Goal: Information Seeking & Learning: Learn about a topic

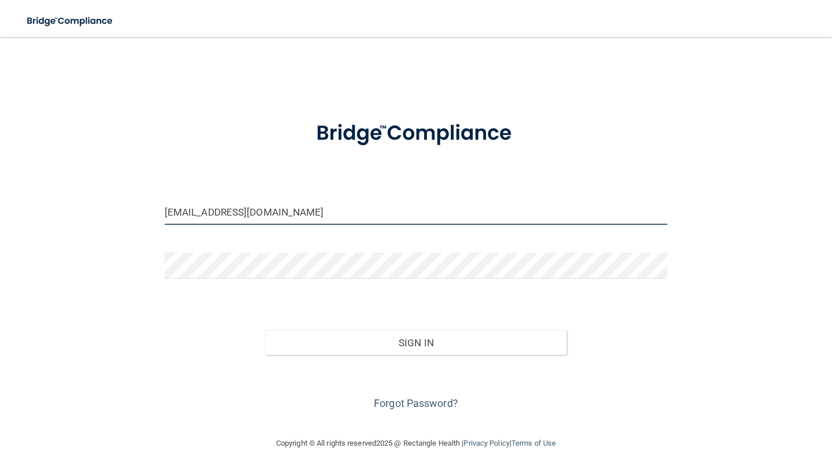
type input "[EMAIL_ADDRESS][DOMAIN_NAME]"
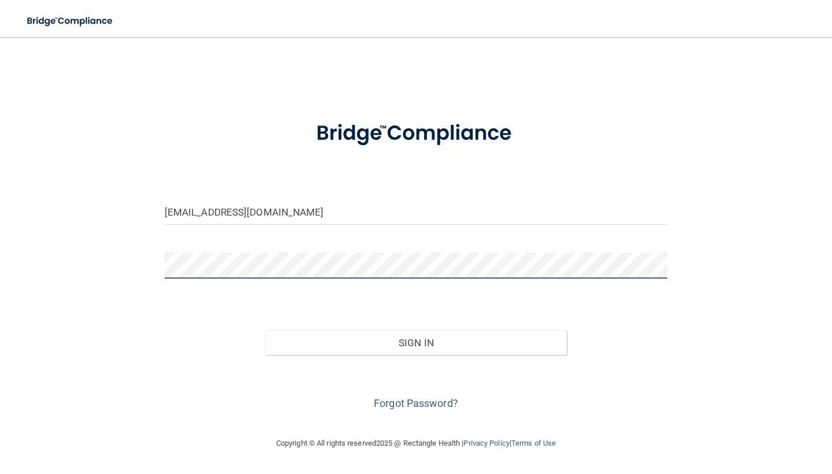
click at [416, 342] on button "Sign In" at bounding box center [416, 342] width 302 height 25
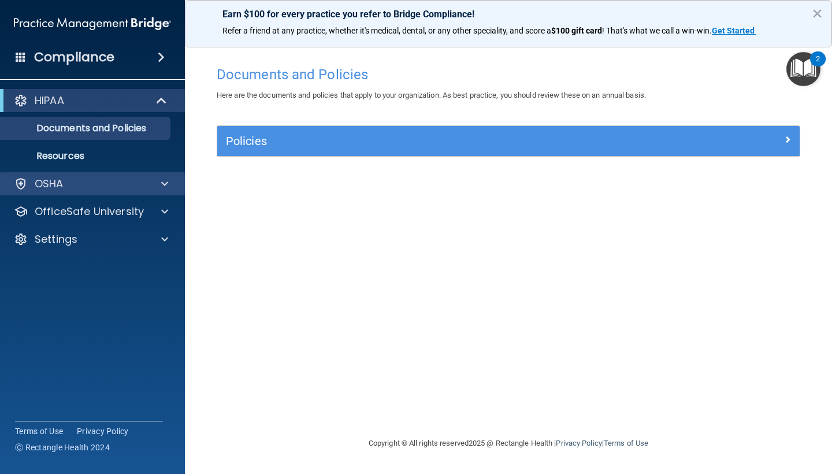
click at [73, 184] on div "OSHA" at bounding box center [76, 184] width 143 height 14
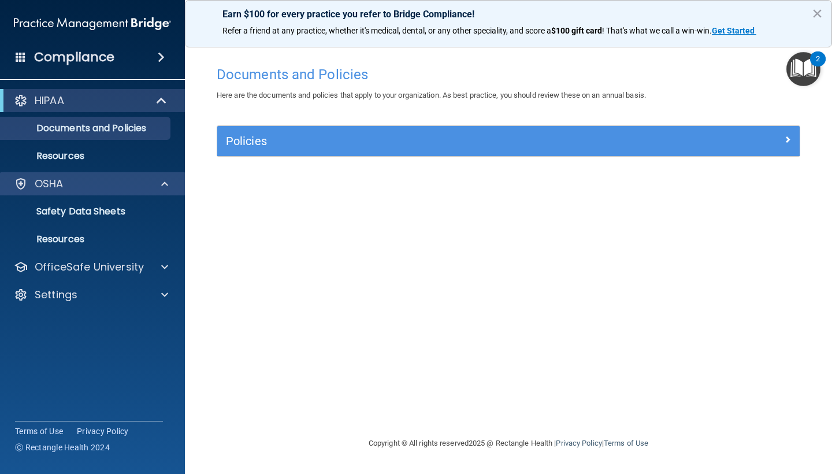
click at [163, 187] on span at bounding box center [164, 184] width 7 height 14
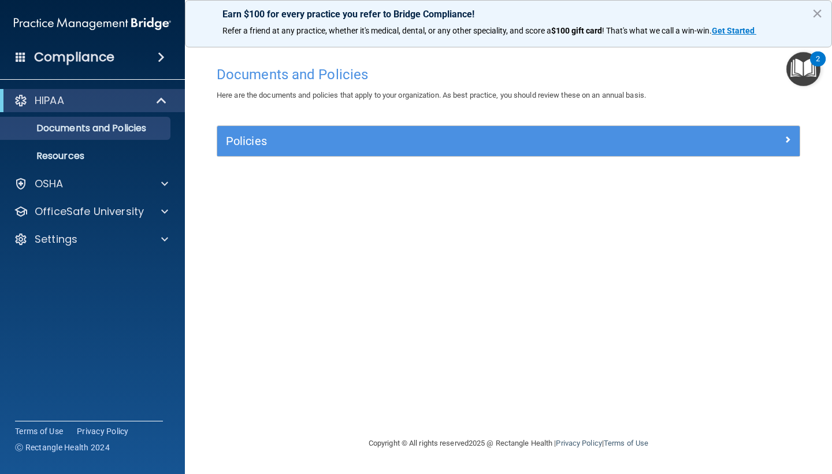
click at [159, 101] on span at bounding box center [163, 101] width 10 height 14
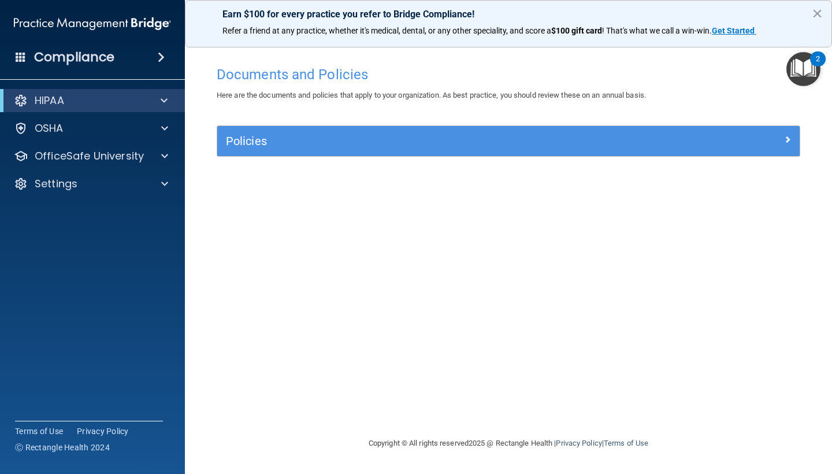
click at [314, 152] on div "Policies" at bounding box center [508, 141] width 583 height 30
click at [166, 99] on span at bounding box center [164, 101] width 7 height 14
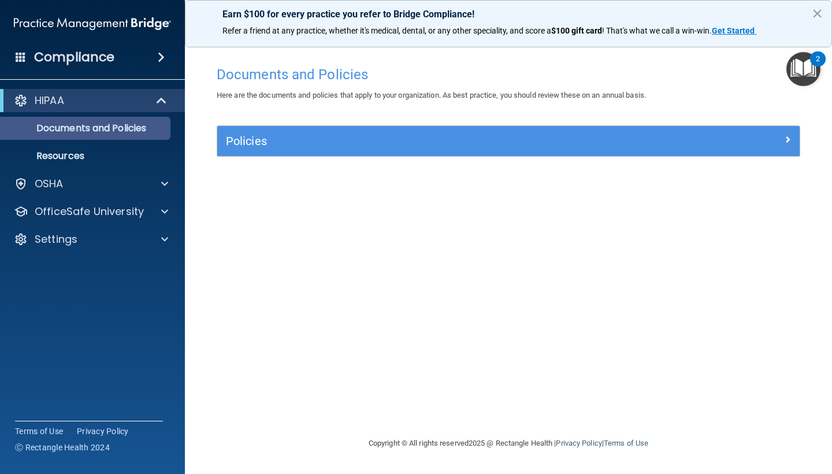
click at [149, 123] on p "Documents and Policies" at bounding box center [87, 129] width 158 height 12
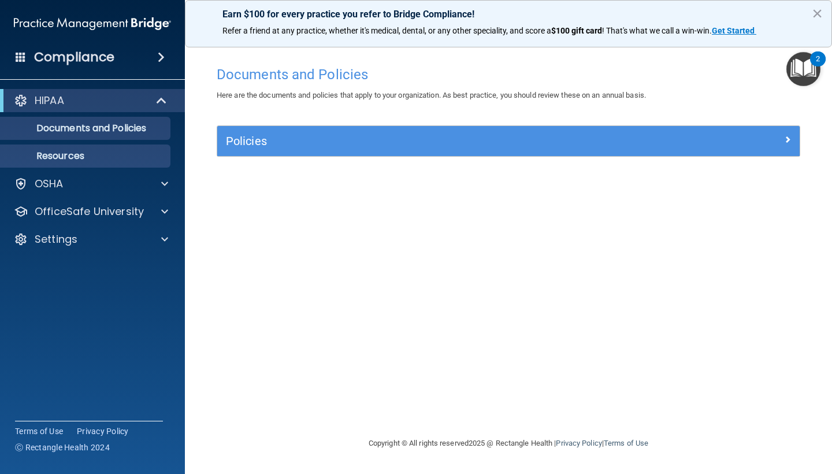
click at [125, 153] on p "Resources" at bounding box center [87, 156] width 158 height 12
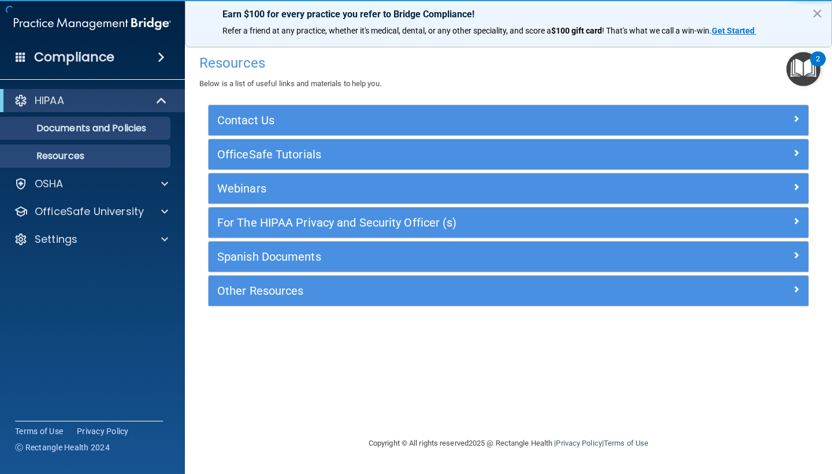
click at [125, 131] on p "Documents and Policies" at bounding box center [87, 129] width 158 height 12
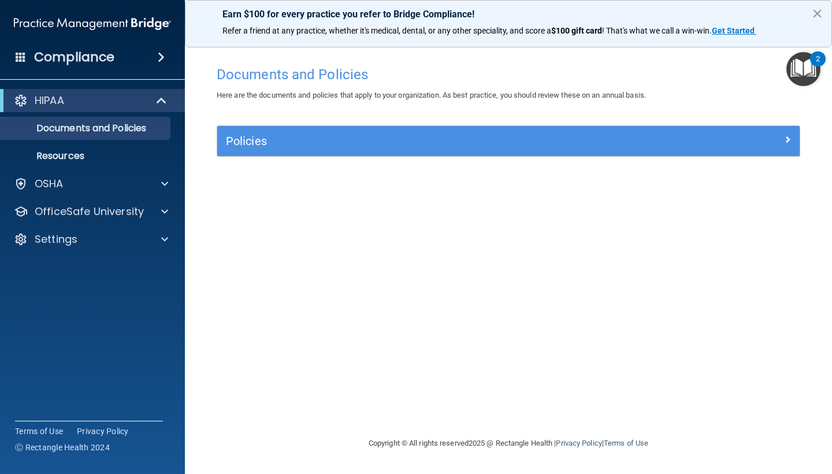
click at [814, 12] on button "×" at bounding box center [817, 13] width 11 height 18
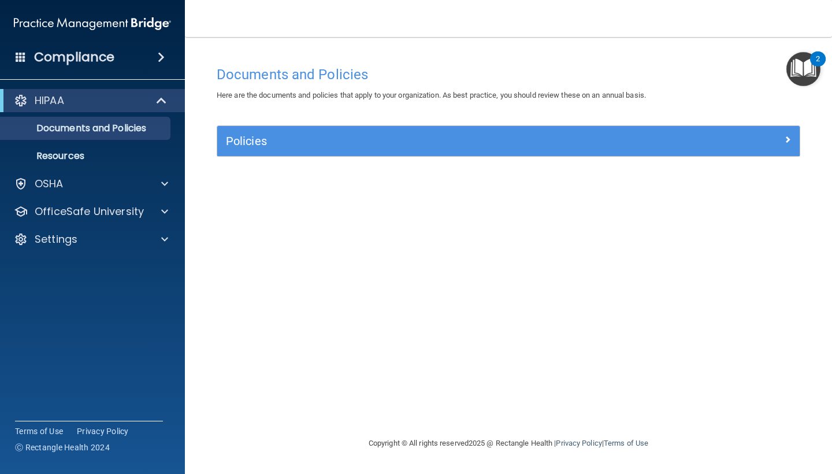
click at [806, 58] on img "Open Resource Center, 2 new notifications" at bounding box center [804, 69] width 34 height 34
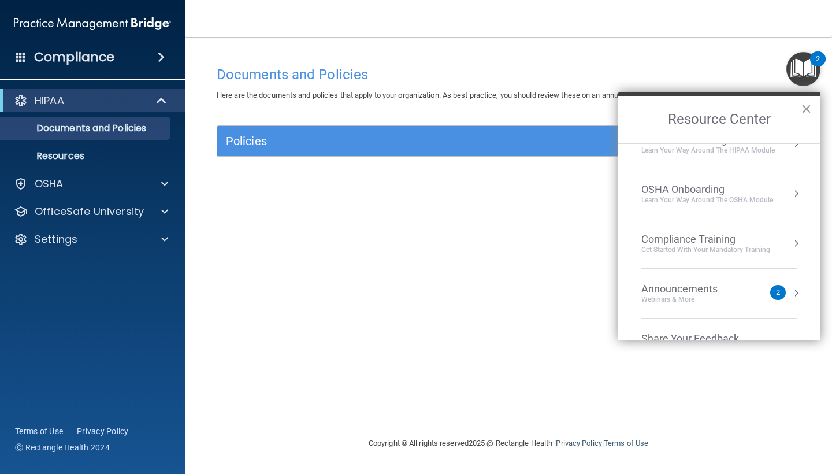
scroll to position [25, 0]
click at [522, 294] on div "Documents and Policies Here are the documents and policies that apply to your o…" at bounding box center [508, 248] width 601 height 376
click at [147, 211] on div "OfficeSafe University" at bounding box center [76, 212] width 143 height 14
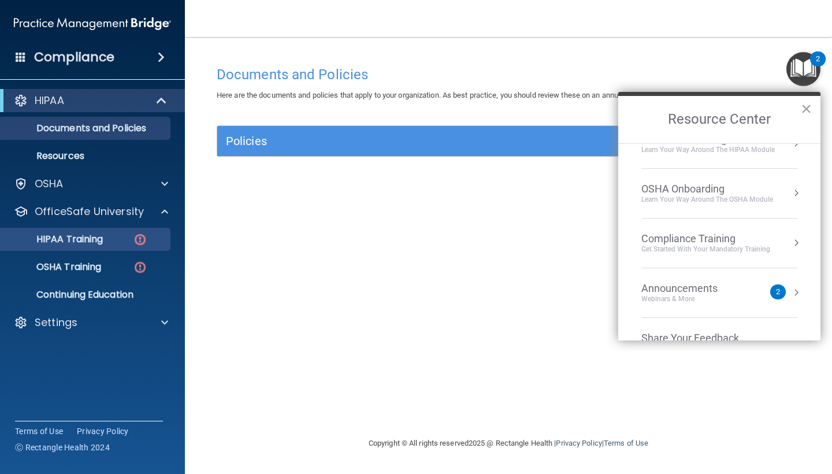
click at [114, 238] on div "HIPAA Training" at bounding box center [87, 239] width 158 height 12
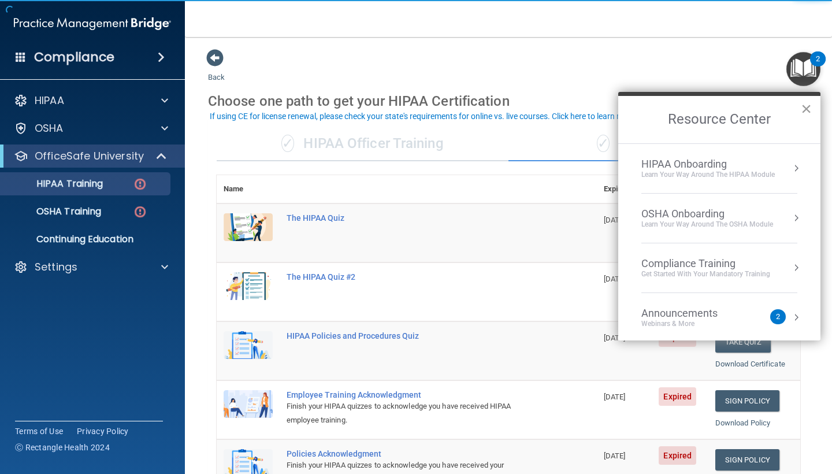
click at [802, 111] on button "×" at bounding box center [806, 108] width 11 height 18
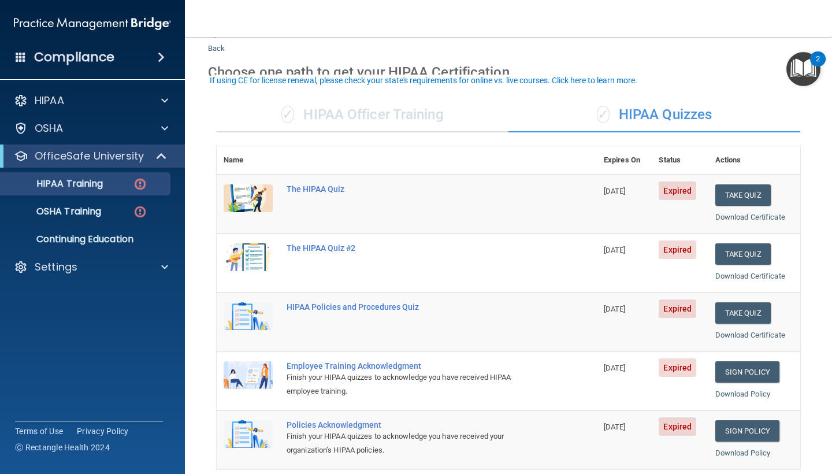
scroll to position [38, 0]
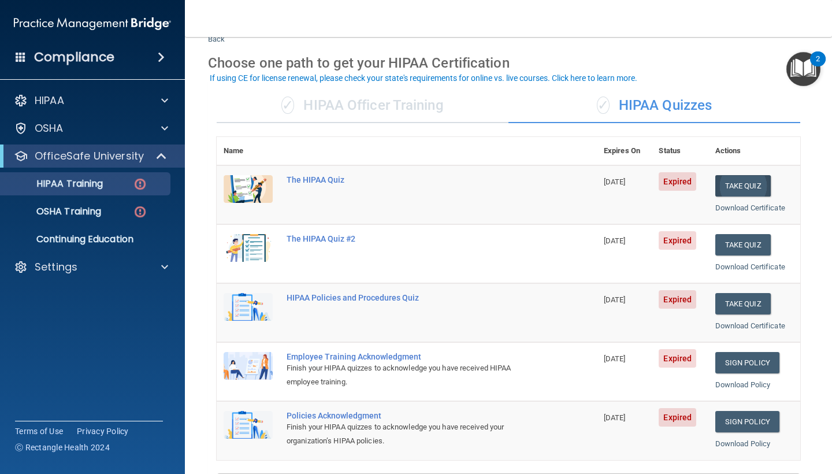
click at [729, 188] on button "Take Quiz" at bounding box center [742, 185] width 55 height 21
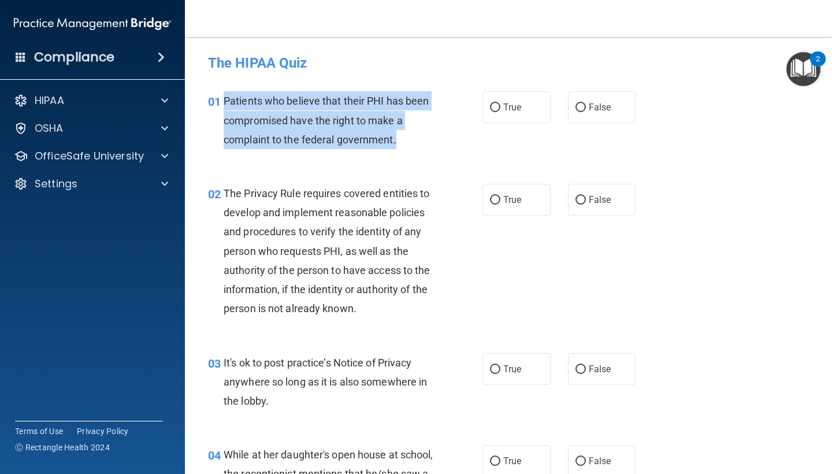
drag, startPoint x: 395, startPoint y: 141, endPoint x: 225, endPoint y: 100, distance: 175.3
click at [225, 100] on span "Patients who believe that their PHI has been compromised have the right to make…" at bounding box center [326, 120] width 205 height 50
copy span "Patients who believe that their PHI has been compromised have the right to make…"
click at [494, 112] on input "True" at bounding box center [495, 107] width 10 height 9
radio input "true"
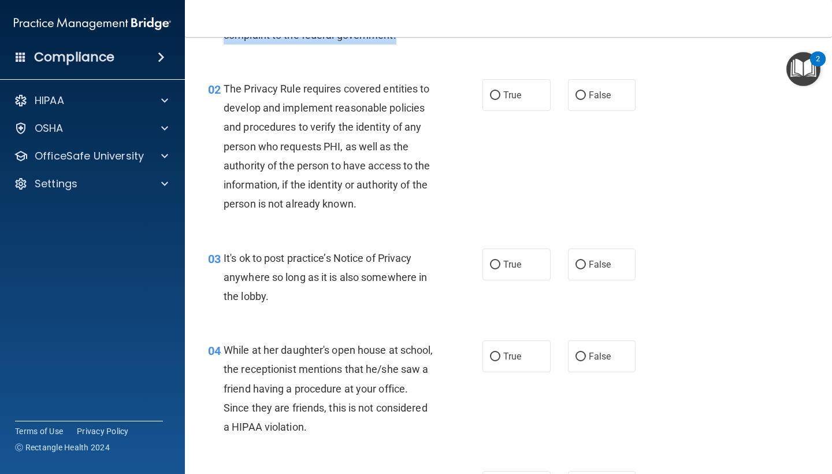
scroll to position [100, 0]
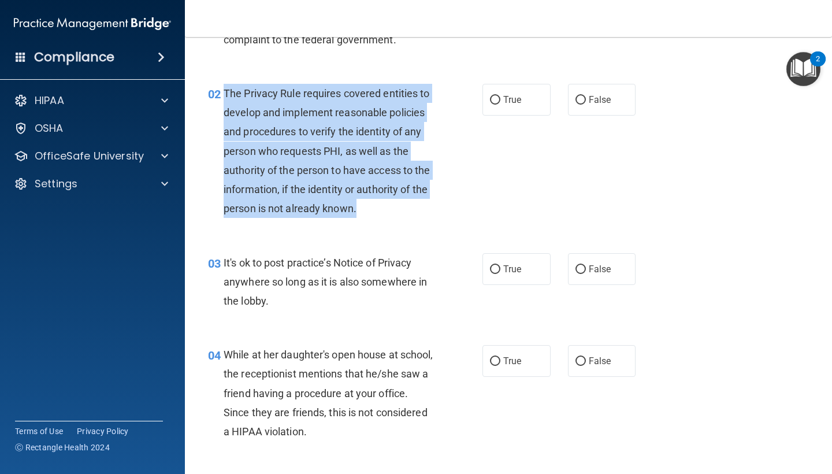
drag, startPoint x: 359, startPoint y: 211, endPoint x: 225, endPoint y: 91, distance: 180.1
click at [225, 91] on div "The Privacy Rule requires covered entities to develop and implement reasonable …" at bounding box center [333, 151] width 219 height 135
copy span "The Privacy Rule requires covered entities to develop and implement reasonable …"
click at [500, 99] on input "True" at bounding box center [495, 100] width 10 height 9
radio input "true"
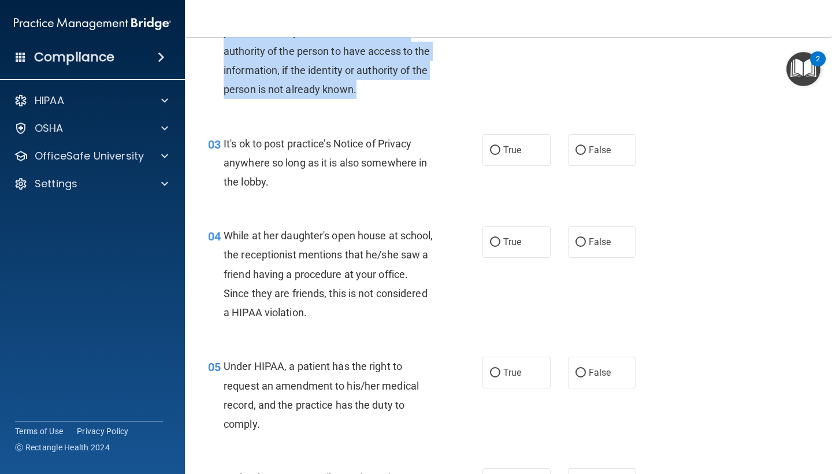
scroll to position [221, 0]
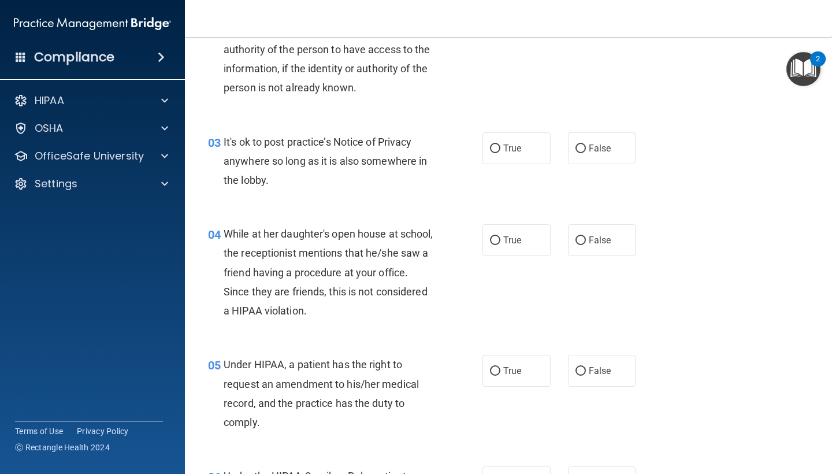
click at [403, 207] on div "03 It's ok to post practice’s Notice of Privacy anywhere so long as it is also …" at bounding box center [508, 164] width 618 height 92
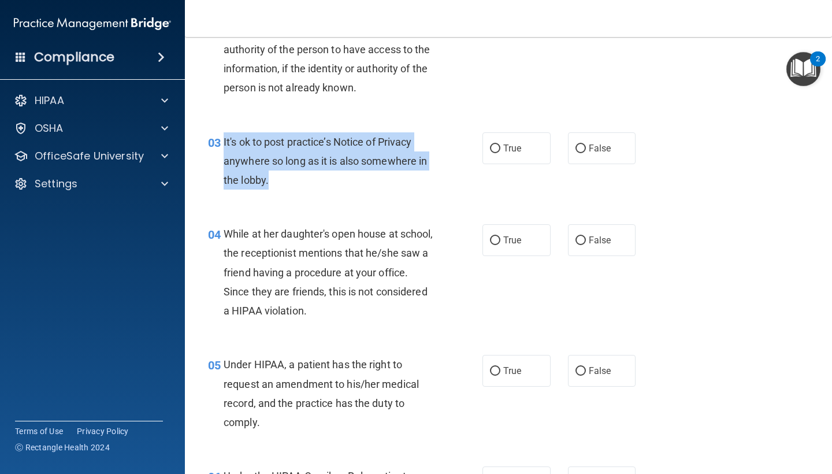
drag, startPoint x: 293, startPoint y: 183, endPoint x: 225, endPoint y: 139, distance: 80.8
click at [225, 139] on div "It's ok to post practice’s Notice of Privacy anywhere so long as it is also som…" at bounding box center [333, 161] width 219 height 58
copy span "It's ok to post practice’s Notice of Privacy anywhere so long as it is also som…"
click at [578, 145] on input "False" at bounding box center [581, 148] width 10 height 9
radio input "true"
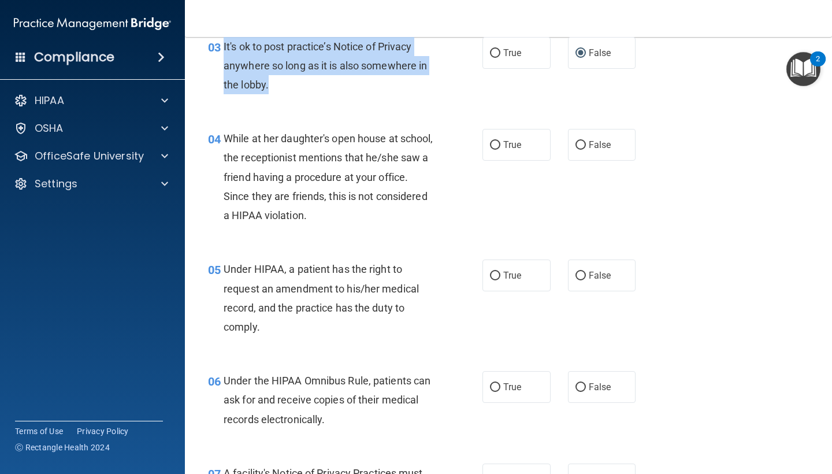
scroll to position [325, 0]
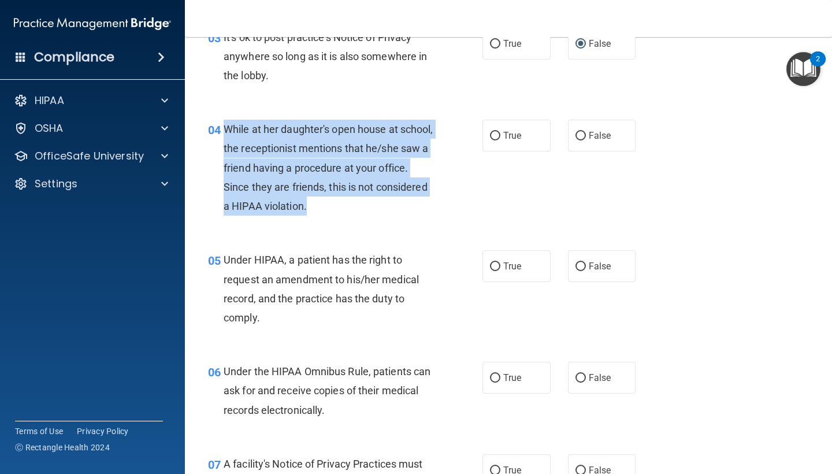
drag, startPoint x: 368, startPoint y: 204, endPoint x: 224, endPoint y: 129, distance: 162.3
click at [224, 129] on div "While at her daughter's open house at school, the receptionist mentions that he…" at bounding box center [333, 168] width 219 height 96
copy span "While at her daughter's open house at school, the receptionist mentions that he…"
click at [578, 136] on input "False" at bounding box center [581, 136] width 10 height 9
radio input "true"
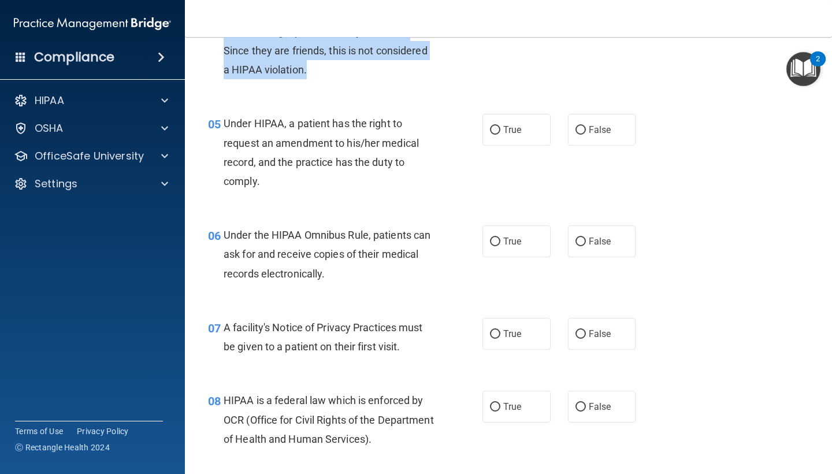
scroll to position [479, 0]
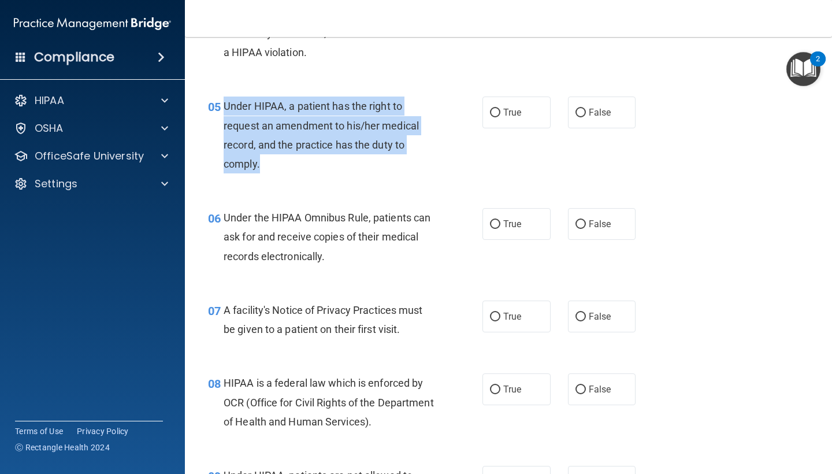
drag, startPoint x: 276, startPoint y: 167, endPoint x: 222, endPoint y: 104, distance: 82.8
click at [222, 104] on div "05 Under HIPAA, a patient has the right to request an amendment to his/her medi…" at bounding box center [345, 138] width 309 height 83
copy div "Under HIPAA, a patient has the right to request an amendment to his/her medical…"
click at [577, 111] on input "False" at bounding box center [581, 113] width 10 height 9
radio input "true"
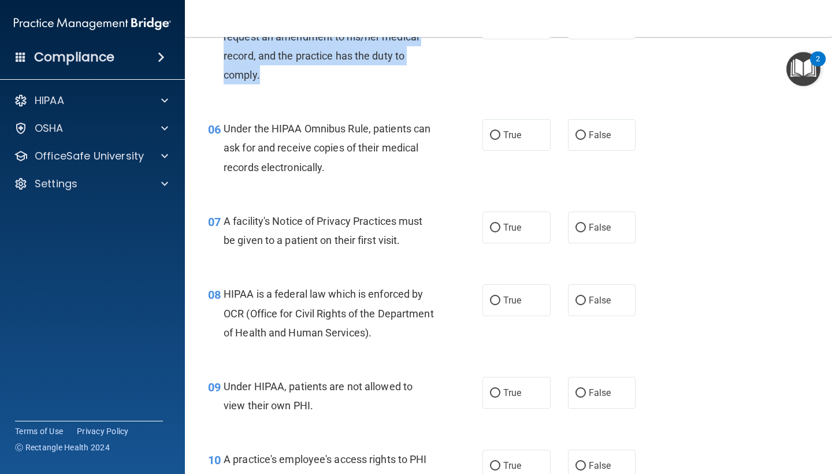
scroll to position [567, 0]
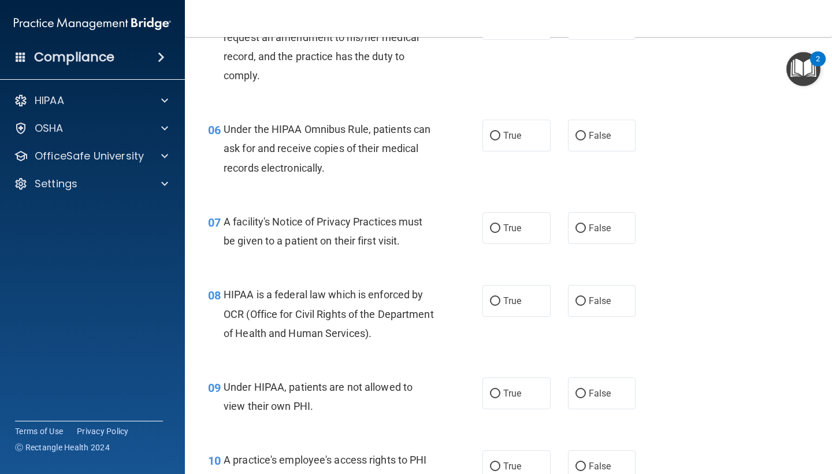
click at [365, 176] on div "06 Under the HIPAA Omnibus Rule, patients can ask for and receive copies of the…" at bounding box center [345, 152] width 309 height 64
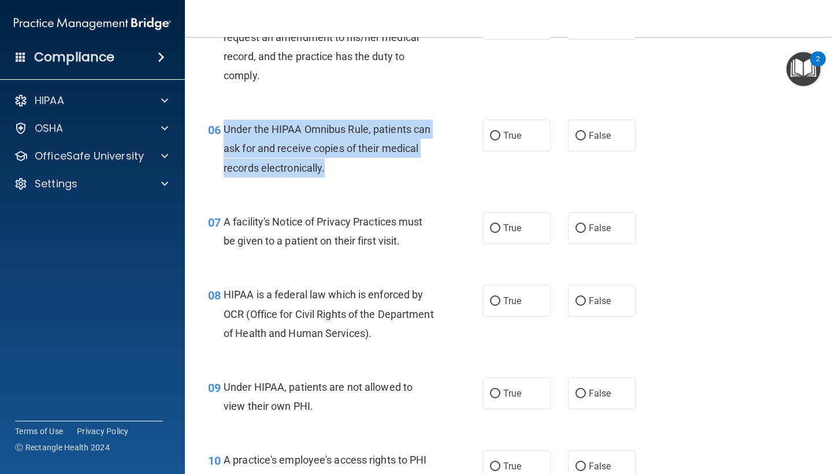
drag, startPoint x: 331, startPoint y: 162, endPoint x: 224, endPoint y: 128, distance: 112.2
click at [224, 128] on div "Under the HIPAA Omnibus Rule, patients can ask for and receive copies of their …" at bounding box center [333, 149] width 219 height 58
copy span "Under the HIPAA Omnibus Rule, patients can ask for and receive copies of their …"
click at [496, 133] on input "True" at bounding box center [495, 136] width 10 height 9
radio input "true"
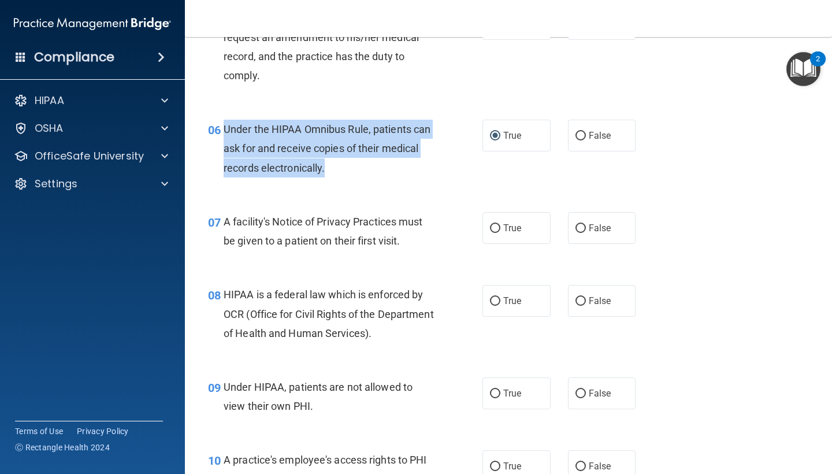
scroll to position [605, 0]
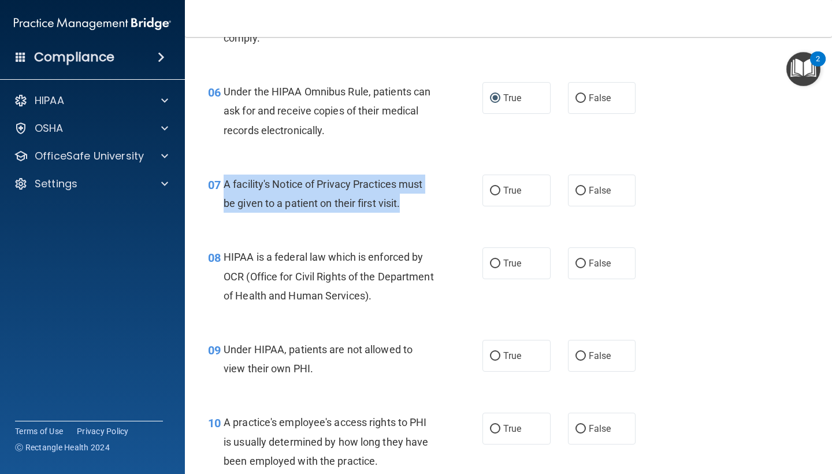
drag, startPoint x: 404, startPoint y: 205, endPoint x: 226, endPoint y: 183, distance: 179.3
click at [226, 183] on div "A facility's Notice of Privacy Practices must be given to a patient on their fi…" at bounding box center [333, 194] width 219 height 38
copy span "A facility's Notice of Privacy Practices must be given to a patient on their fi…"
click at [493, 188] on input "True" at bounding box center [495, 191] width 10 height 9
radio input "true"
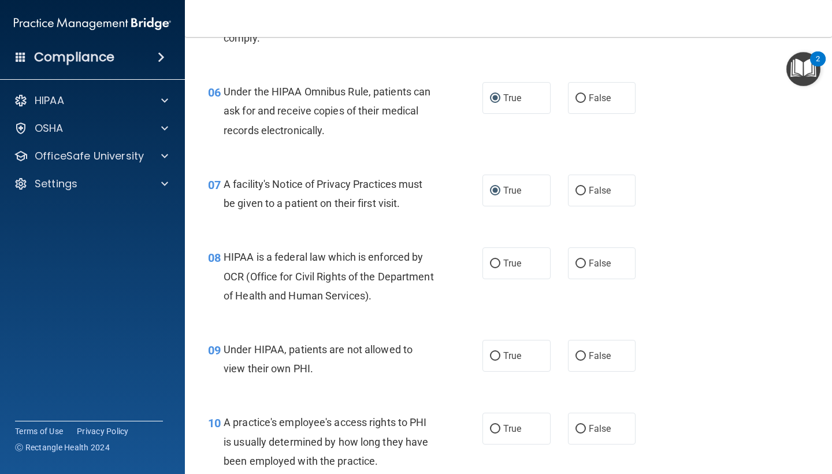
click at [450, 262] on div "08 HIPAA is a federal law which is enforced by OCR (Office for Civil Rights of …" at bounding box center [345, 279] width 309 height 64
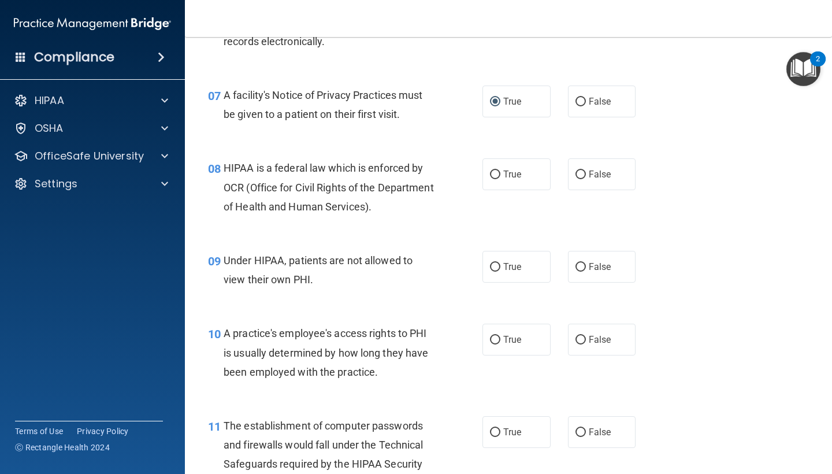
scroll to position [696, 0]
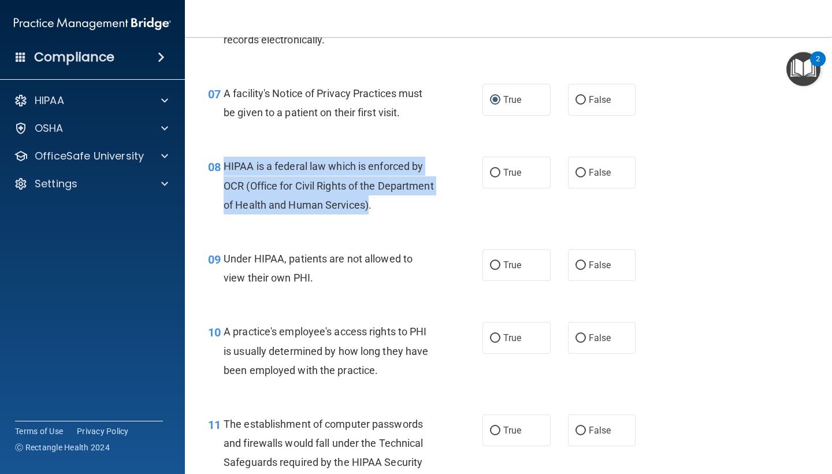
drag, startPoint x: 428, startPoint y: 202, endPoint x: 225, endPoint y: 164, distance: 206.4
click at [225, 164] on span "HIPAA is a federal law which is enforced by OCR (Office for Civil Rights of the…" at bounding box center [329, 185] width 210 height 50
copy span "HIPAA is a federal law which is enforced by OCR (Office for Civil Rights of the…"
click at [496, 169] on input "True" at bounding box center [495, 173] width 10 height 9
radio input "true"
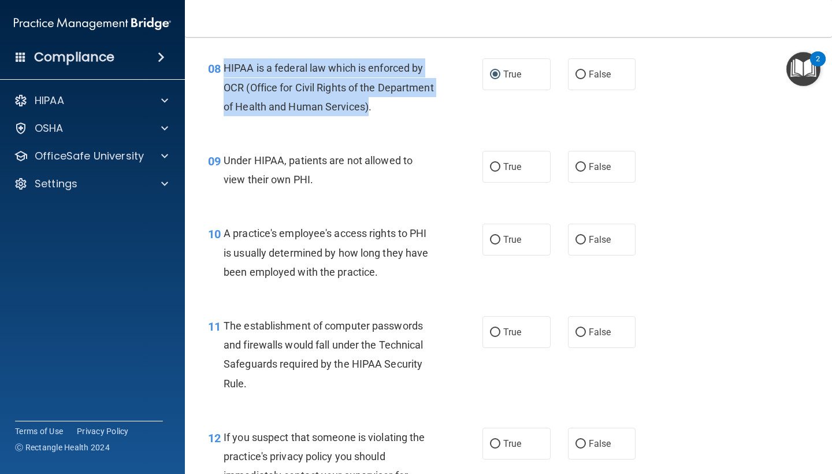
scroll to position [797, 0]
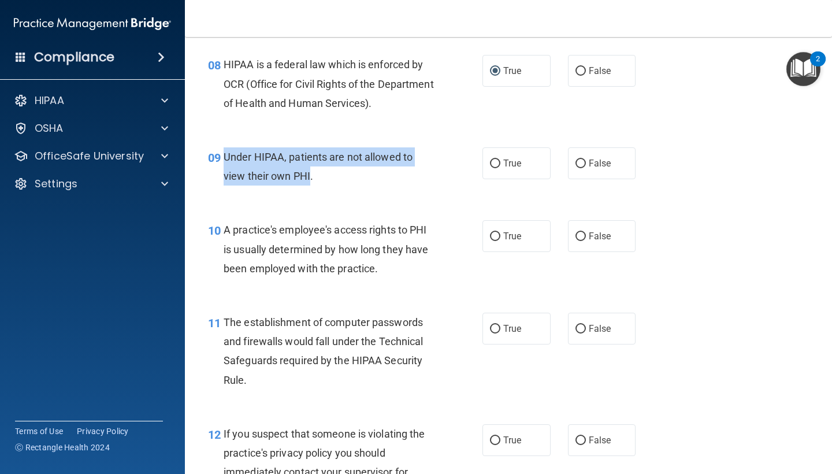
drag, startPoint x: 311, startPoint y: 172, endPoint x: 224, endPoint y: 154, distance: 88.4
click at [224, 154] on span "Under HIPAA, patients are not allowed to view their own PHI." at bounding box center [318, 166] width 189 height 31
copy span "Under HIPAA, patients are not allowed to view their own PHI"
click at [578, 159] on input "False" at bounding box center [581, 163] width 10 height 9
radio input "true"
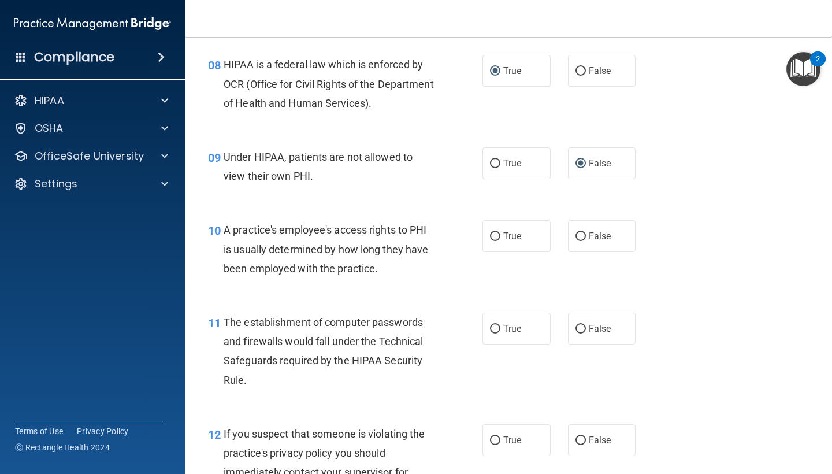
click at [419, 206] on div "10 A practice's employee's access rights to PHI is usually determined by how lo…" at bounding box center [508, 252] width 618 height 92
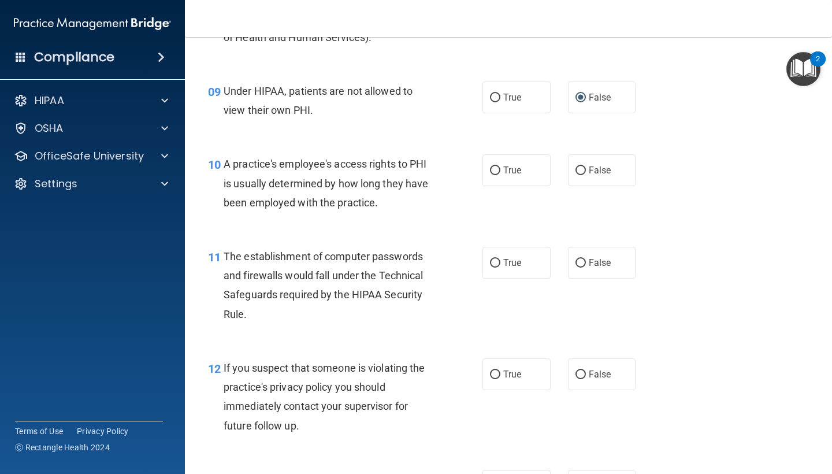
scroll to position [873, 0]
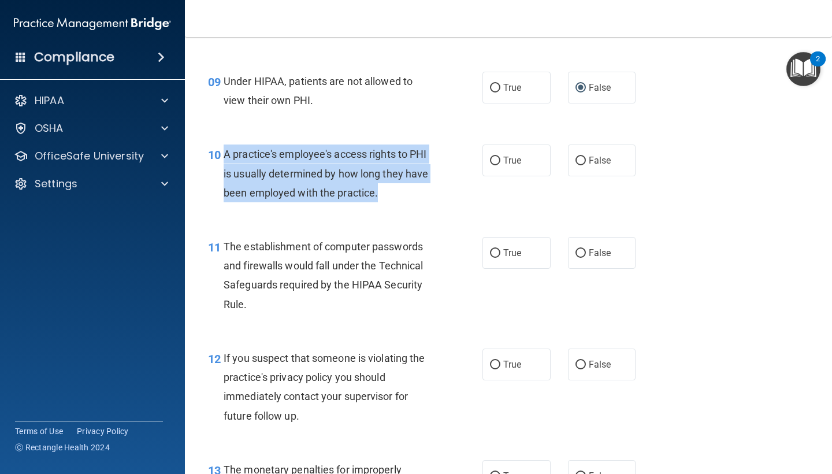
drag, startPoint x: 378, startPoint y: 188, endPoint x: 225, endPoint y: 153, distance: 157.3
click at [225, 153] on div "A practice's employee's access rights to PHI is usually determined by how long …" at bounding box center [333, 173] width 219 height 58
copy span "A practice's employee's access rights to PHI is usually determined by how long …"
click at [578, 157] on input "False" at bounding box center [581, 161] width 10 height 9
radio input "true"
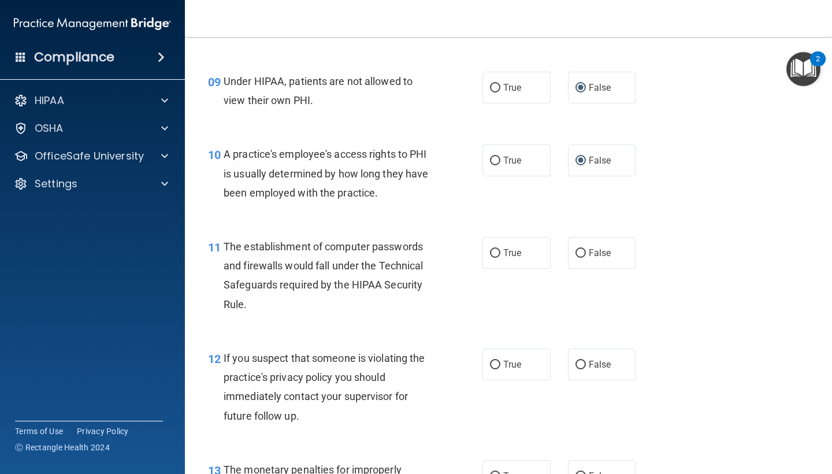
click at [435, 237] on div "The establishment of computer passwords and firewalls would fall under the Tech…" at bounding box center [333, 275] width 219 height 77
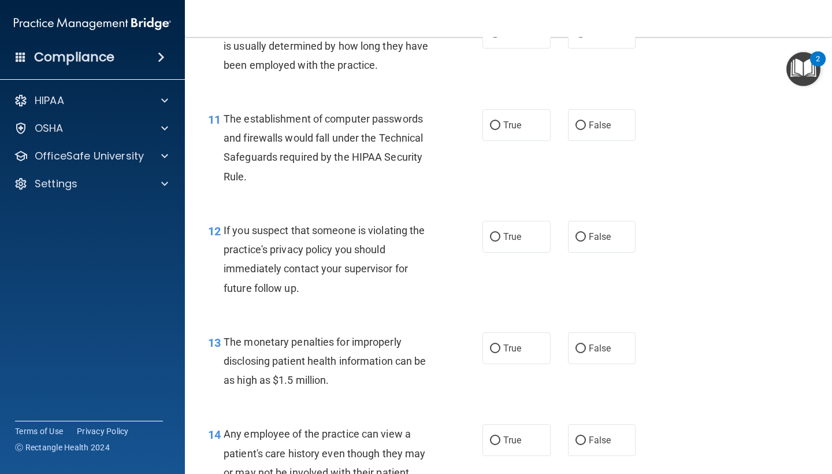
scroll to position [1003, 0]
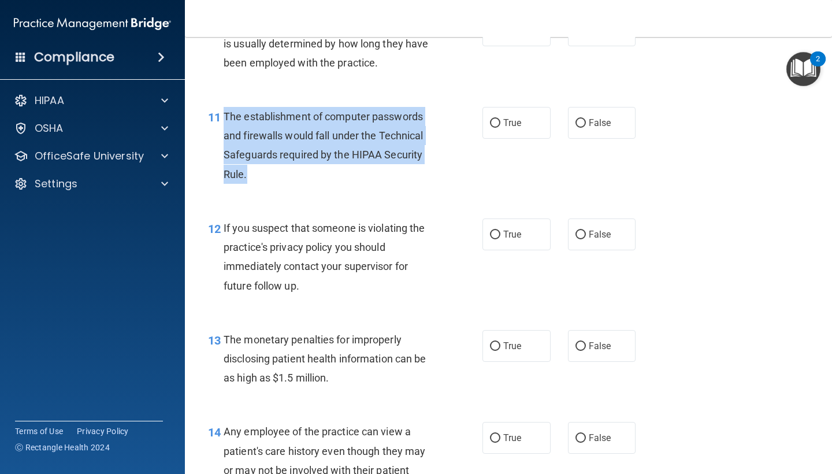
drag, startPoint x: 248, startPoint y: 167, endPoint x: 225, endPoint y: 106, distance: 64.9
click at [225, 107] on div "The establishment of computer passwords and firewalls would fall under the Tech…" at bounding box center [333, 145] width 219 height 77
click at [494, 119] on input "True" at bounding box center [495, 123] width 10 height 9
radio input "true"
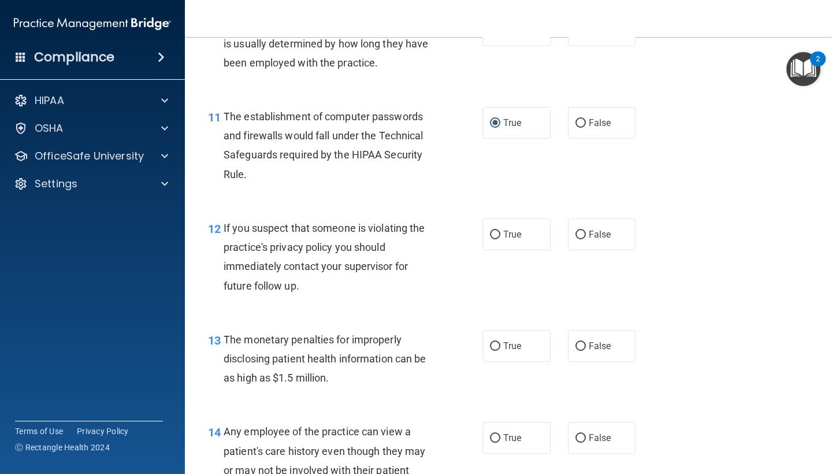
click at [432, 192] on div "11 The establishment of computer passwords and firewalls would fall under the T…" at bounding box center [508, 148] width 618 height 112
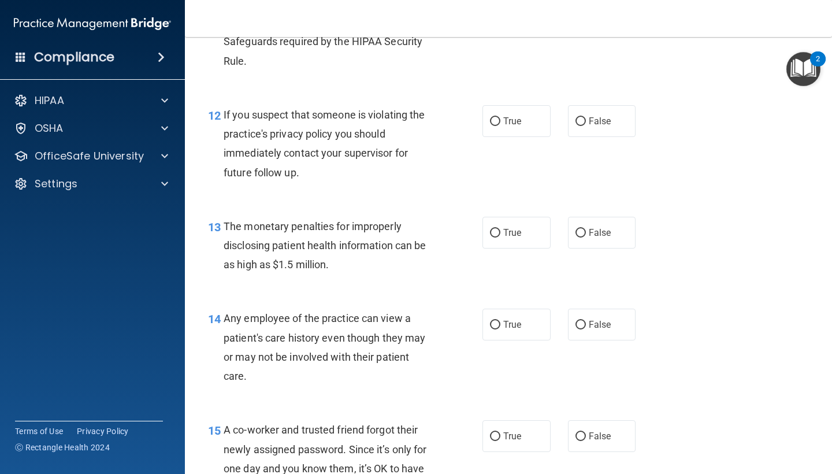
scroll to position [1122, 0]
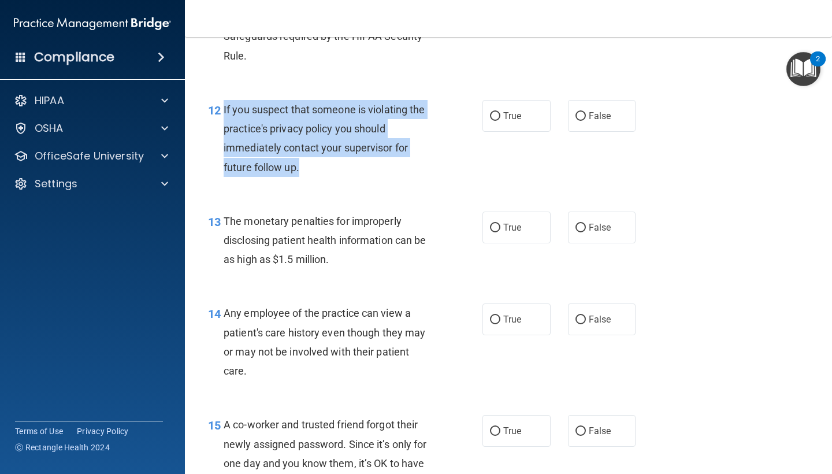
drag, startPoint x: 307, startPoint y: 159, endPoint x: 224, endPoint y: 107, distance: 98.9
click at [224, 107] on div "If you suspect that someone is violating the practice's privacy policy you shou…" at bounding box center [333, 138] width 219 height 77
click at [497, 112] on input "True" at bounding box center [495, 116] width 10 height 9
radio input "true"
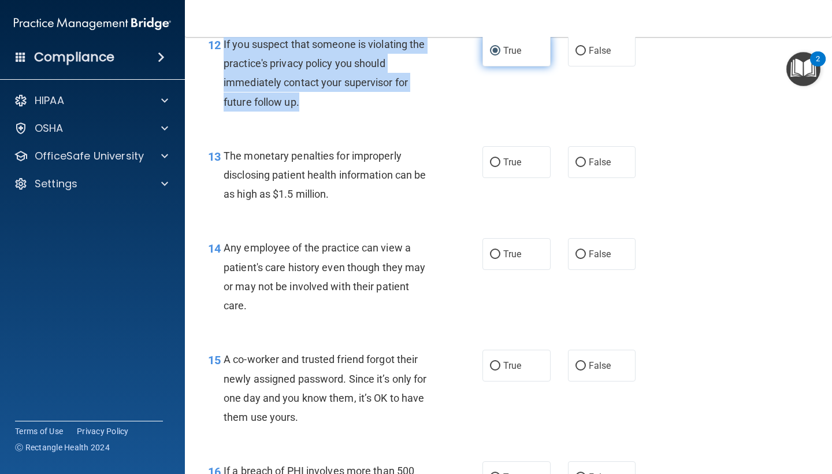
scroll to position [1190, 0]
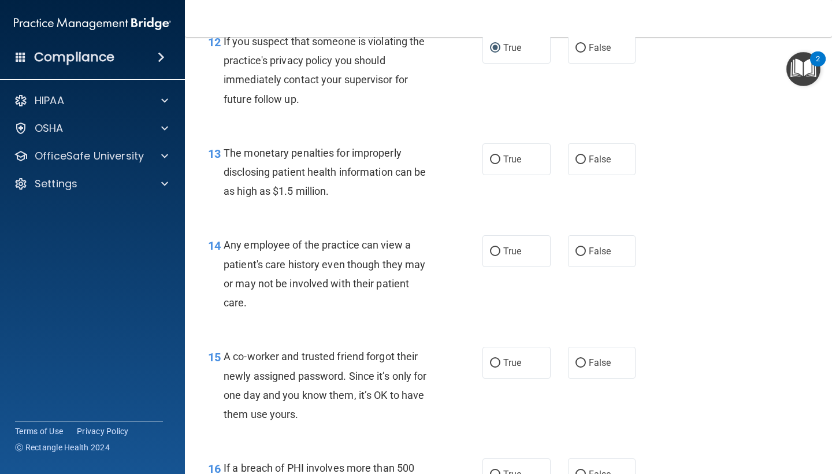
click at [339, 186] on div "The monetary penalties for improperly disclosing patient health information can…" at bounding box center [333, 172] width 219 height 58
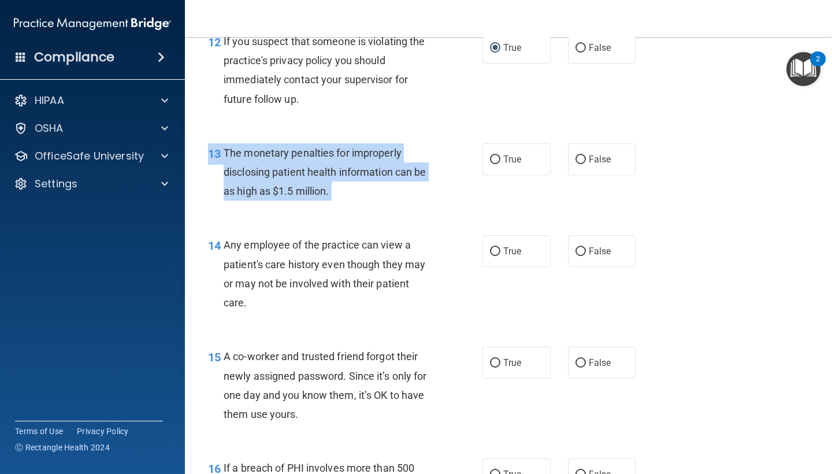
drag, startPoint x: 339, startPoint y: 186, endPoint x: 228, endPoint y: 149, distance: 117.0
click at [228, 149] on div "The monetary penalties for improperly disclosing patient health information can…" at bounding box center [333, 172] width 219 height 58
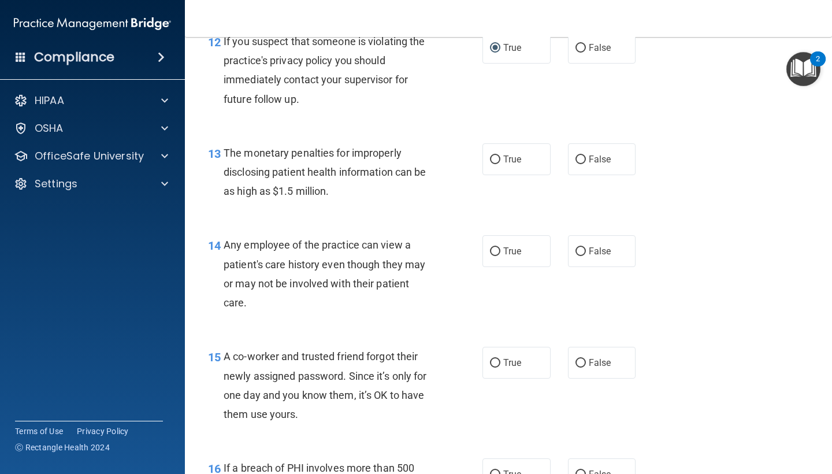
click at [245, 198] on div "13 The monetary penalties for improperly disclosing patient health information …" at bounding box center [345, 175] width 309 height 64
click at [336, 184] on div "The monetary penalties for improperly disclosing patient health information can…" at bounding box center [333, 172] width 219 height 58
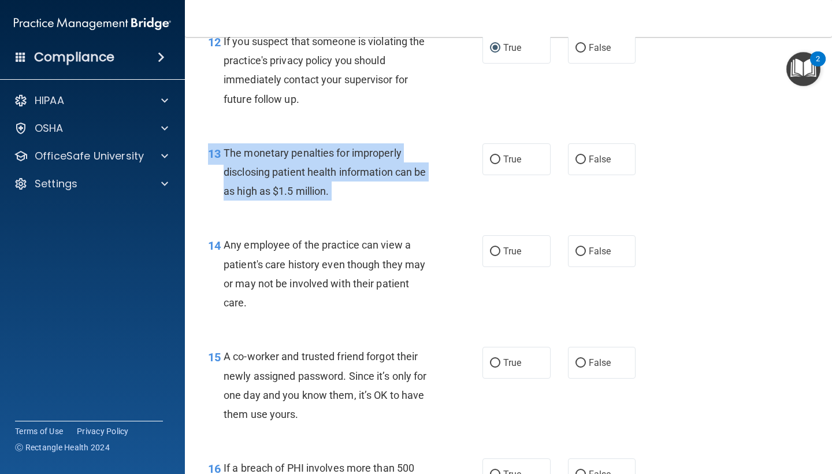
drag, startPoint x: 336, startPoint y: 184, endPoint x: 236, endPoint y: 137, distance: 109.9
click at [236, 143] on div "The monetary penalties for improperly disclosing patient health information can…" at bounding box center [333, 172] width 219 height 58
click at [494, 155] on input "True" at bounding box center [495, 159] width 10 height 9
radio input "true"
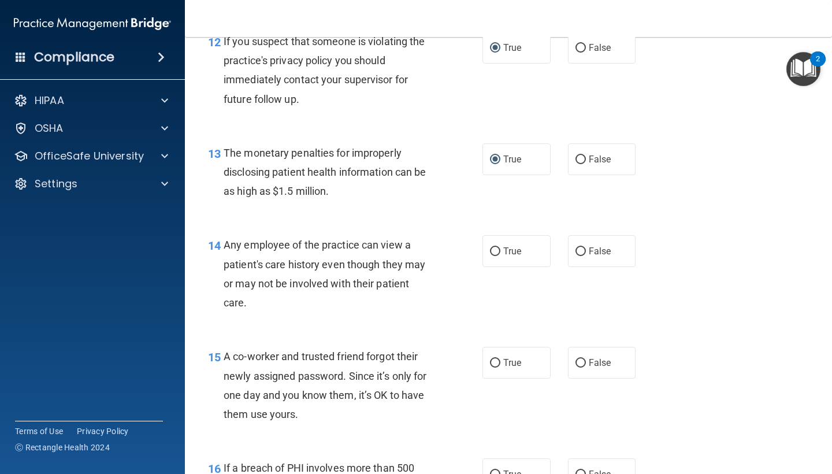
click at [427, 261] on div "Any employee of the practice can view a patient's care history even though they…" at bounding box center [333, 273] width 219 height 77
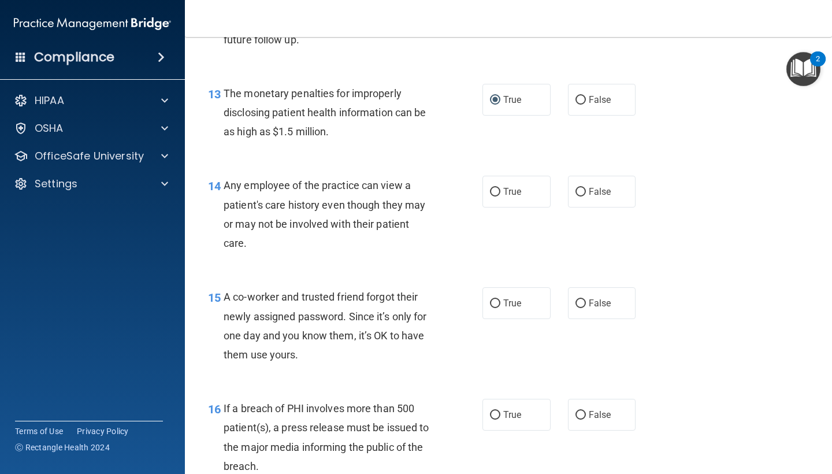
scroll to position [1267, 0]
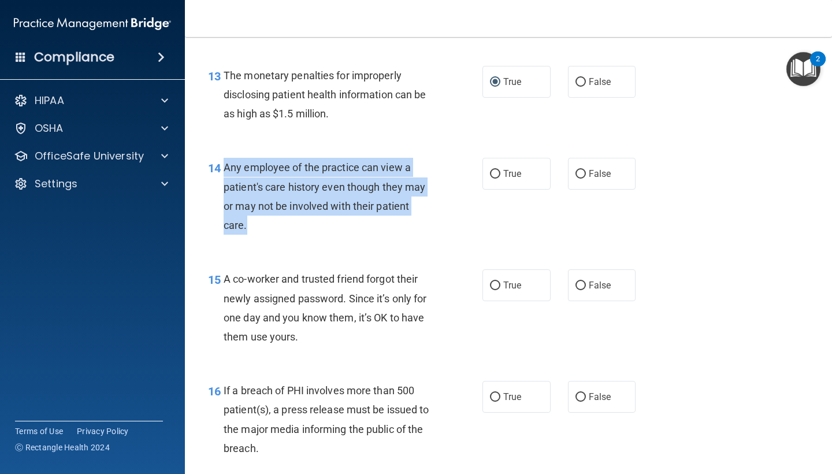
drag, startPoint x: 258, startPoint y: 212, endPoint x: 225, endPoint y: 165, distance: 58.0
click at [225, 165] on div "Any employee of the practice can view a patient's care history even though they…" at bounding box center [333, 196] width 219 height 77
click at [576, 170] on input "False" at bounding box center [581, 174] width 10 height 9
radio input "true"
click at [495, 196] on div "14 Any employee of the practice can view a patient's care history even though t…" at bounding box center [345, 199] width 309 height 83
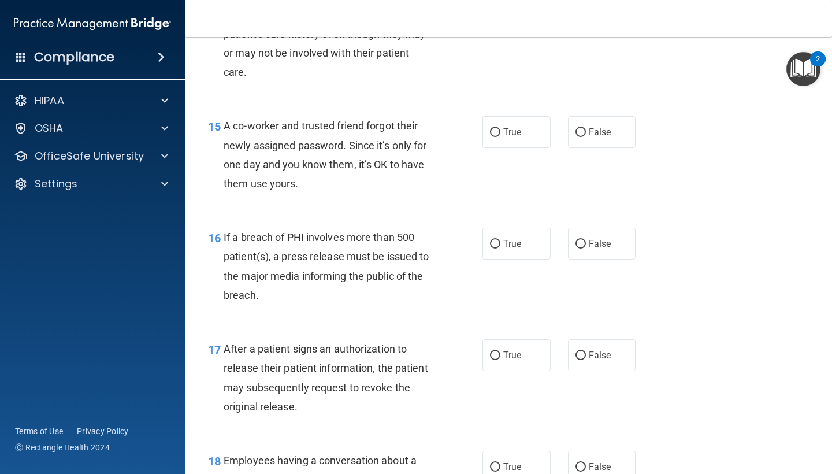
scroll to position [1437, 0]
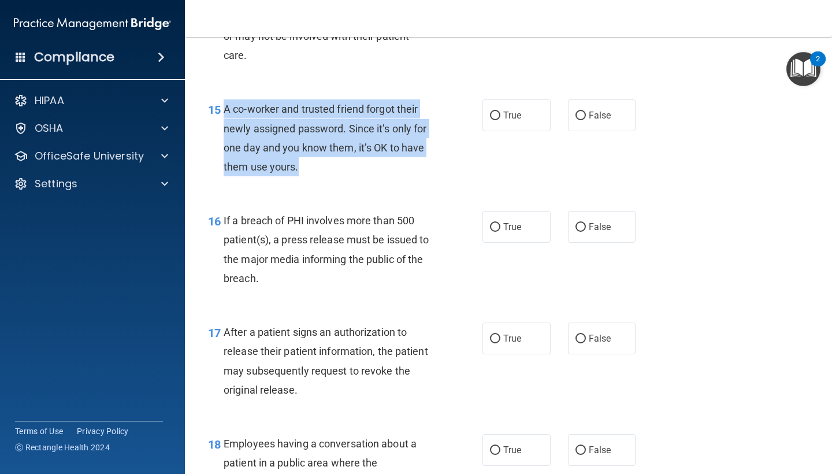
drag, startPoint x: 301, startPoint y: 158, endPoint x: 224, endPoint y: 107, distance: 91.7
click at [224, 107] on div "A co-worker and trusted friend forgot their newly assigned password. Since it’s…" at bounding box center [333, 137] width 219 height 77
click at [580, 112] on input "False" at bounding box center [581, 116] width 10 height 9
radio input "true"
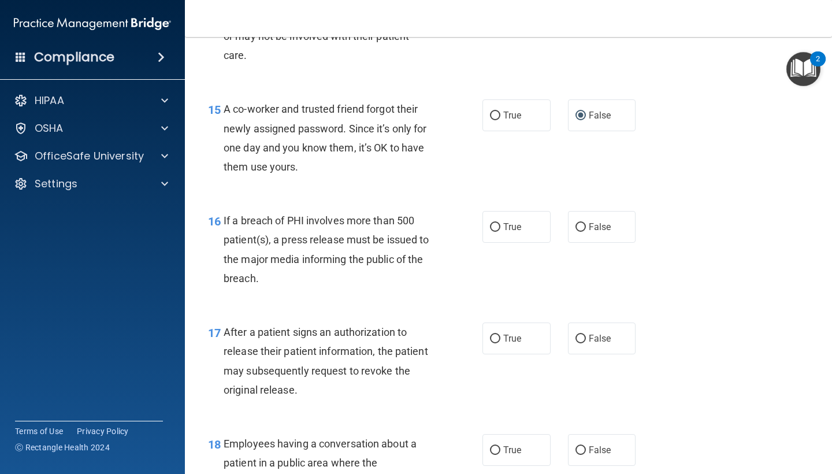
click at [472, 179] on div "15 A co-worker and trusted friend forgot their newly assigned password. Since i…" at bounding box center [508, 141] width 618 height 112
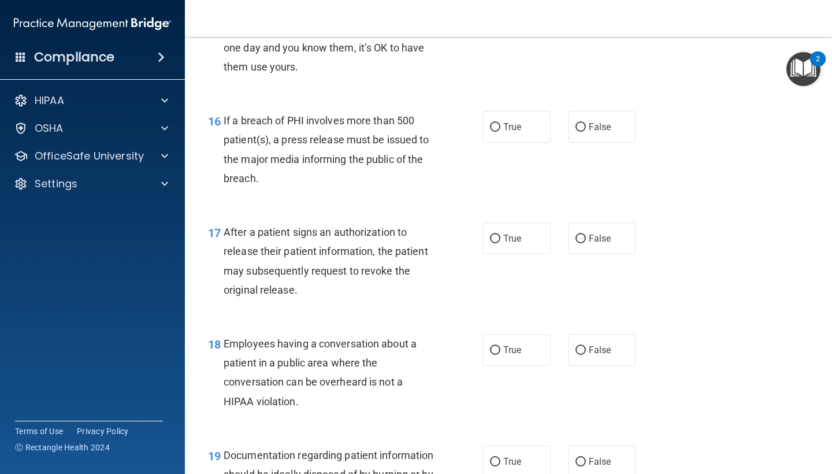
scroll to position [1556, 0]
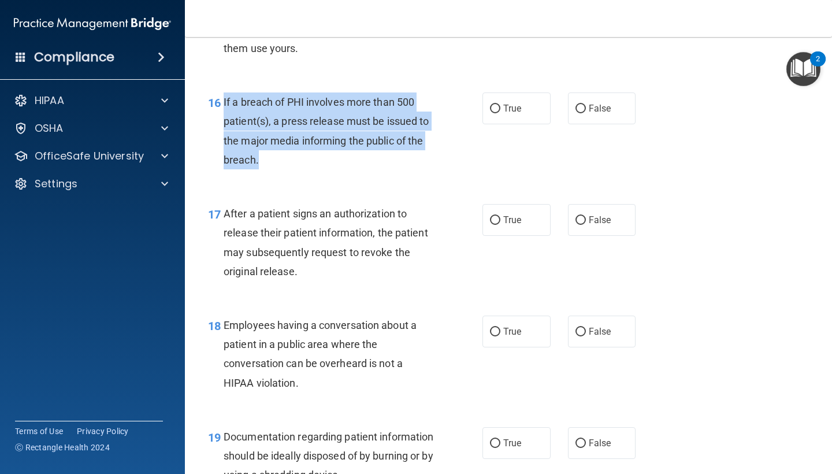
drag, startPoint x: 257, startPoint y: 154, endPoint x: 224, endPoint y: 99, distance: 64.3
click at [224, 99] on span "If a breach of PHI involves more than 500 patient(s), a press release must be i…" at bounding box center [327, 131] width 206 height 70
click at [498, 105] on input "True" at bounding box center [495, 109] width 10 height 9
radio input "true"
click at [477, 128] on div "16 If a breach of PHI involves more than 500 patient(s), a press release must b…" at bounding box center [345, 133] width 309 height 83
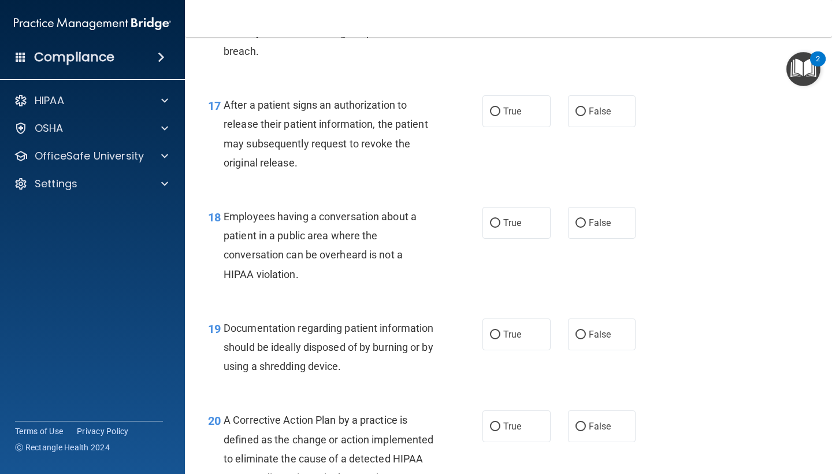
scroll to position [1672, 0]
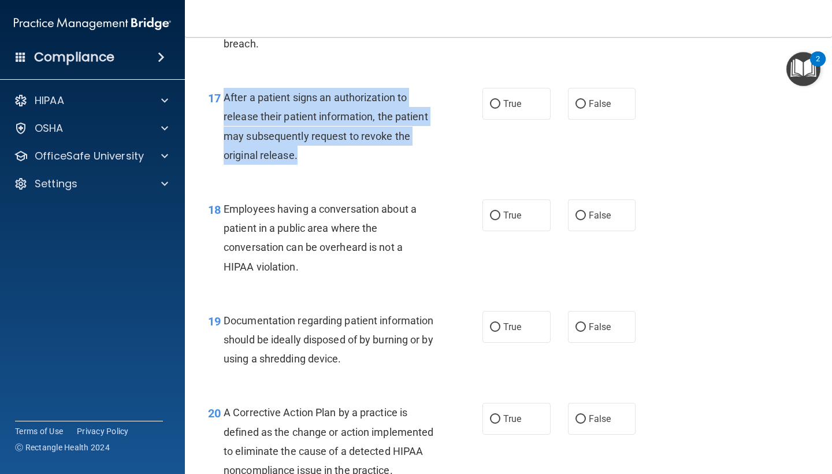
drag, startPoint x: 298, startPoint y: 151, endPoint x: 225, endPoint y: 88, distance: 96.3
click at [225, 88] on div "After a patient signs an authorization to release their patient information, th…" at bounding box center [333, 126] width 219 height 77
click at [495, 100] on input "True" at bounding box center [495, 104] width 10 height 9
radio input "true"
click at [469, 142] on div "17 After a patient signs an authorization to release their patient information,…" at bounding box center [345, 129] width 309 height 83
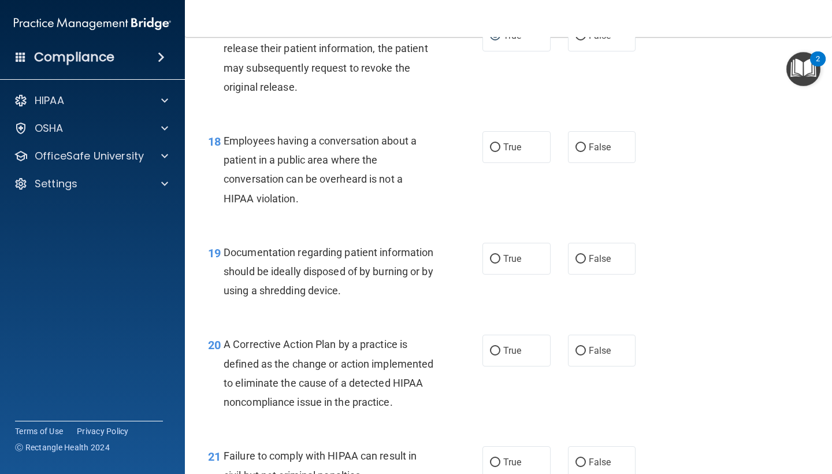
scroll to position [1748, 0]
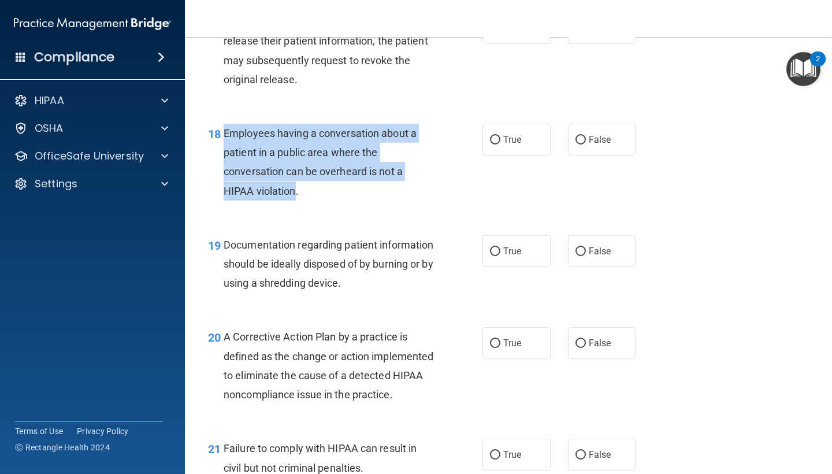
drag, startPoint x: 296, startPoint y: 183, endPoint x: 224, endPoint y: 128, distance: 90.8
click at [224, 128] on span "Employees having a conversation about a patient in a public area where the conv…" at bounding box center [320, 162] width 193 height 70
click at [580, 136] on input "False" at bounding box center [581, 140] width 10 height 9
radio input "true"
click at [482, 166] on div "18 Employees having a conversation about a patient in a public area where the c…" at bounding box center [345, 165] width 309 height 83
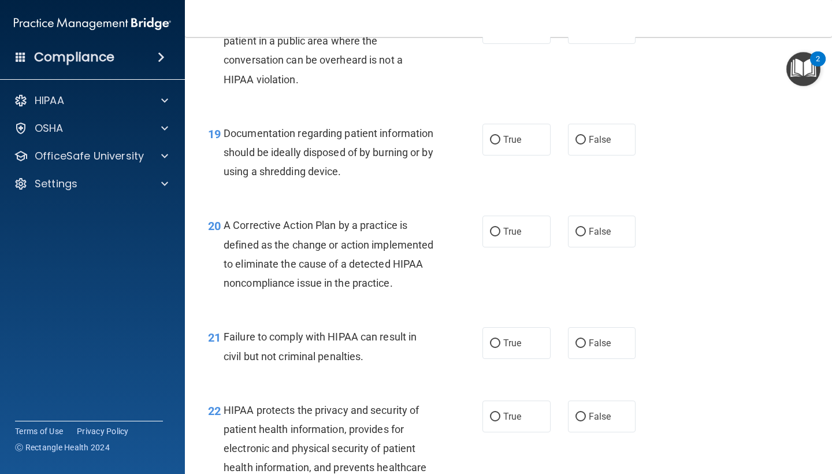
scroll to position [1863, 0]
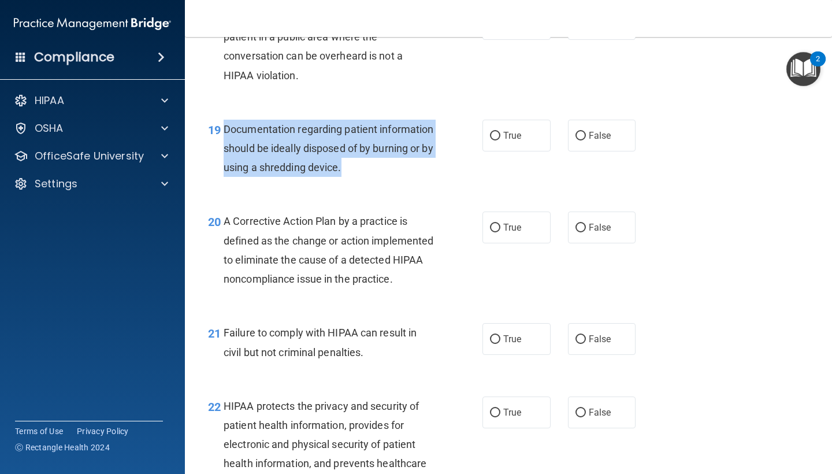
drag, startPoint x: 406, startPoint y: 158, endPoint x: 226, endPoint y: 121, distance: 183.5
click at [226, 123] on span "Documentation regarding patient information should be ideally disposed of by bu…" at bounding box center [329, 148] width 210 height 50
click at [495, 132] on input "True" at bounding box center [495, 136] width 10 height 9
radio input "true"
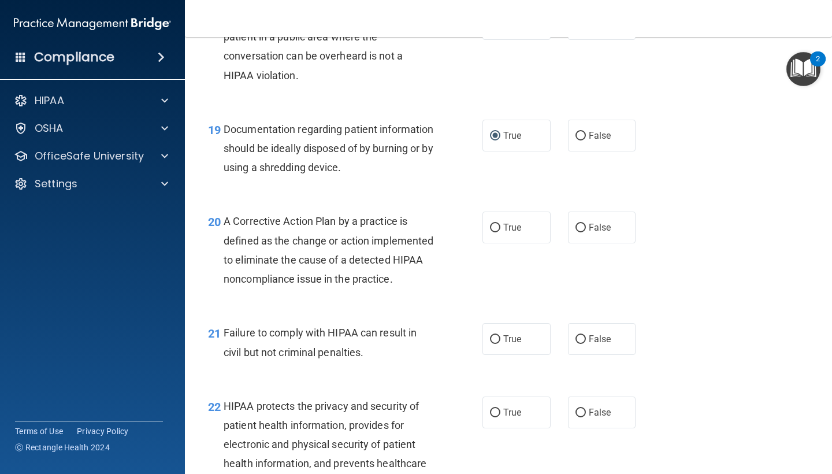
click at [436, 186] on div "19 Documentation regarding patient information should be ideally disposed of by…" at bounding box center [508, 151] width 618 height 92
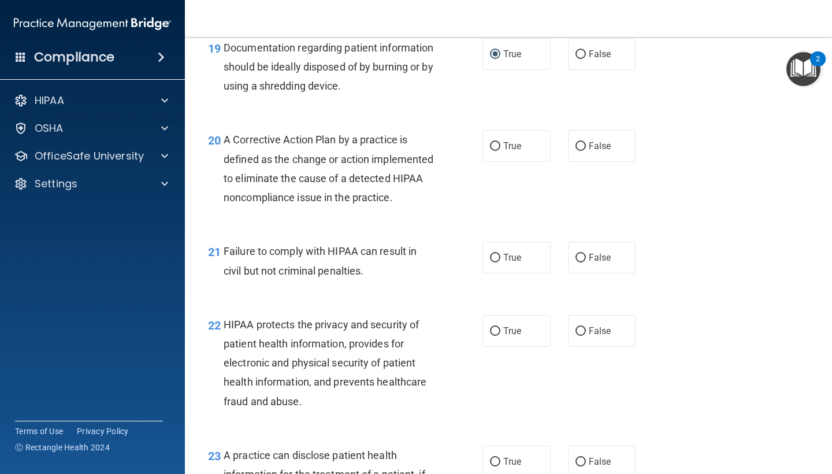
scroll to position [1949, 0]
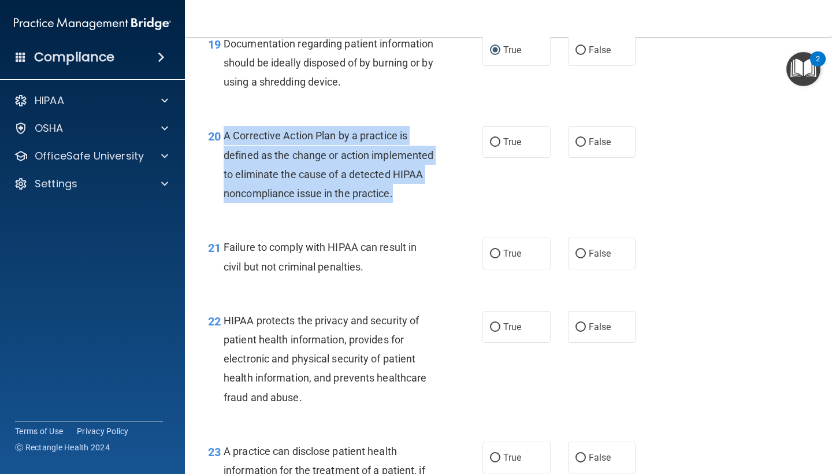
drag, startPoint x: 266, startPoint y: 205, endPoint x: 226, endPoint y: 131, distance: 84.5
click at [226, 131] on div "A Corrective Action Plan by a practice is defined as the change or action imple…" at bounding box center [333, 164] width 219 height 77
click at [495, 138] on input "True" at bounding box center [495, 142] width 10 height 9
radio input "true"
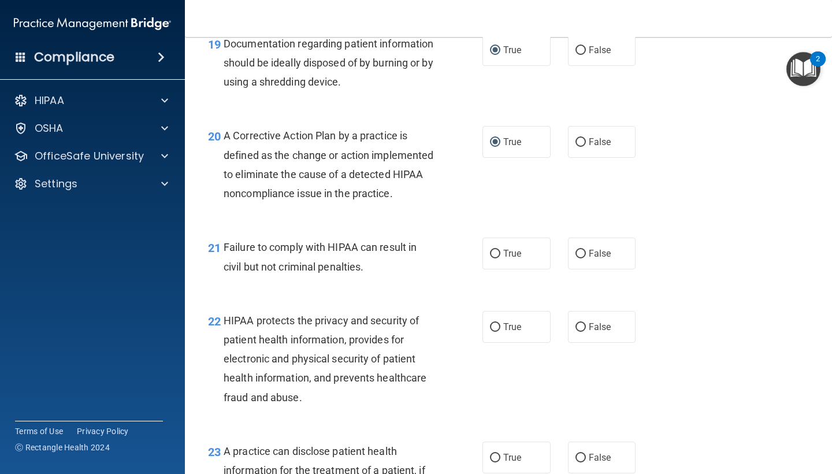
click at [455, 193] on div "20 A Corrective Action Plan by a practice is defined as the change or action im…" at bounding box center [345, 167] width 309 height 83
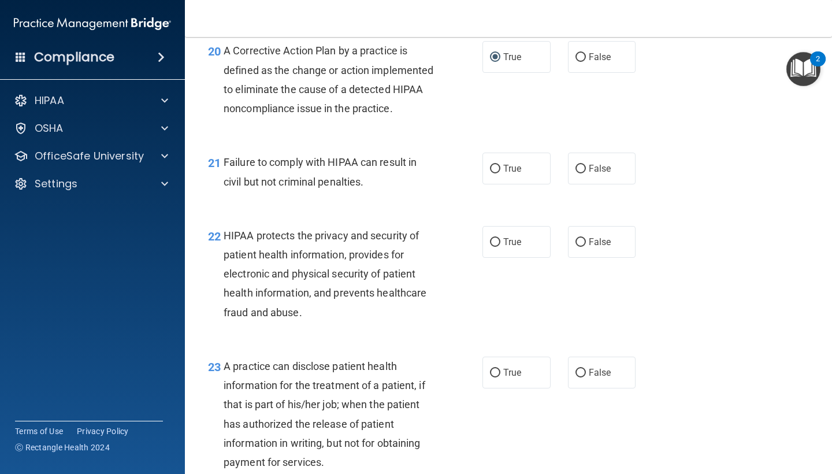
scroll to position [2044, 0]
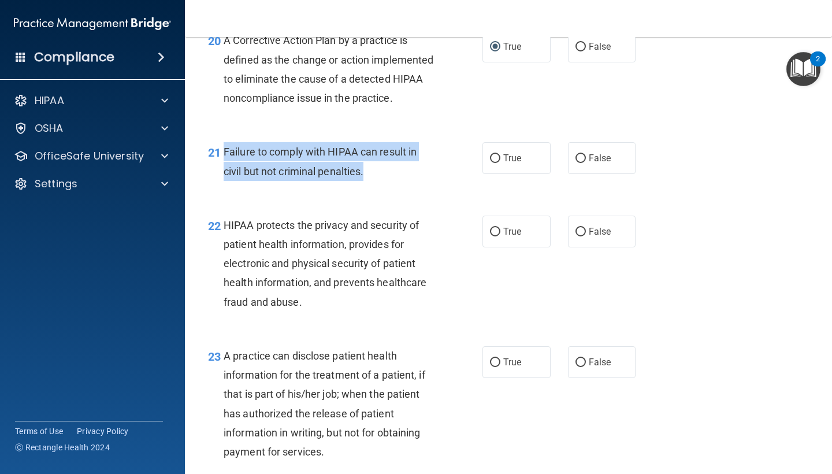
drag, startPoint x: 374, startPoint y: 180, endPoint x: 224, endPoint y: 158, distance: 151.8
click at [224, 158] on div "Failure to comply with HIPAA can result in civil but not criminal penalties." at bounding box center [333, 161] width 219 height 38
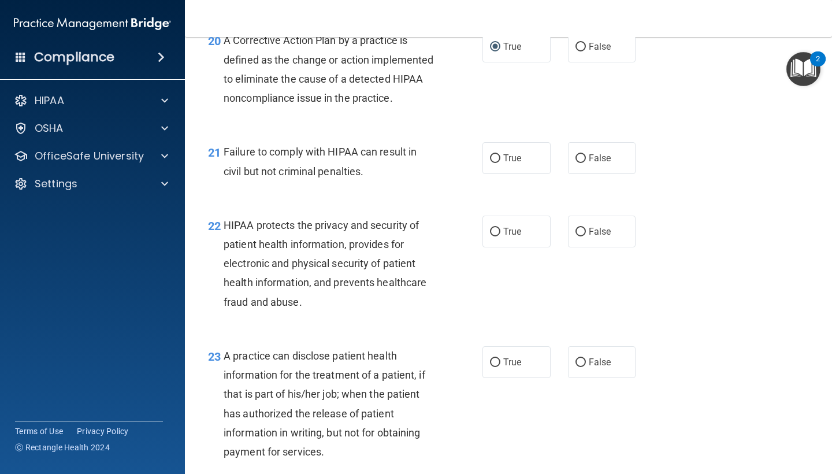
click at [429, 290] on div "HIPAA protects the privacy and security of patient health information, provides…" at bounding box center [333, 264] width 219 height 96
click at [580, 163] on input "False" at bounding box center [581, 158] width 10 height 9
radio input "true"
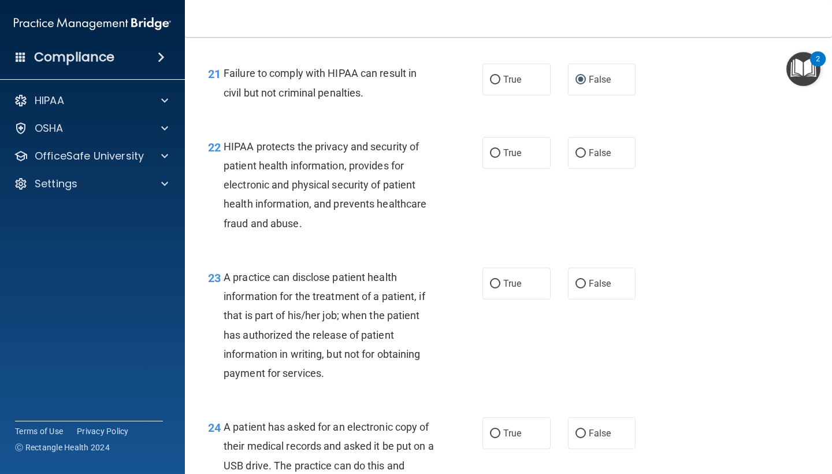
scroll to position [2149, 0]
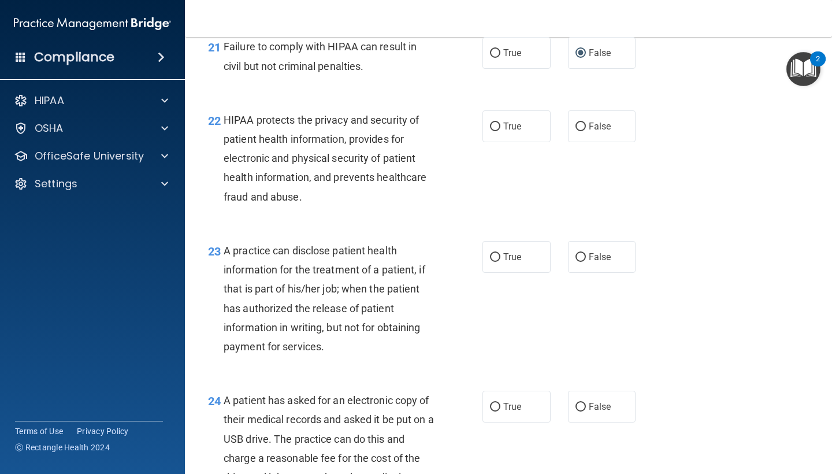
click at [306, 197] on div "HIPAA protects the privacy and security of patient health information, provides…" at bounding box center [333, 158] width 219 height 96
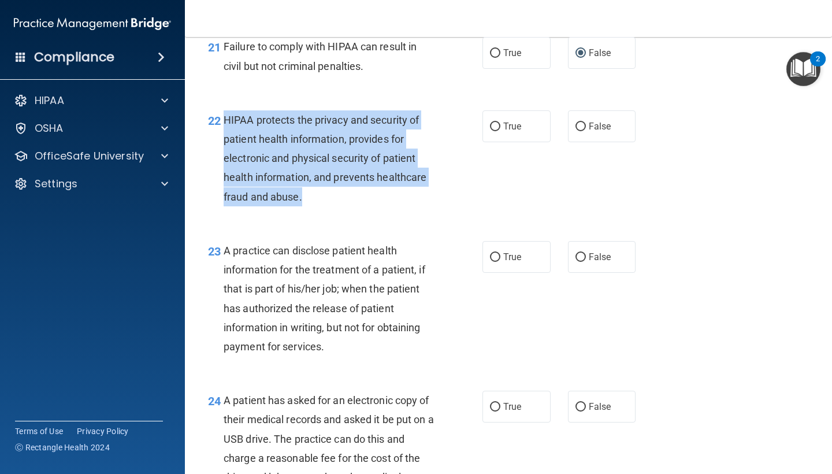
drag, startPoint x: 306, startPoint y: 212, endPoint x: 225, endPoint y: 128, distance: 116.9
click at [225, 128] on div "HIPAA protects the privacy and security of patient health information, provides…" at bounding box center [333, 158] width 219 height 96
click at [491, 131] on input "True" at bounding box center [495, 127] width 10 height 9
radio input "true"
click at [456, 209] on div "22 HIPAA protects the privacy and security of patient health information, provi…" at bounding box center [345, 161] width 309 height 102
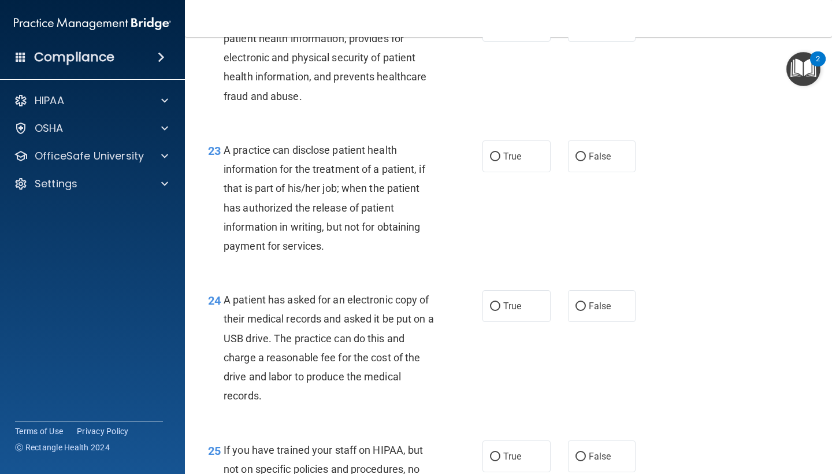
scroll to position [2279, 0]
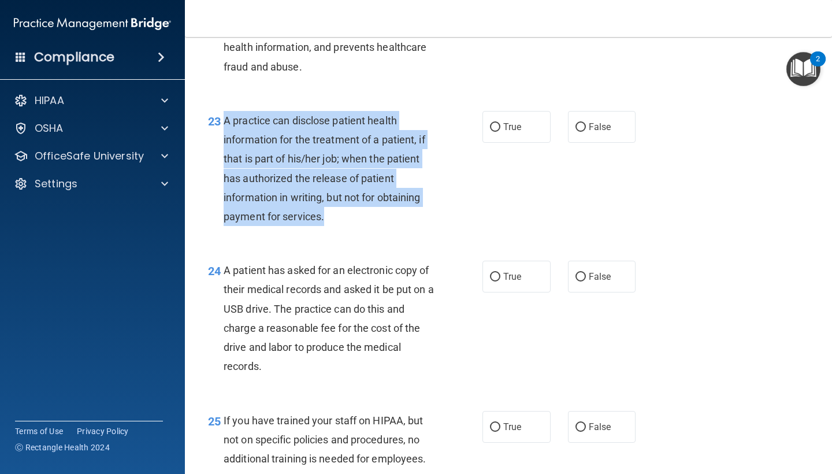
drag, startPoint x: 324, startPoint y: 225, endPoint x: 226, endPoint y: 132, distance: 134.9
click at [226, 132] on span "A practice can disclose patient health information for the treatment of a patie…" at bounding box center [325, 168] width 202 height 108
click at [576, 132] on input "False" at bounding box center [581, 127] width 10 height 9
radio input "true"
click at [491, 194] on div "23 A practice can disclose patient health information for the treatment of a pa…" at bounding box center [345, 171] width 309 height 121
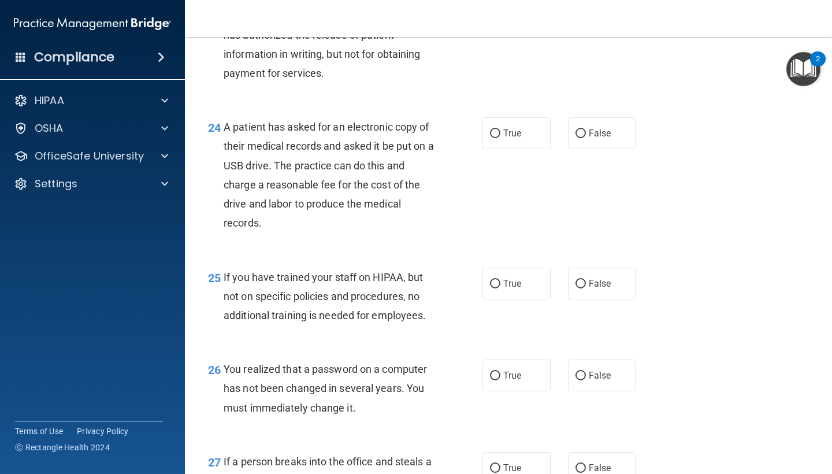
scroll to position [2431, 0]
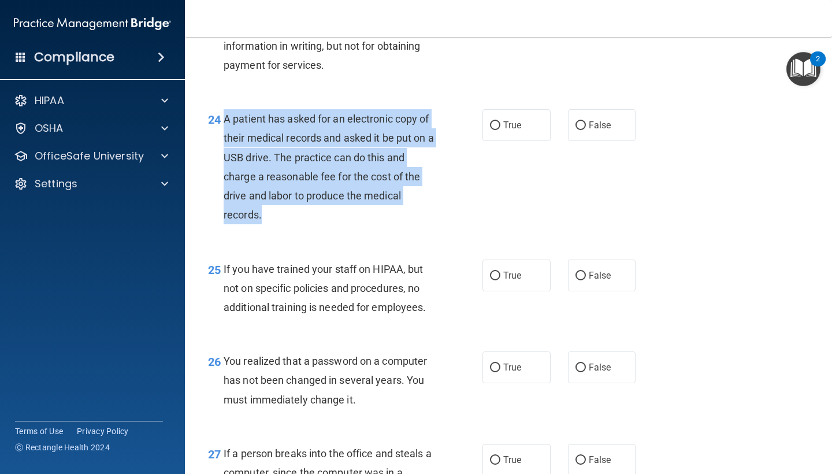
drag, startPoint x: 271, startPoint y: 221, endPoint x: 224, endPoint y: 132, distance: 101.3
click at [224, 132] on div "A patient has asked for an electronic copy of their medical records and asked i…" at bounding box center [333, 166] width 219 height 115
click at [495, 130] on input "True" at bounding box center [495, 125] width 10 height 9
radio input "true"
click at [468, 187] on div "24 A patient has asked for an electronic copy of their medical records and aske…" at bounding box center [345, 169] width 309 height 121
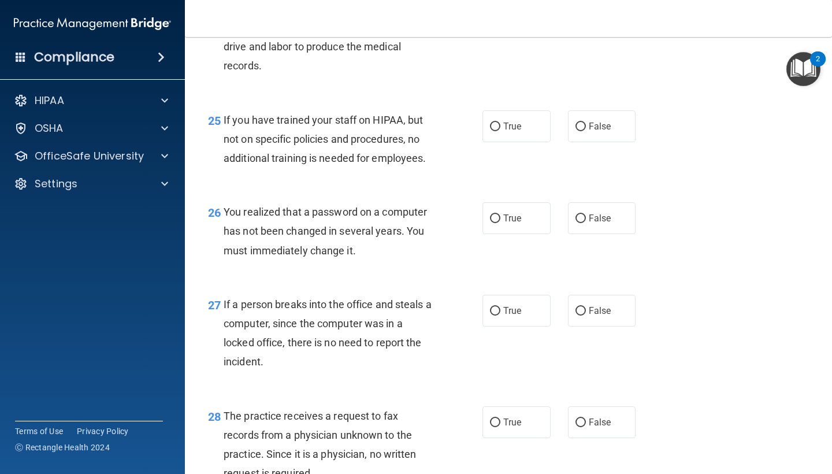
scroll to position [2582, 0]
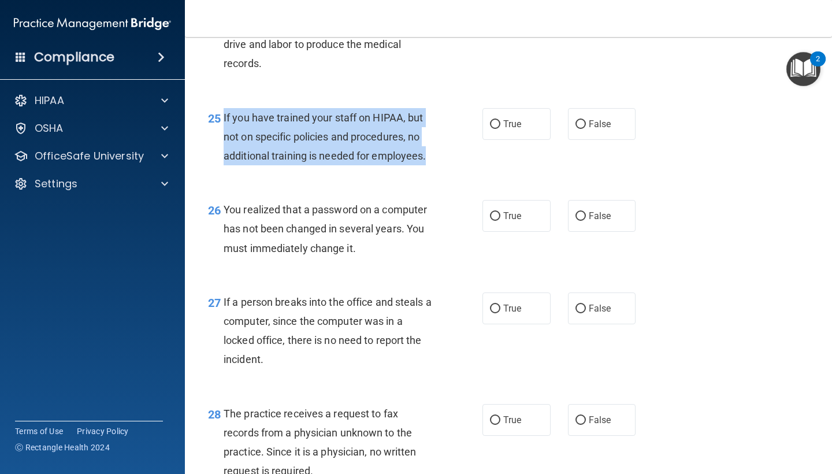
drag, startPoint x: 433, startPoint y: 162, endPoint x: 224, endPoint y: 127, distance: 211.6
click at [224, 127] on div "If you have trained your staff on HIPAA, but not on specific policies and proce…" at bounding box center [333, 137] width 219 height 58
click at [577, 127] on input "False" at bounding box center [581, 124] width 10 height 9
radio input "true"
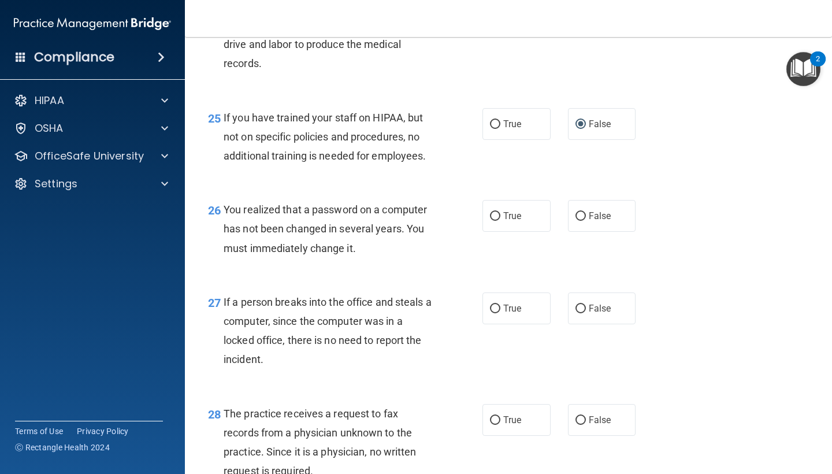
click at [442, 204] on div "26 You realized that a password on a computer has not been changed in several y…" at bounding box center [508, 232] width 618 height 92
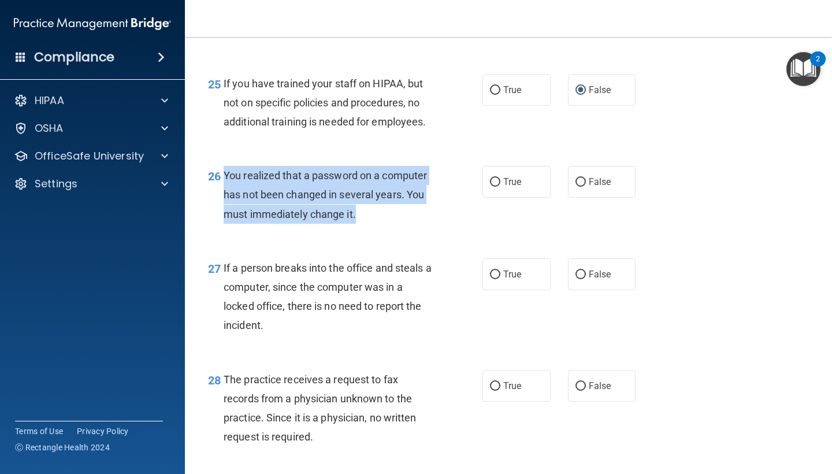
drag, startPoint x: 358, startPoint y: 221, endPoint x: 225, endPoint y: 184, distance: 138.0
click at [225, 184] on div "You realized that a password on a computer has not been changed in several year…" at bounding box center [333, 195] width 219 height 58
click at [493, 187] on input "True" at bounding box center [495, 182] width 10 height 9
radio input "true"
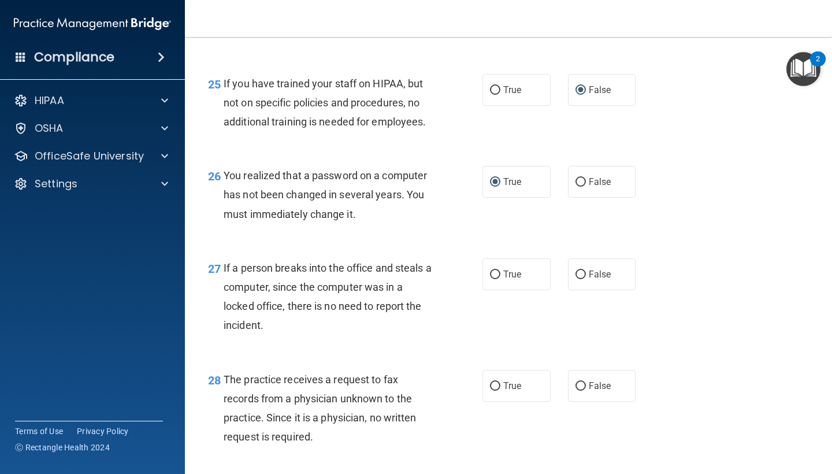
click at [448, 240] on div "26 You realized that a password on a computer has not been changed in several y…" at bounding box center [508, 197] width 618 height 92
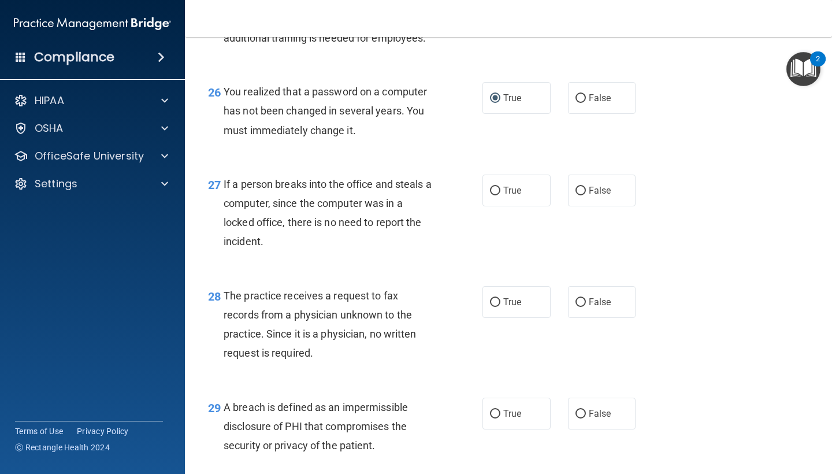
scroll to position [2712, 0]
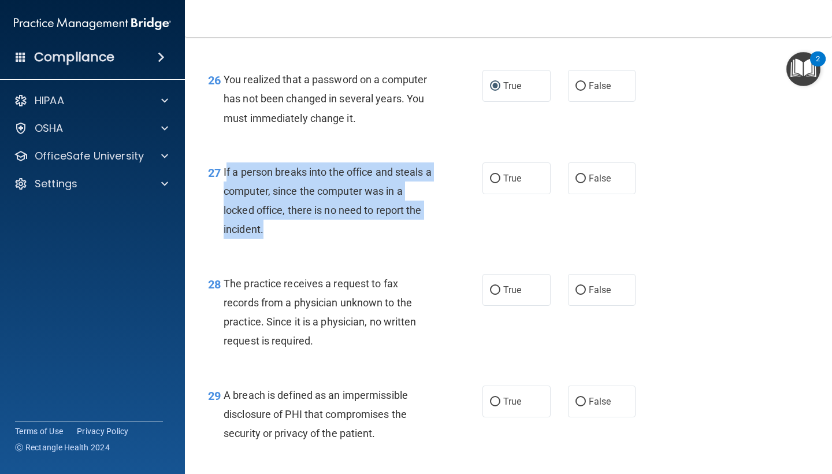
drag, startPoint x: 264, startPoint y: 236, endPoint x: 225, endPoint y: 177, distance: 70.0
click at [225, 177] on div "If a person breaks into the office and steals a computer, since the computer wa…" at bounding box center [333, 200] width 219 height 77
click at [275, 239] on div "If a person breaks into the office and steals a computer, since the computer wa…" at bounding box center [333, 200] width 219 height 77
drag, startPoint x: 267, startPoint y: 233, endPoint x: 224, endPoint y: 181, distance: 67.3
click at [224, 181] on div "If a person breaks into the office and steals a computer, since the computer wa…" at bounding box center [333, 200] width 219 height 77
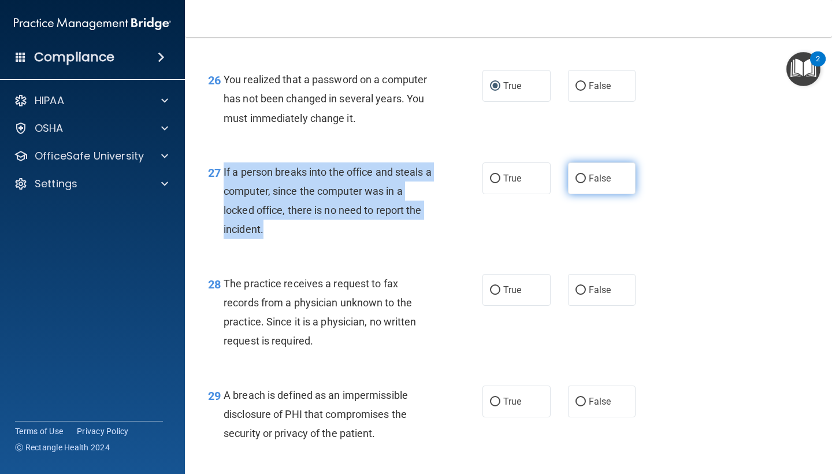
click at [580, 183] on input "False" at bounding box center [581, 179] width 10 height 9
radio input "true"
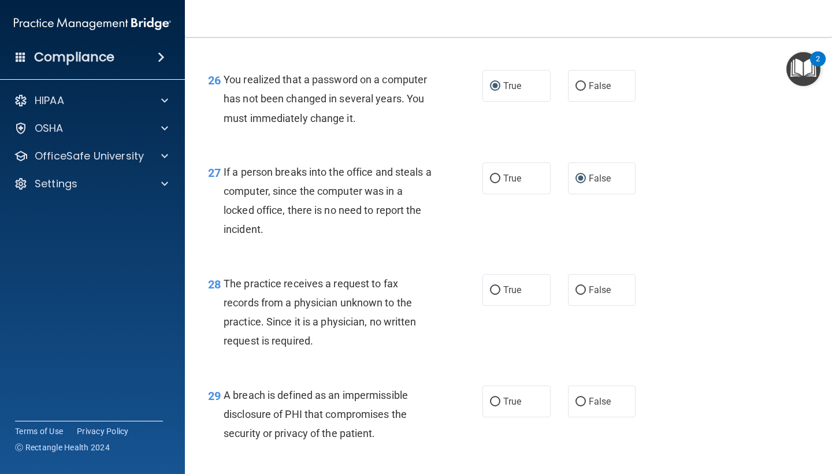
click at [437, 254] on div "27 If a person breaks into the office and steals a computer, since the computer…" at bounding box center [508, 204] width 618 height 112
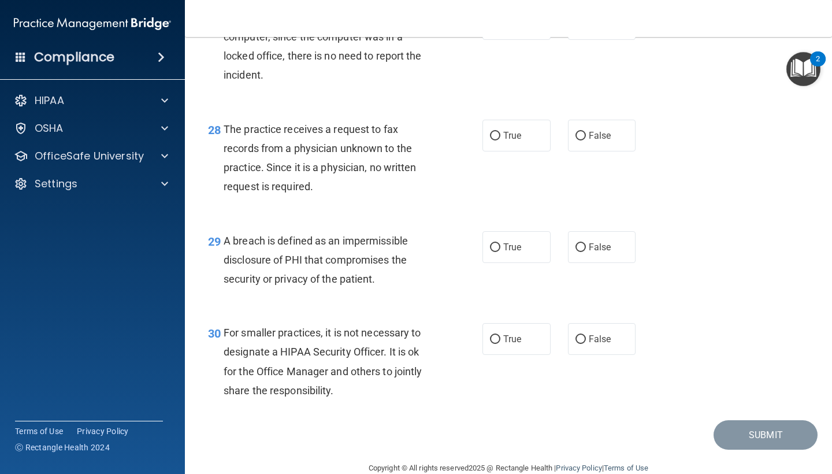
scroll to position [2868, 0]
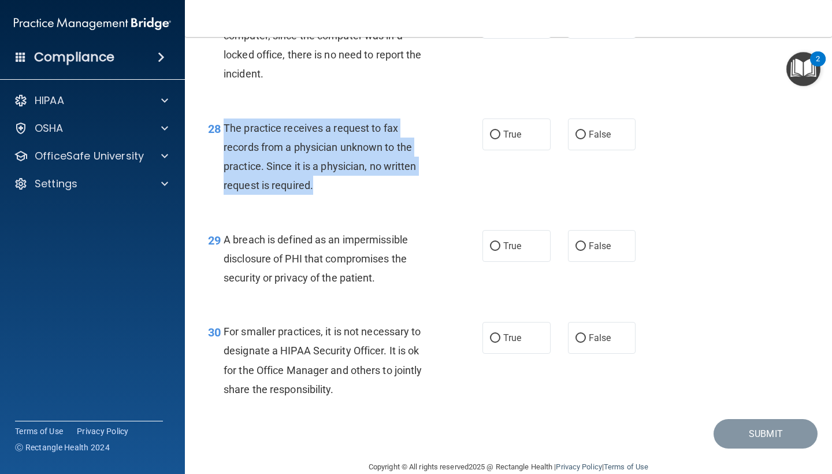
drag, startPoint x: 313, startPoint y: 192, endPoint x: 224, endPoint y: 132, distance: 107.1
click at [224, 132] on span "The practice receives a request to fax records from a physician unknown to the …" at bounding box center [320, 157] width 193 height 70
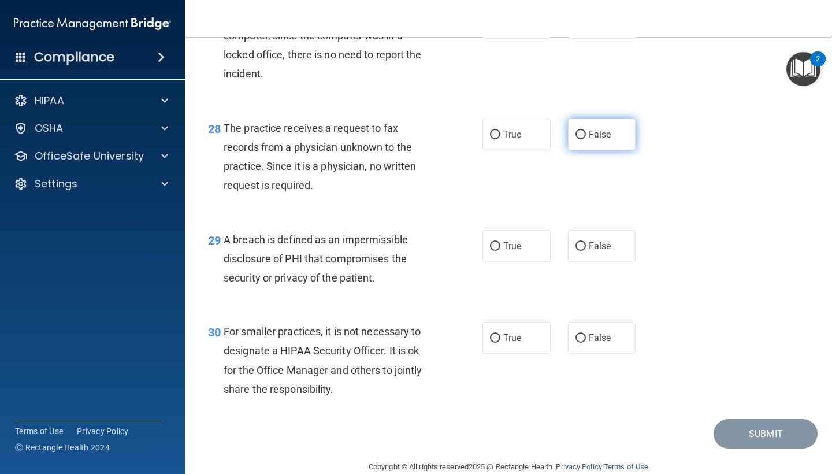
click at [591, 133] on label "False" at bounding box center [602, 134] width 68 height 32
click at [586, 133] on input "False" at bounding box center [581, 135] width 10 height 9
radio input "true"
click at [421, 288] on div "A breach is defined as an impermissible disclosure of PHI that compromises the …" at bounding box center [333, 259] width 219 height 58
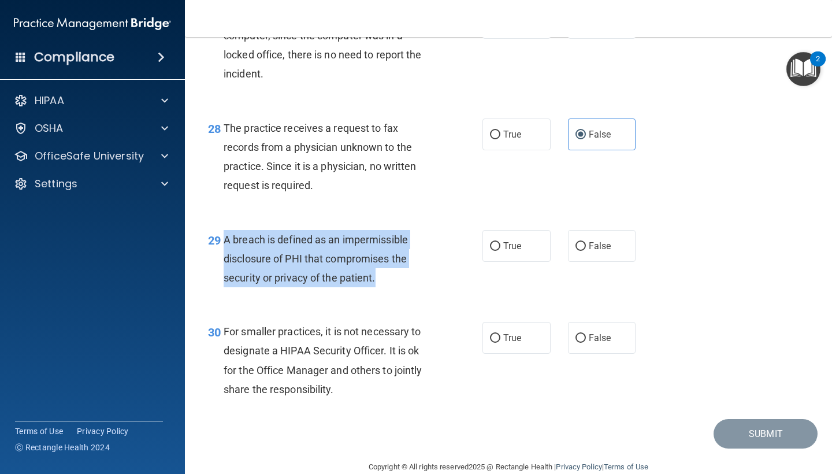
drag, startPoint x: 379, startPoint y: 283, endPoint x: 225, endPoint y: 247, distance: 157.8
click at [225, 247] on div "A breach is defined as an impermissible disclosure of PHI that compromises the …" at bounding box center [333, 259] width 219 height 58
click at [498, 247] on input "True" at bounding box center [495, 246] width 10 height 9
radio input "true"
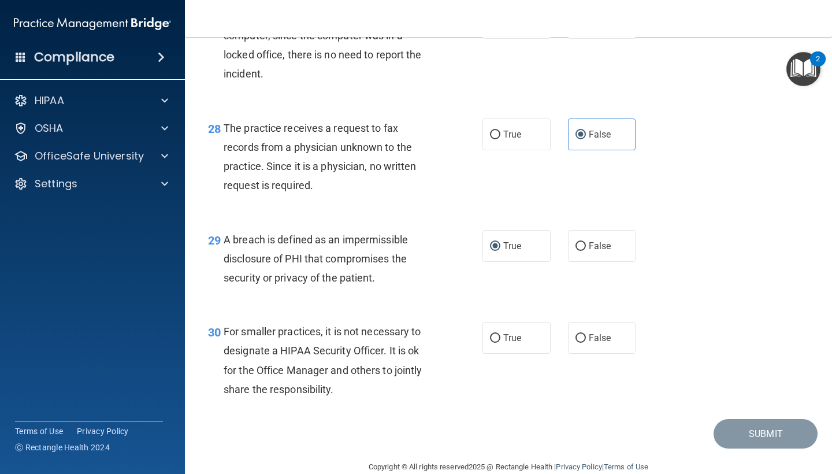
click at [451, 289] on div "29 A breach is defined as an impermissible disclosure of PHI that compromises t…" at bounding box center [345, 262] width 309 height 64
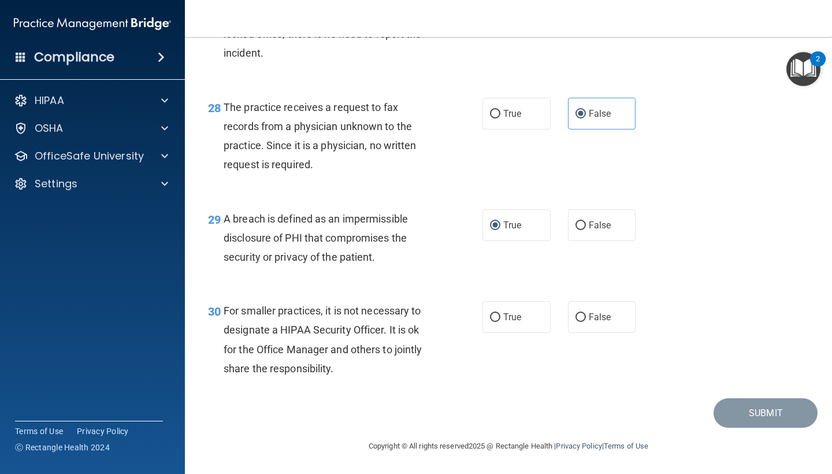
scroll to position [2892, 0]
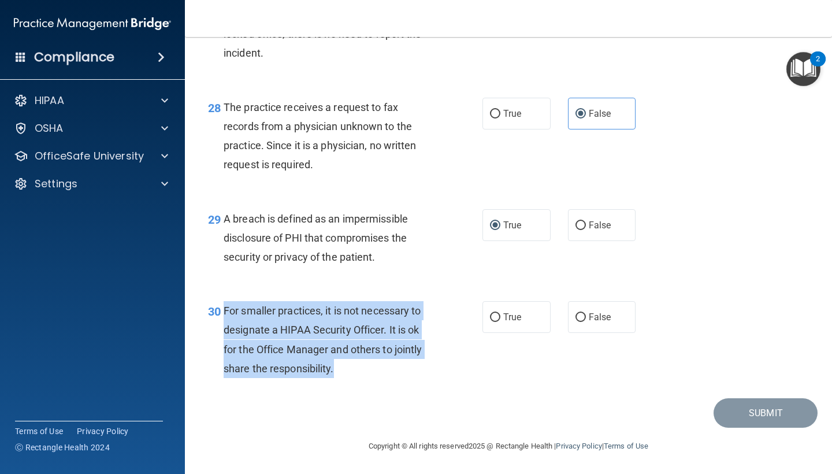
drag, startPoint x: 337, startPoint y: 369, endPoint x: 225, endPoint y: 316, distance: 124.1
click at [225, 316] on div "For smaller practices, it is not necessary to designate a HIPAA Security Office…" at bounding box center [333, 339] width 219 height 77
click at [496, 313] on input "True" at bounding box center [495, 317] width 10 height 9
radio input "true"
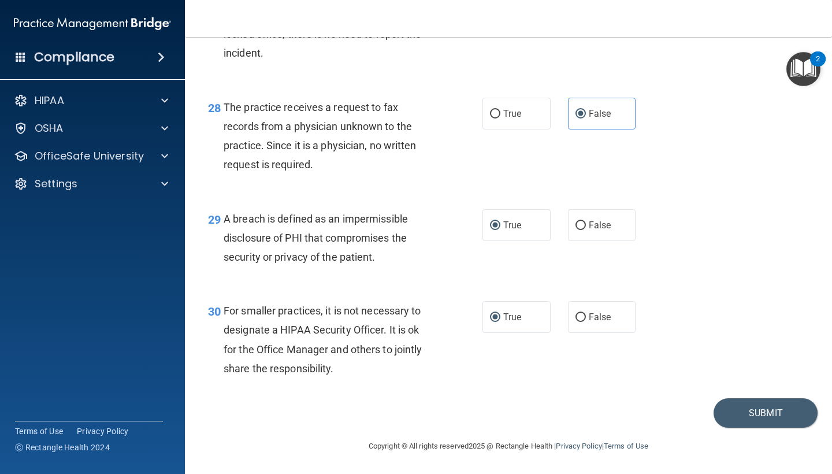
drag, startPoint x: 437, startPoint y: 292, endPoint x: 450, endPoint y: 279, distance: 18.8
click at [437, 292] on div "30 For smaller practices, it is not necessary to designate a HIPAA Security Off…" at bounding box center [508, 343] width 618 height 112
click at [735, 413] on button "Submit" at bounding box center [766, 412] width 104 height 29
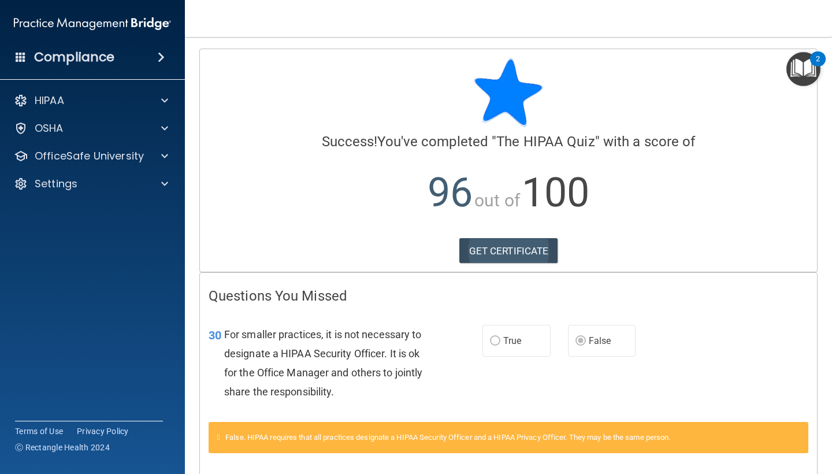
click at [531, 252] on link "GET CERTIFICATE" at bounding box center [508, 250] width 99 height 25
click at [151, 100] on div at bounding box center [163, 101] width 29 height 14
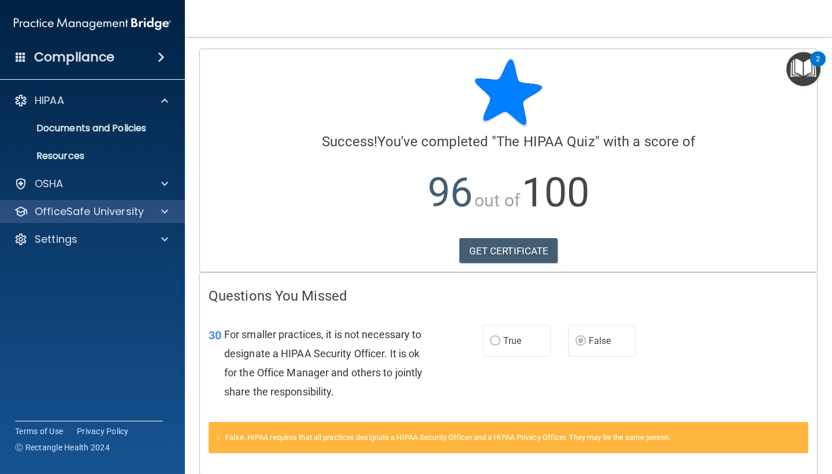
click at [84, 215] on p "OfficeSafe University" at bounding box center [89, 212] width 109 height 14
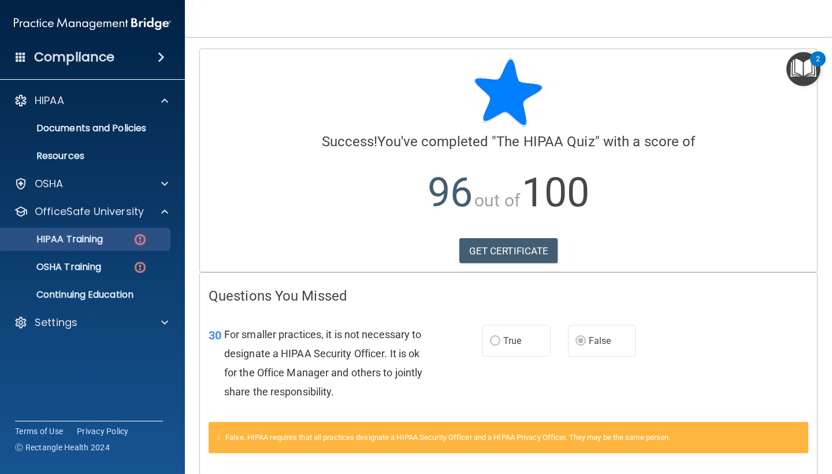
click at [89, 235] on p "HIPAA Training" at bounding box center [55, 239] width 95 height 12
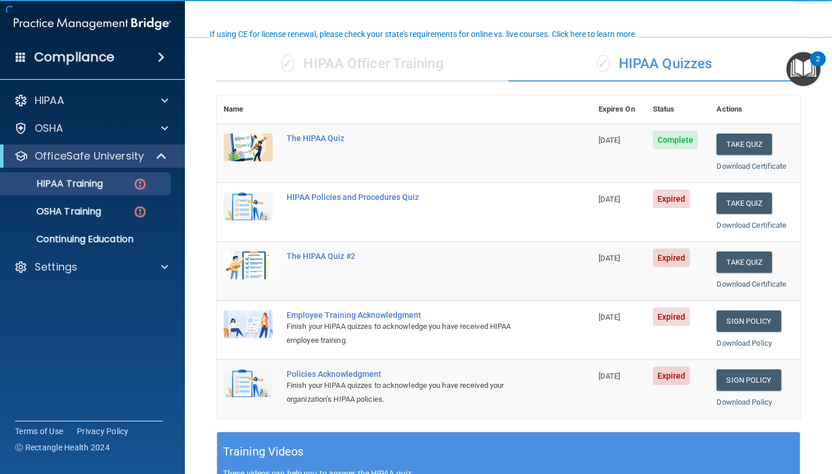
scroll to position [82, 0]
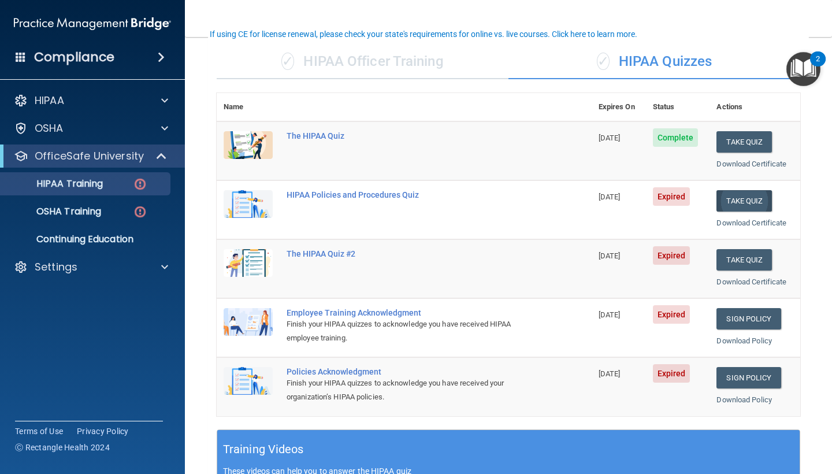
click at [728, 195] on button "Take Quiz" at bounding box center [744, 200] width 55 height 21
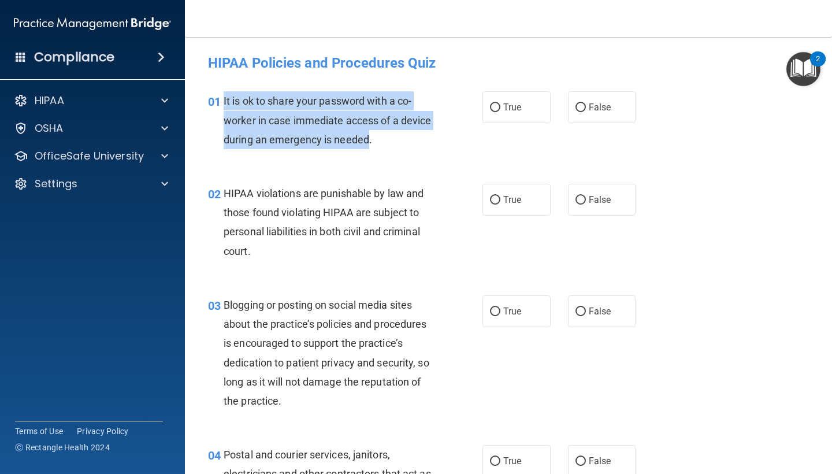
drag, startPoint x: 370, startPoint y: 142, endPoint x: 225, endPoint y: 101, distance: 150.9
click at [225, 101] on span "It is ok to share your password with a co-worker in case immediate access of a …" at bounding box center [327, 120] width 207 height 50
drag, startPoint x: 372, startPoint y: 138, endPoint x: 224, endPoint y: 103, distance: 151.4
click at [224, 103] on span "It is ok to share your password with a co-worker in case immediate access of a …" at bounding box center [327, 120] width 207 height 50
click at [577, 110] on input "False" at bounding box center [581, 107] width 10 height 9
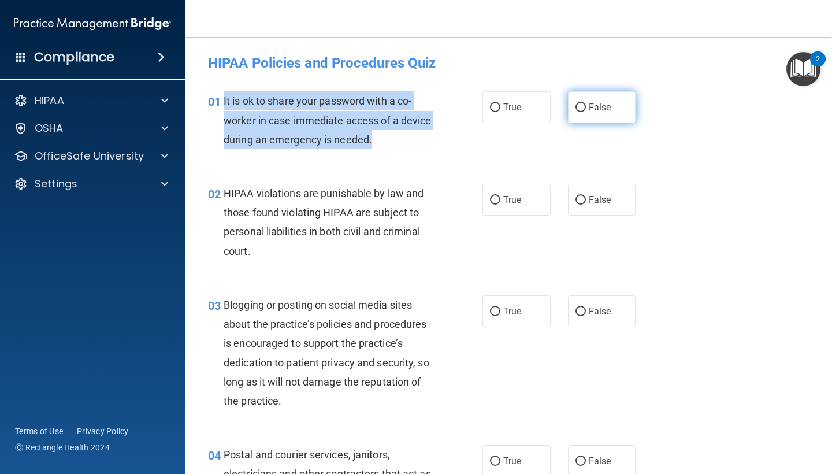
radio input "true"
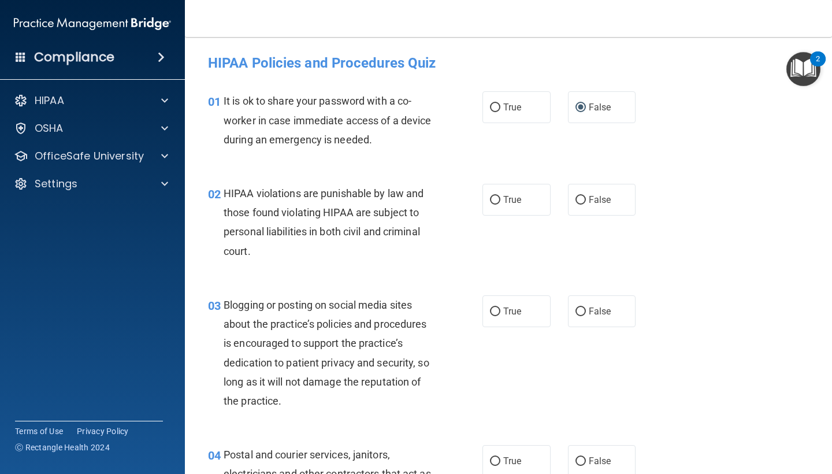
click at [379, 248] on div "HIPAA violations are punishable by law and those found violating HIPAA are subj…" at bounding box center [333, 222] width 219 height 77
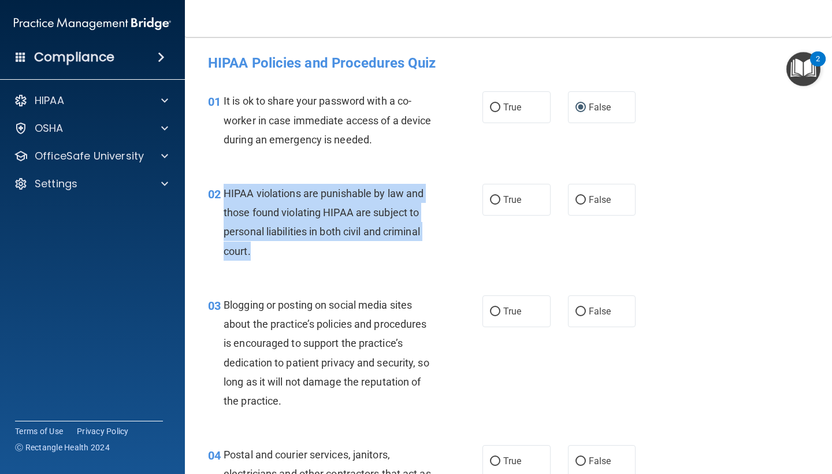
drag, startPoint x: 272, startPoint y: 253, endPoint x: 224, endPoint y: 194, distance: 76.0
click at [224, 194] on div "HIPAA violations are punishable by law and those found violating HIPAA are subj…" at bounding box center [333, 222] width 219 height 77
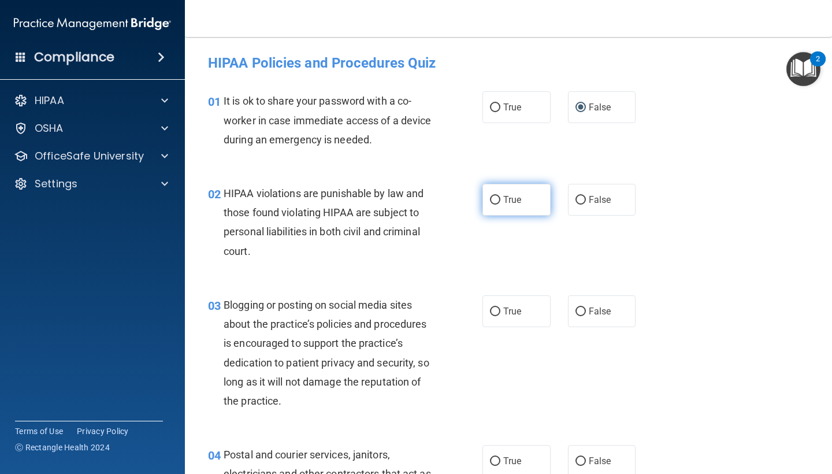
click at [518, 205] on label "True" at bounding box center [517, 200] width 68 height 32
click at [500, 205] on input "True" at bounding box center [495, 200] width 10 height 9
radio input "true"
click at [431, 264] on div "02 HIPAA violations are punishable by law and those found violating HIPAA are s…" at bounding box center [345, 225] width 309 height 83
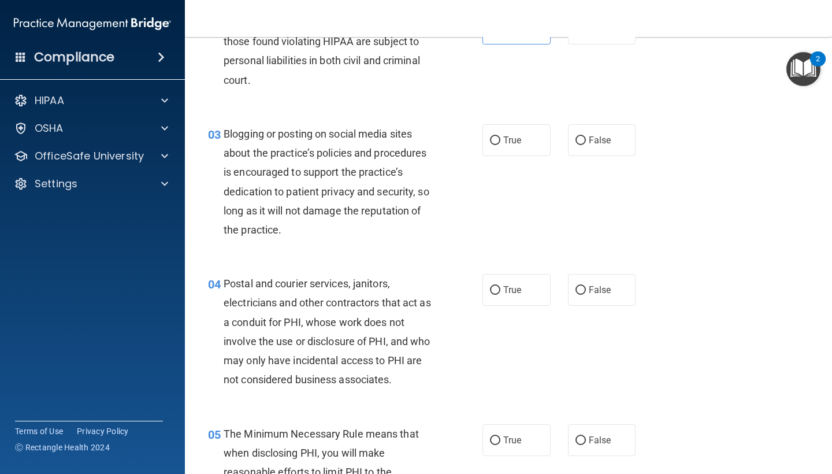
scroll to position [176, 0]
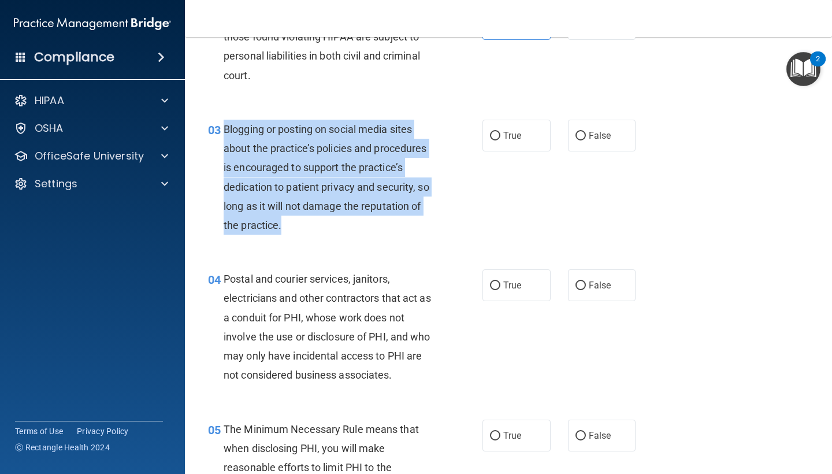
drag, startPoint x: 286, startPoint y: 223, endPoint x: 224, endPoint y: 132, distance: 109.8
click at [224, 132] on div "Blogging or posting on social media sites about the practice’s policies and pro…" at bounding box center [333, 177] width 219 height 115
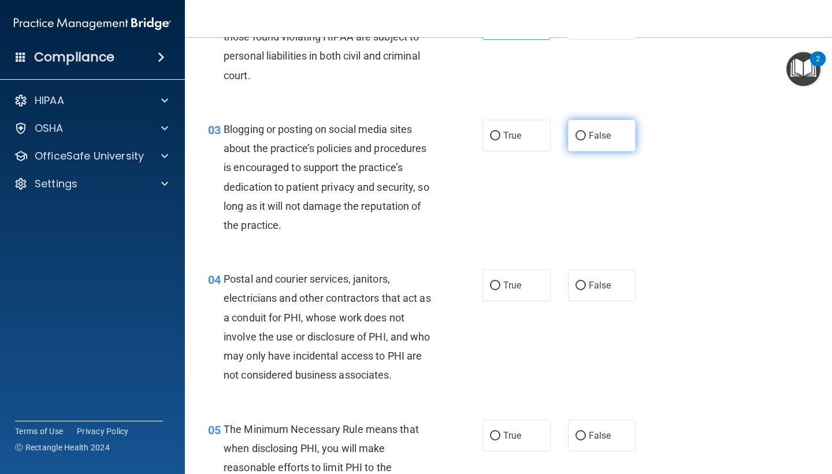
click at [569, 133] on label "False" at bounding box center [602, 136] width 68 height 32
click at [576, 133] on input "False" at bounding box center [581, 136] width 10 height 9
radio input "true"
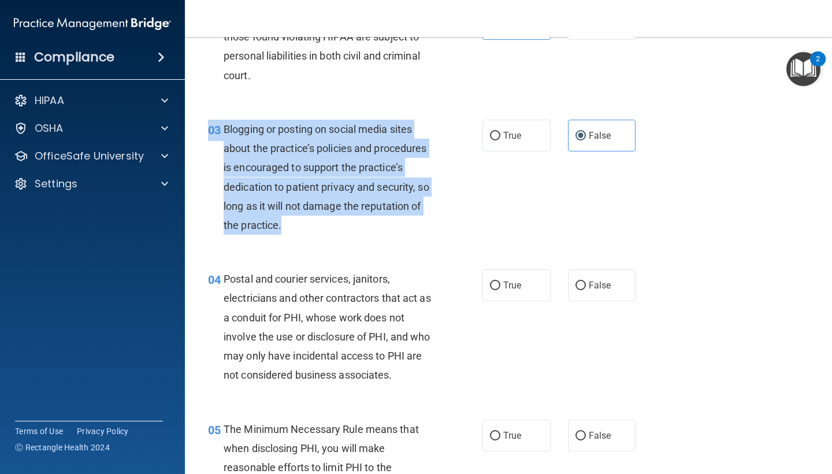
click at [447, 239] on div "03 Blogging or posting on social media sites about the practice’s policies and …" at bounding box center [508, 180] width 618 height 150
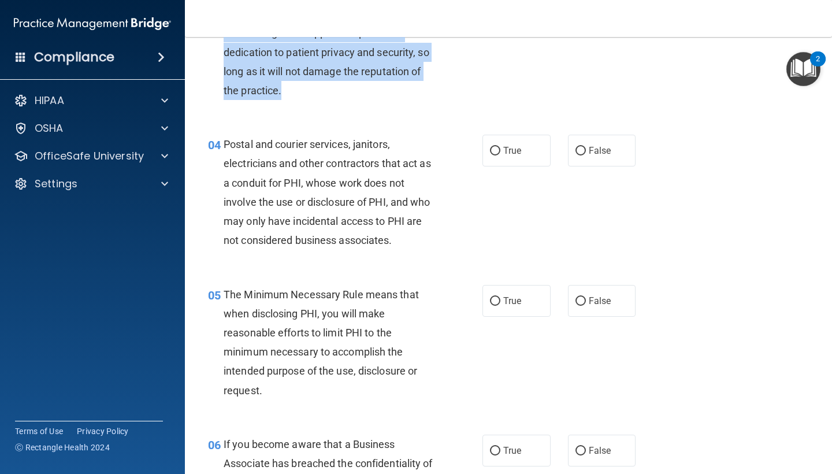
scroll to position [312, 0]
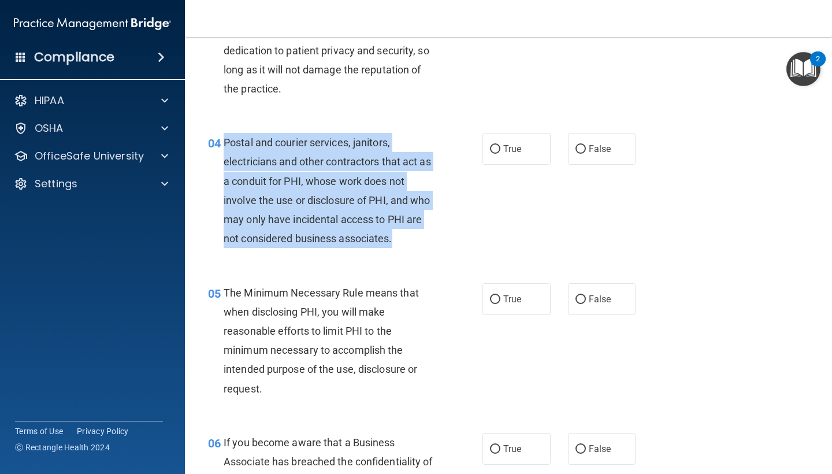
drag, startPoint x: 398, startPoint y: 233, endPoint x: 225, endPoint y: 144, distance: 194.9
click at [225, 144] on div "Postal and courier services, janitors, electricians and other contractors that …" at bounding box center [333, 190] width 219 height 115
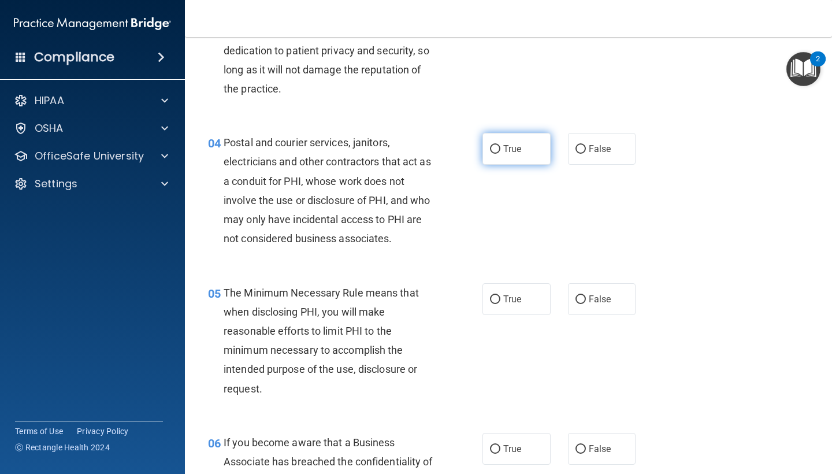
click at [502, 145] on label "True" at bounding box center [517, 149] width 68 height 32
click at [500, 145] on input "True" at bounding box center [495, 149] width 10 height 9
radio input "true"
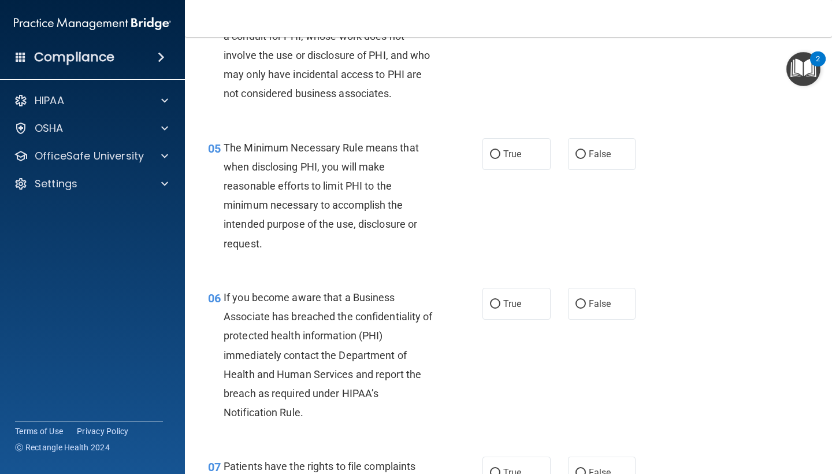
scroll to position [472, 0]
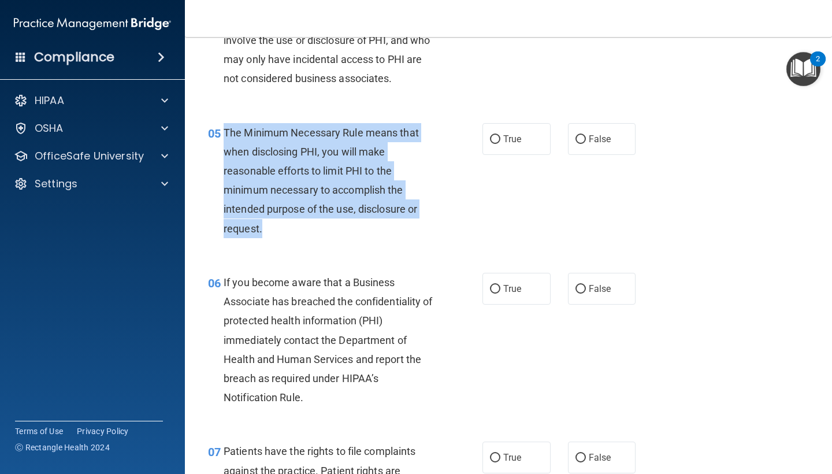
drag, startPoint x: 270, startPoint y: 228, endPoint x: 225, endPoint y: 131, distance: 107.0
click at [225, 131] on div "The Minimum Necessary Rule means that when disclosing PHI, you will make reason…" at bounding box center [333, 180] width 219 height 115
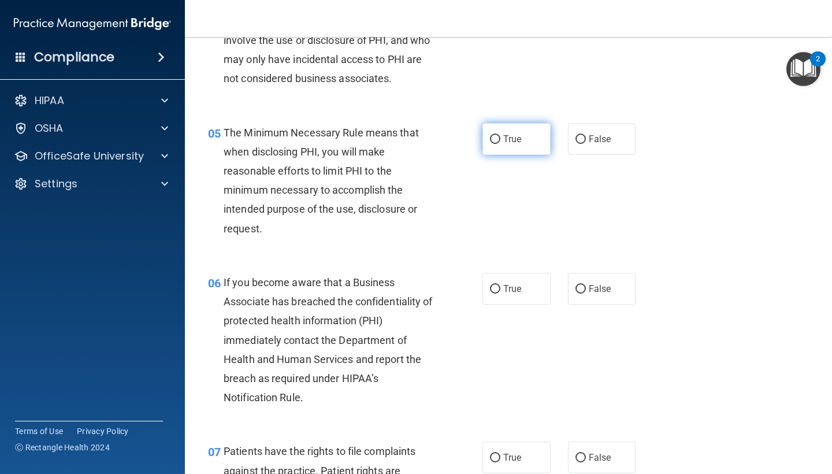
click at [489, 141] on label "True" at bounding box center [517, 139] width 68 height 32
click at [490, 141] on input "True" at bounding box center [495, 139] width 10 height 9
radio input "true"
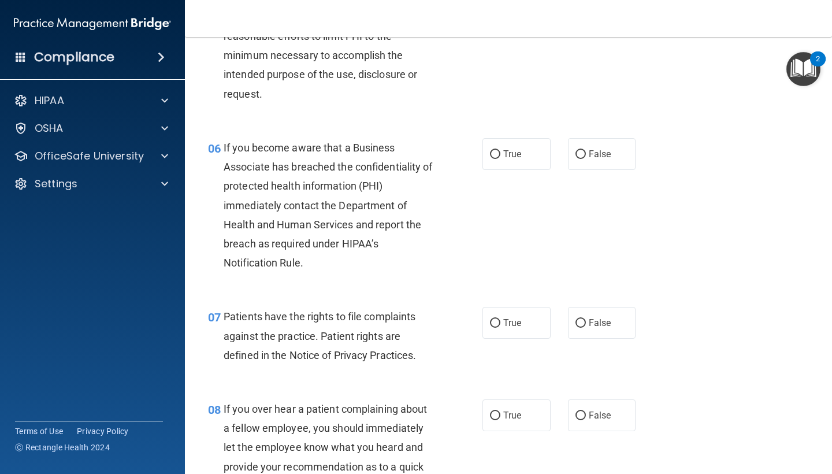
scroll to position [610, 0]
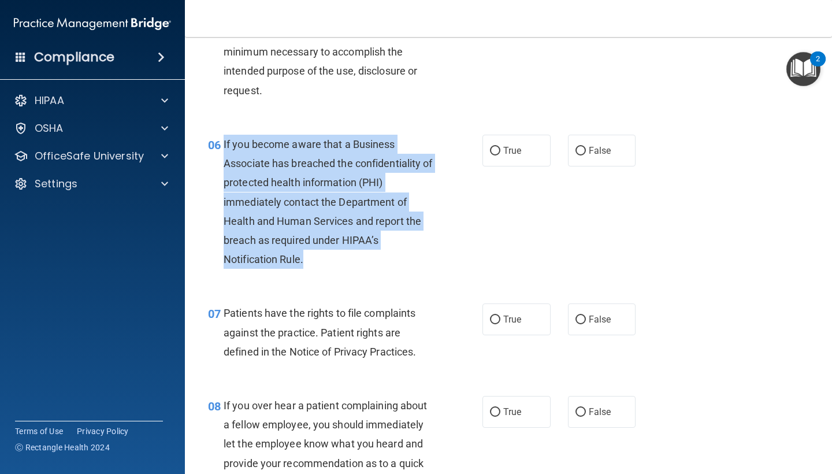
drag, startPoint x: 310, startPoint y: 258, endPoint x: 224, endPoint y: 139, distance: 146.9
click at [224, 139] on div "If you become aware that a Business Associate has breached the confidentiality …" at bounding box center [333, 202] width 219 height 135
click at [581, 147] on input "False" at bounding box center [581, 151] width 10 height 9
radio input "true"
click at [454, 243] on div "06 If you become aware that a Business Associate has breached the confidentiali…" at bounding box center [345, 205] width 309 height 140
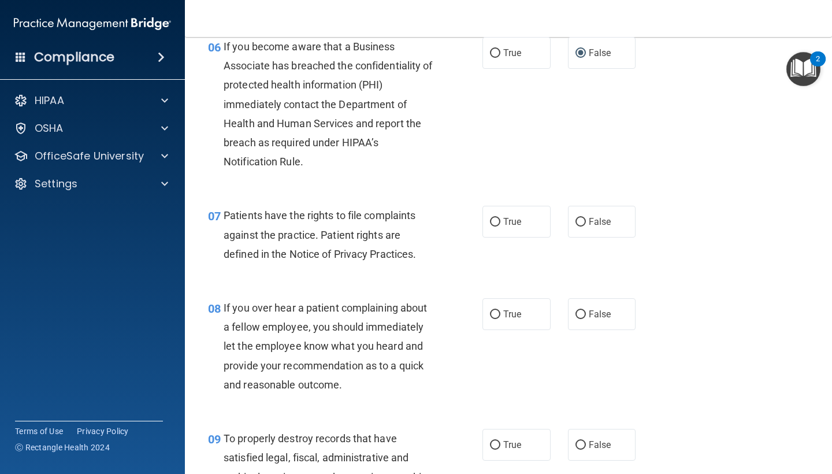
scroll to position [714, 0]
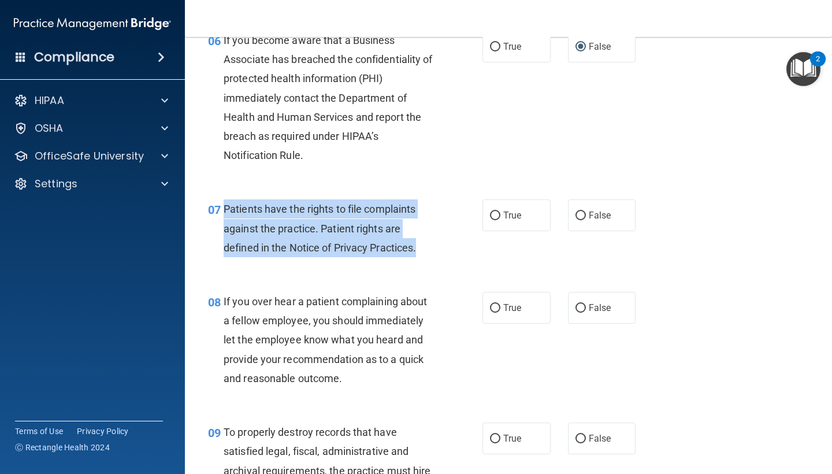
drag, startPoint x: 420, startPoint y: 246, endPoint x: 227, endPoint y: 206, distance: 197.8
click at [227, 206] on div "Patients have the rights to file complaints against the practice. Patient right…" at bounding box center [333, 228] width 219 height 58
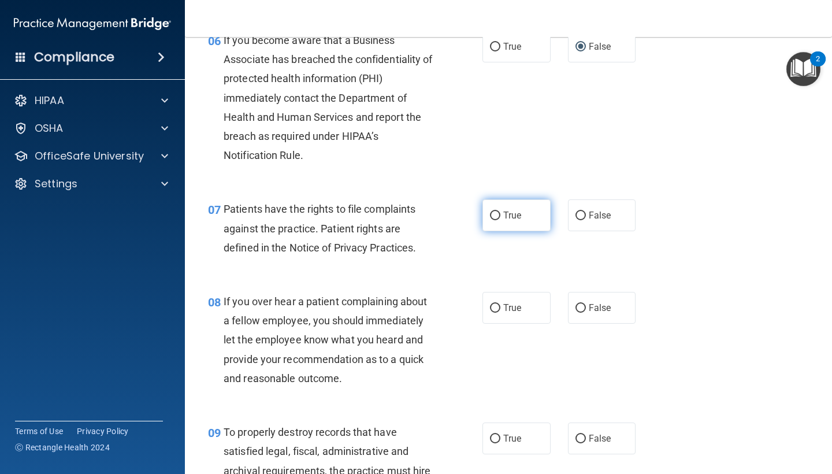
click at [488, 214] on label "True" at bounding box center [517, 215] width 68 height 32
click at [490, 214] on input "True" at bounding box center [495, 216] width 10 height 9
radio input "true"
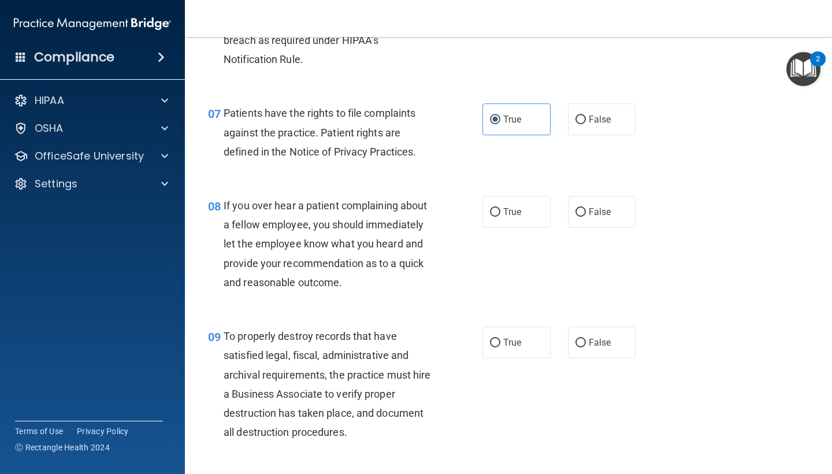
scroll to position [812, 0]
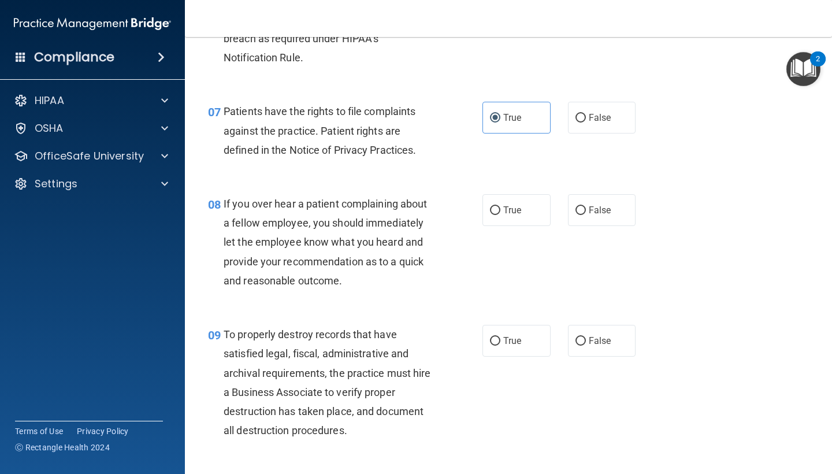
click at [363, 291] on div "08 If you over hear a patient complaining about a fellow employee, you should i…" at bounding box center [508, 245] width 618 height 131
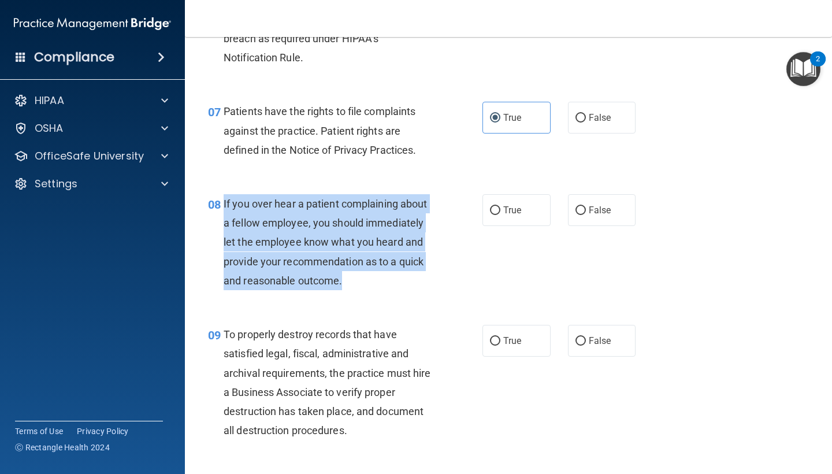
drag, startPoint x: 342, startPoint y: 276, endPoint x: 225, endPoint y: 195, distance: 142.0
click at [225, 198] on span "If you over hear a patient complaining about a fellow employee, you should imme…" at bounding box center [325, 242] width 203 height 89
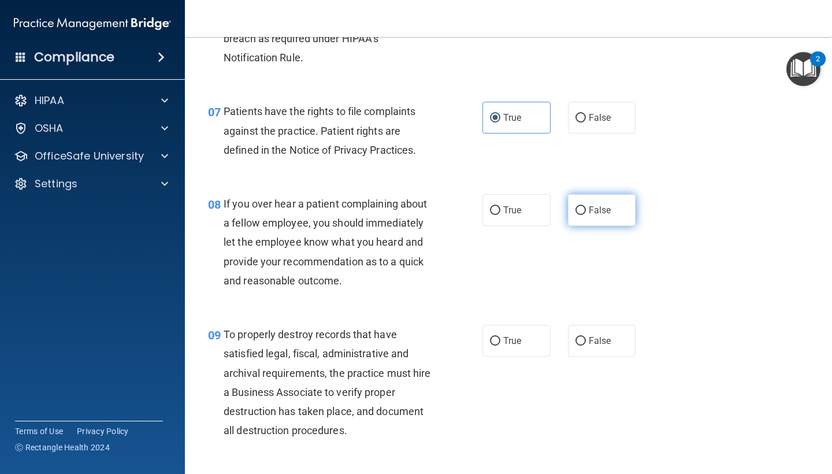
click at [569, 202] on label "False" at bounding box center [602, 210] width 68 height 32
click at [576, 206] on input "False" at bounding box center [581, 210] width 10 height 9
radio input "true"
click at [467, 270] on div "08 If you over hear a patient complaining about a fellow employee, you should i…" at bounding box center [345, 245] width 309 height 102
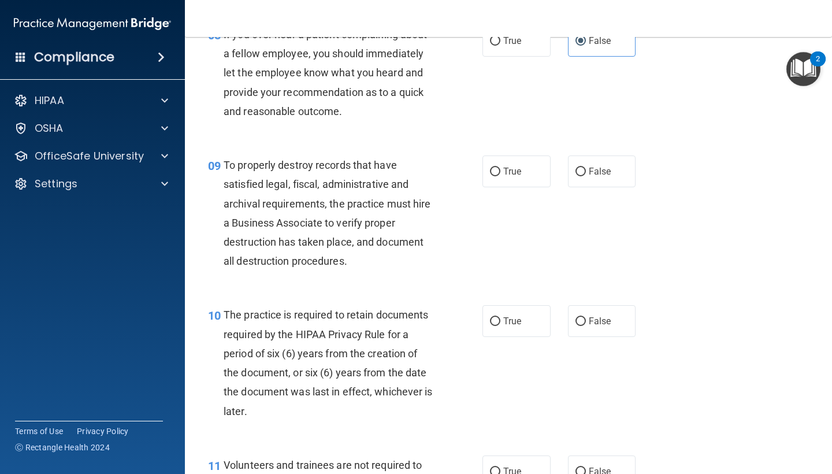
scroll to position [988, 0]
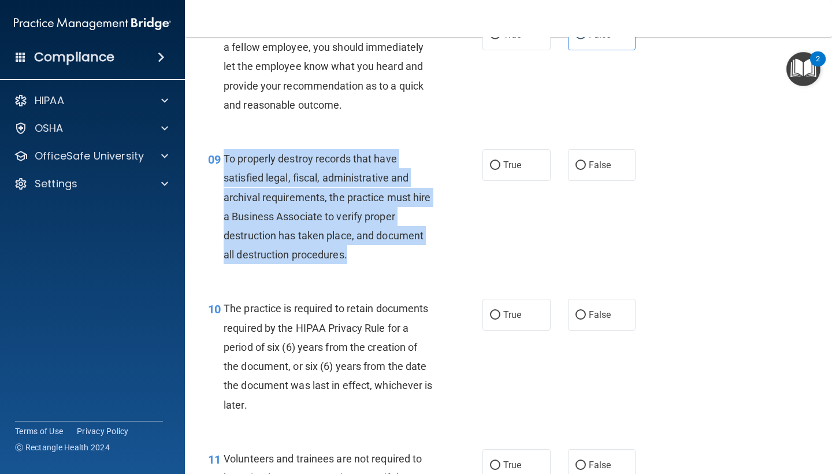
drag, startPoint x: 350, startPoint y: 247, endPoint x: 225, endPoint y: 151, distance: 157.4
click at [225, 151] on div "To properly destroy records that have satisfied legal, fiscal, administrative a…" at bounding box center [333, 206] width 219 height 115
click at [577, 161] on input "False" at bounding box center [581, 165] width 10 height 9
radio input "true"
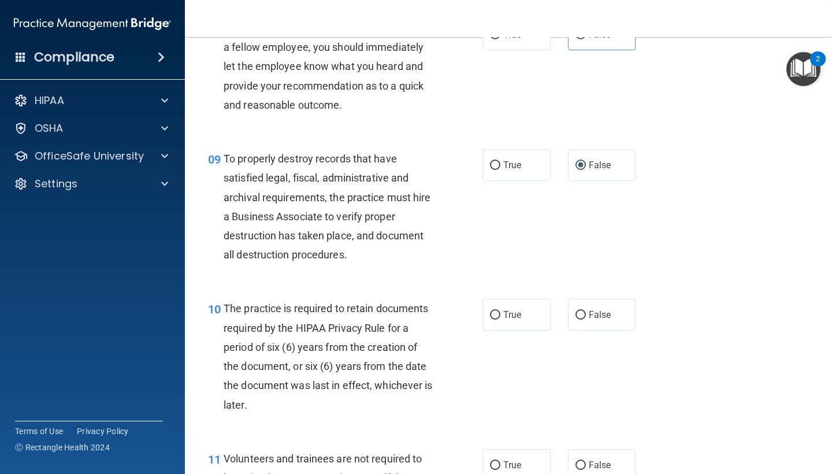
click at [485, 233] on div "09 To properly destroy records that have satisfied legal, fiscal, administrativ…" at bounding box center [345, 209] width 309 height 121
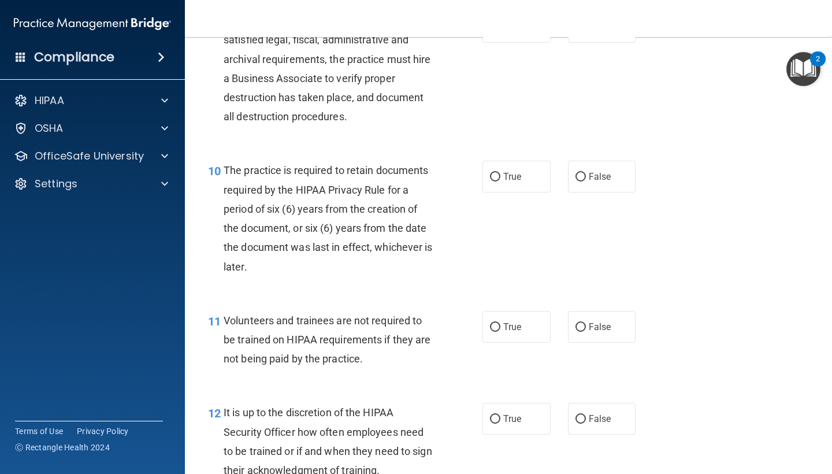
scroll to position [1126, 0]
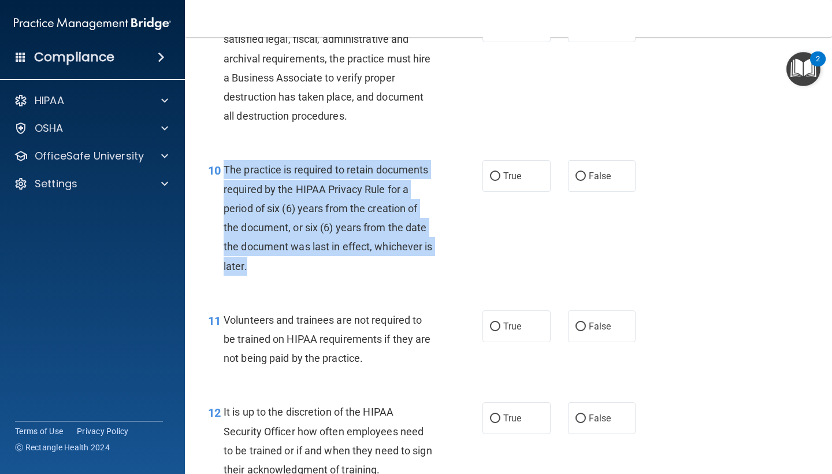
drag, startPoint x: 247, startPoint y: 259, endPoint x: 225, endPoint y: 165, distance: 97.4
click at [225, 165] on div "The practice is required to retain documents required by the HIPAA Privacy Rule…" at bounding box center [333, 217] width 219 height 115
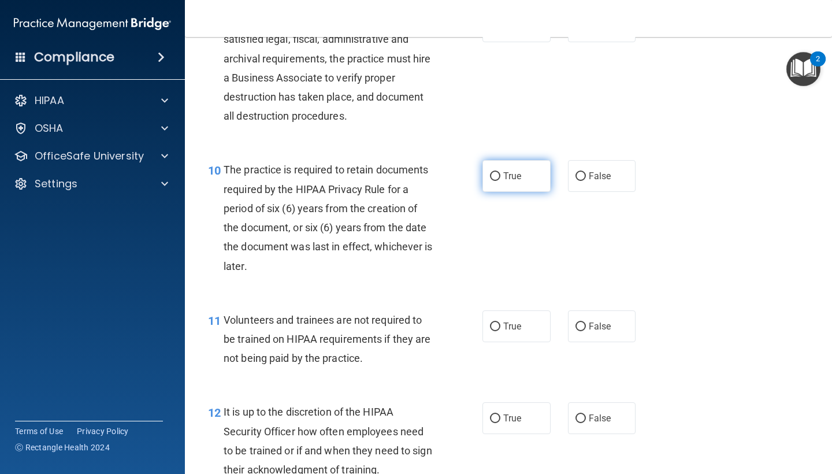
click at [501, 175] on label "True" at bounding box center [517, 176] width 68 height 32
click at [500, 175] on input "True" at bounding box center [495, 176] width 10 height 9
radio input "true"
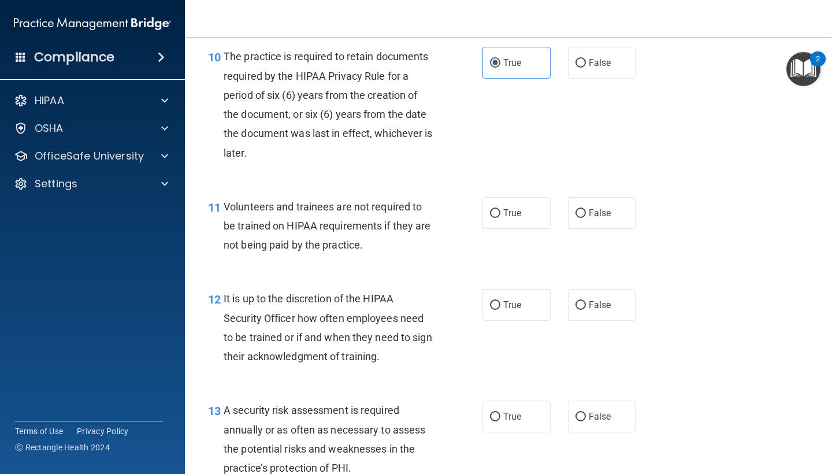
scroll to position [1263, 0]
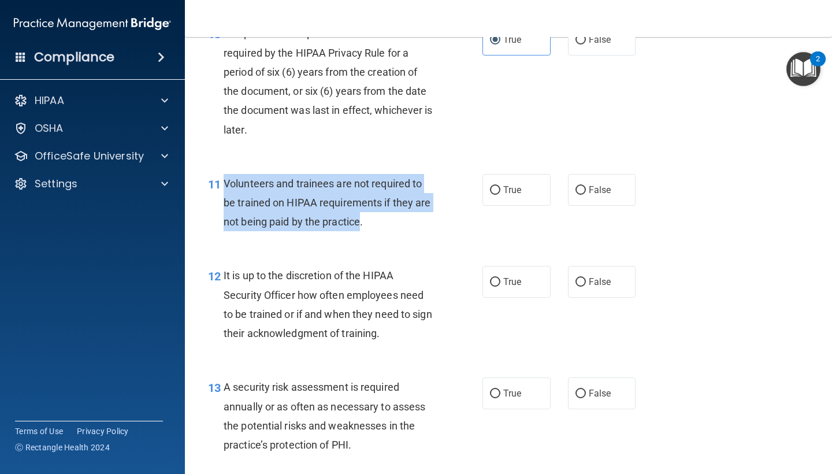
drag, startPoint x: 362, startPoint y: 213, endPoint x: 224, endPoint y: 172, distance: 144.2
click at [224, 177] on span "Volunteers and trainees are not required to be trained on HIPAA requirements if…" at bounding box center [327, 202] width 207 height 50
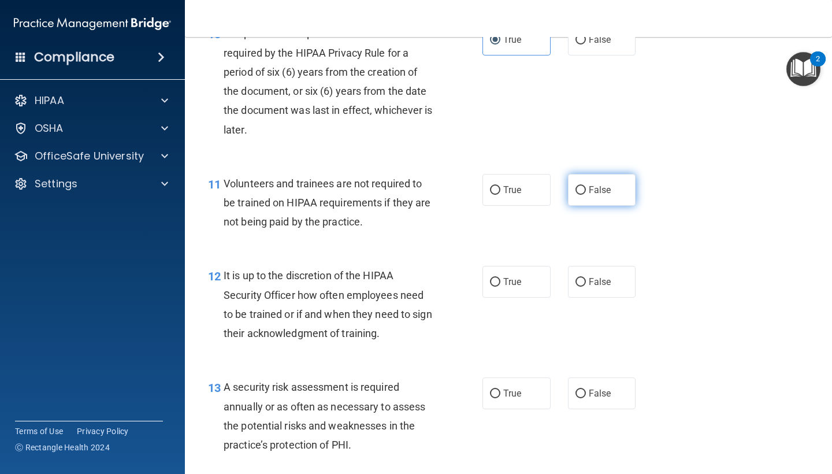
click at [586, 188] on label "False" at bounding box center [602, 190] width 68 height 32
click at [586, 188] on input "False" at bounding box center [581, 190] width 10 height 9
radio input "true"
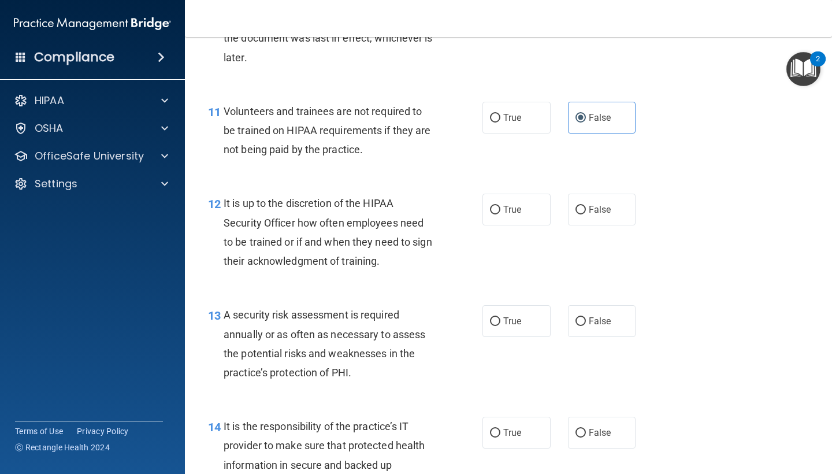
scroll to position [1375, 0]
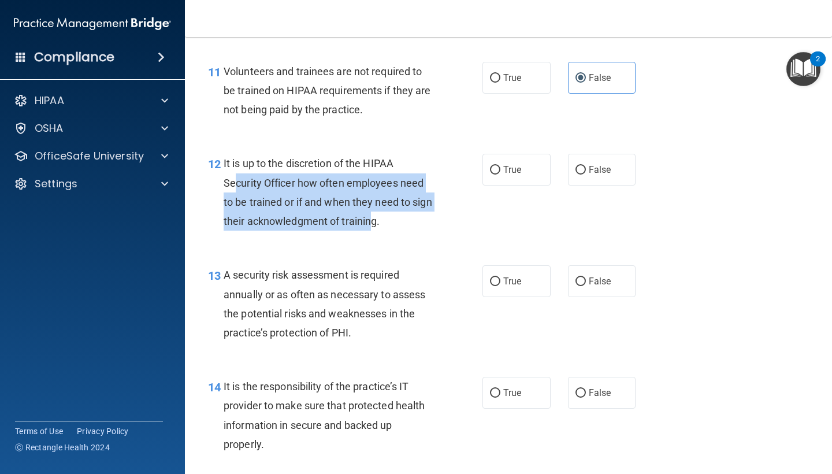
drag, startPoint x: 374, startPoint y: 209, endPoint x: 280, endPoint y: 195, distance: 95.2
click at [238, 170] on span "It is up to the discretion of the HIPAA Security Officer how often employees ne…" at bounding box center [328, 192] width 209 height 70
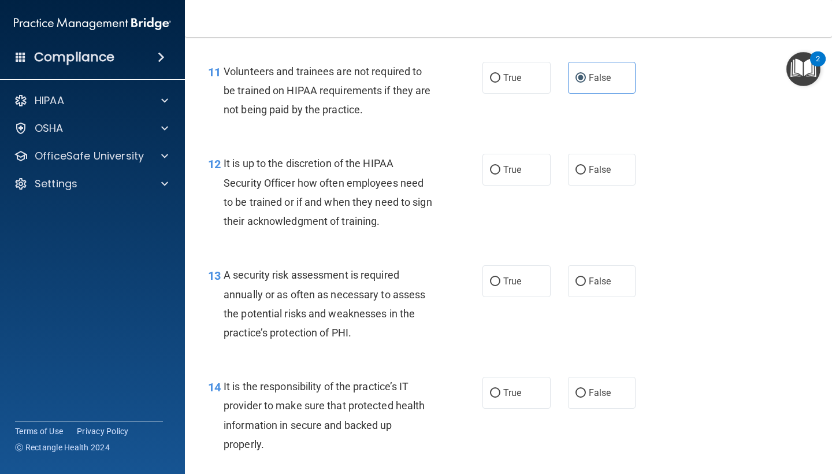
click at [385, 212] on div "It is up to the discretion of the HIPAA Security Officer how often employees ne…" at bounding box center [333, 192] width 219 height 77
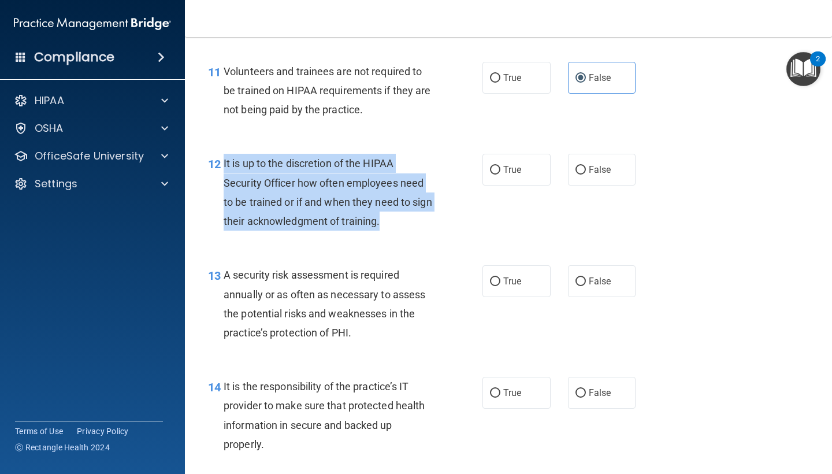
drag, startPoint x: 385, startPoint y: 212, endPoint x: 224, endPoint y: 158, distance: 169.4
click at [224, 158] on div "It is up to the discretion of the HIPAA Security Officer how often employees ne…" at bounding box center [333, 192] width 219 height 77
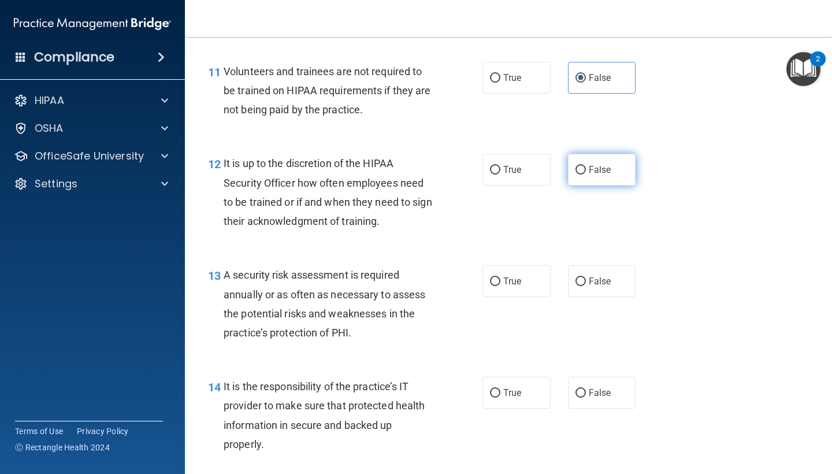
click at [583, 172] on label "False" at bounding box center [602, 170] width 68 height 32
click at [583, 172] on input "False" at bounding box center [581, 170] width 10 height 9
radio input "true"
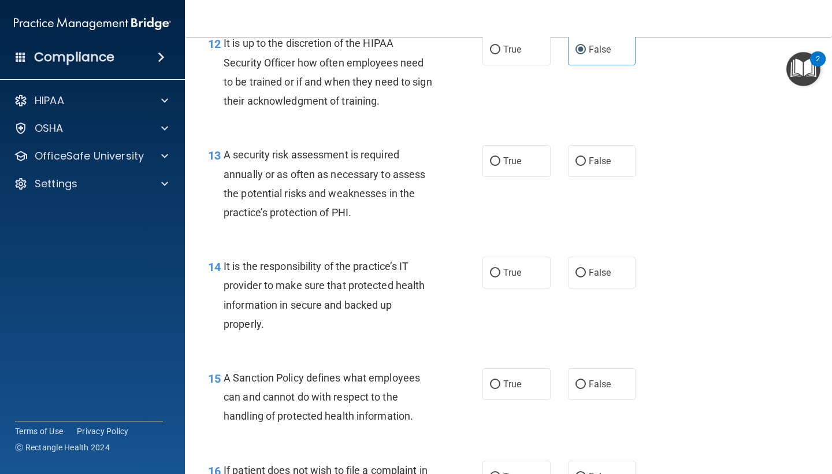
scroll to position [1496, 0]
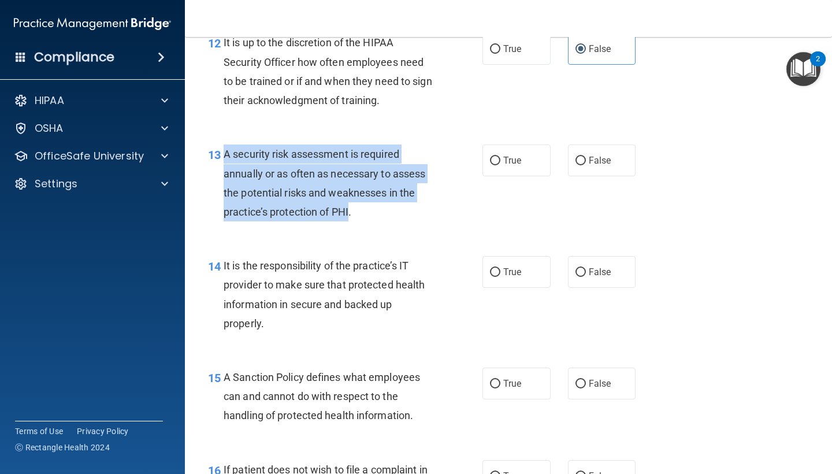
drag, startPoint x: 350, startPoint y: 203, endPoint x: 225, endPoint y: 147, distance: 137.1
click at [225, 148] on span "A security risk assessment is required annually or as often as necessary to ass…" at bounding box center [325, 183] width 202 height 70
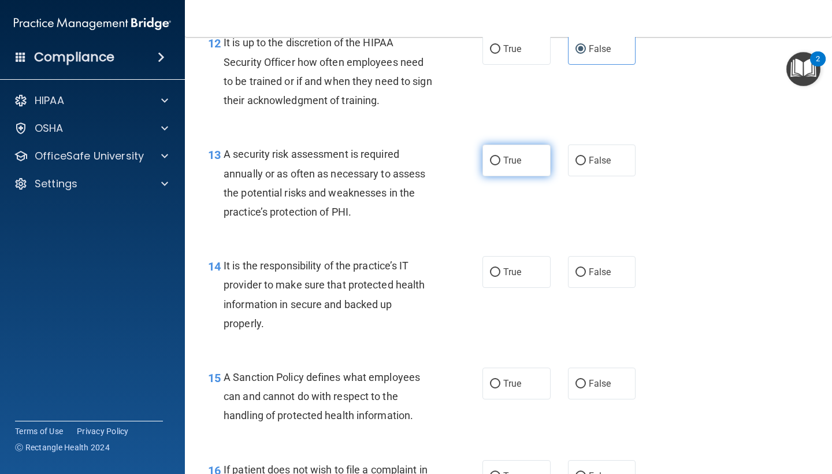
click at [515, 155] on span "True" at bounding box center [512, 160] width 18 height 11
click at [500, 157] on input "True" at bounding box center [495, 161] width 10 height 9
radio input "true"
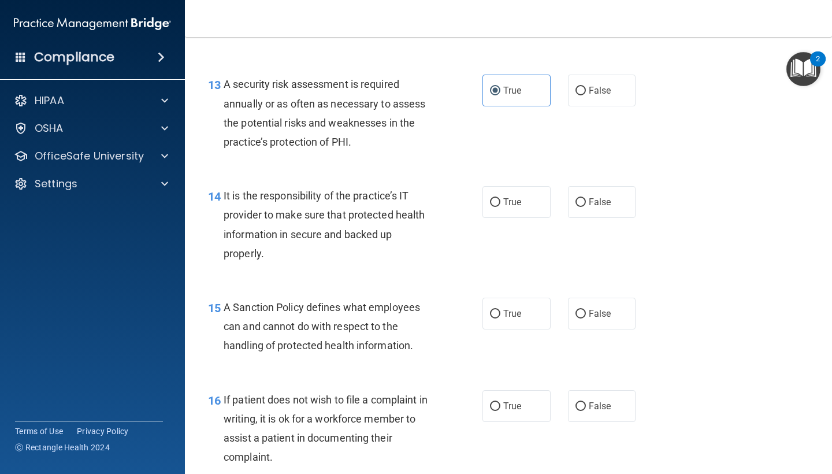
scroll to position [1567, 0]
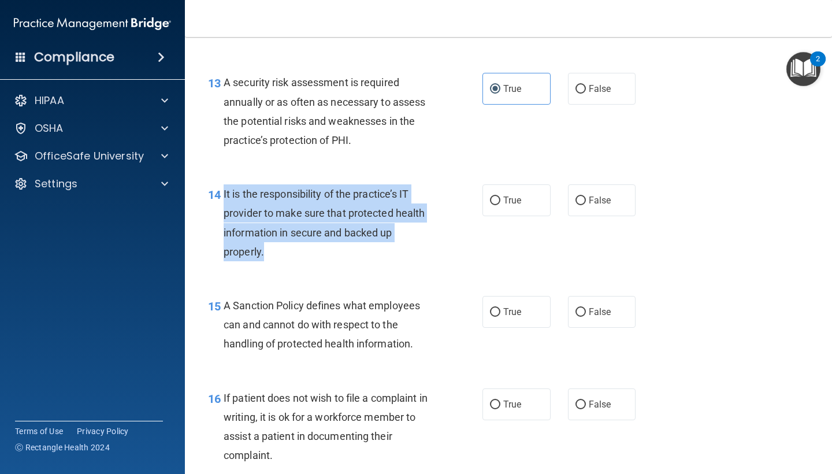
drag, startPoint x: 268, startPoint y: 245, endPoint x: 225, endPoint y: 184, distance: 74.6
click at [225, 184] on div "It is the responsibility of the practice’s IT provider to make sure that protec…" at bounding box center [333, 222] width 219 height 77
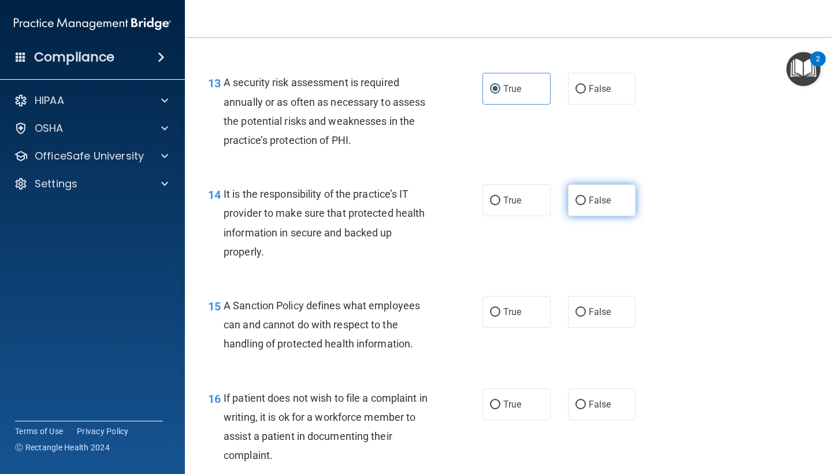
click at [576, 186] on label "False" at bounding box center [602, 200] width 68 height 32
click at [576, 196] on input "False" at bounding box center [581, 200] width 10 height 9
radio input "true"
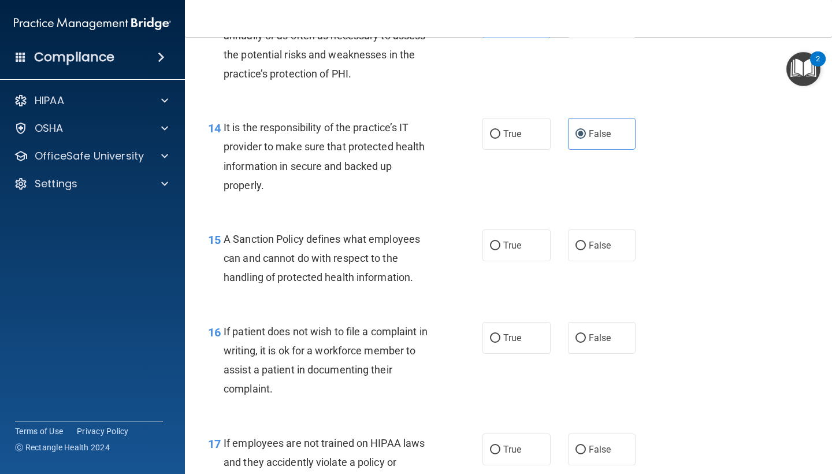
scroll to position [1641, 0]
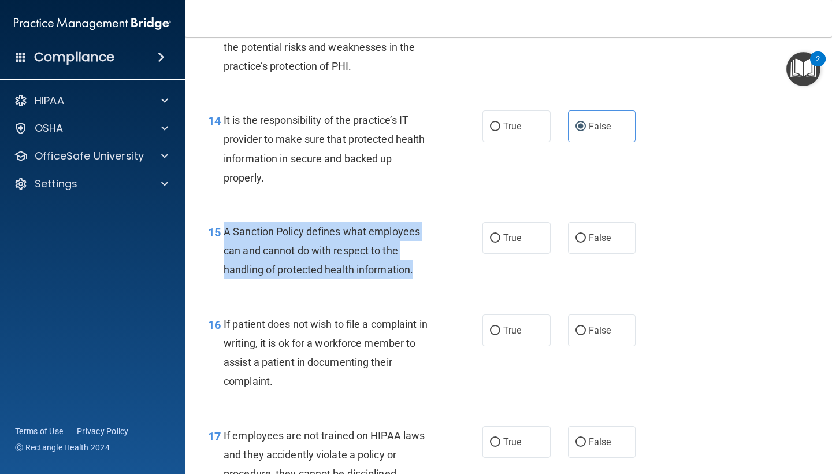
drag, startPoint x: 414, startPoint y: 261, endPoint x: 225, endPoint y: 227, distance: 192.0
click at [225, 227] on span "A Sanction Policy defines what employees can and cannot do with respect to the …" at bounding box center [322, 250] width 196 height 50
click at [578, 234] on input "False" at bounding box center [581, 238] width 10 height 9
radio input "true"
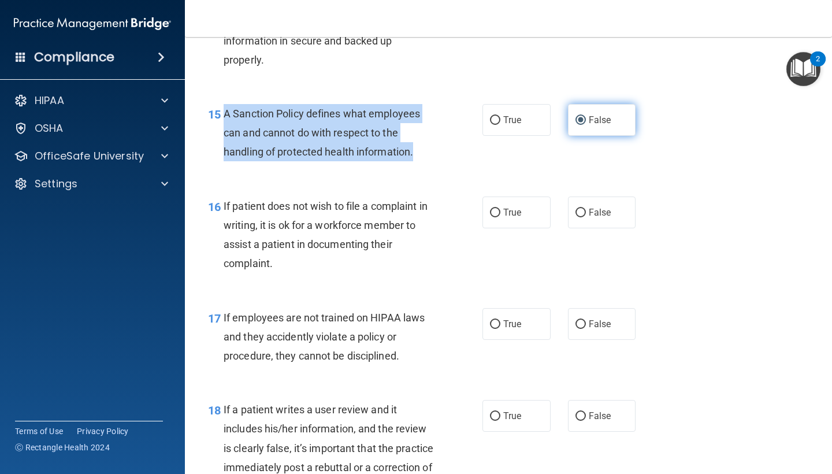
scroll to position [1760, 0]
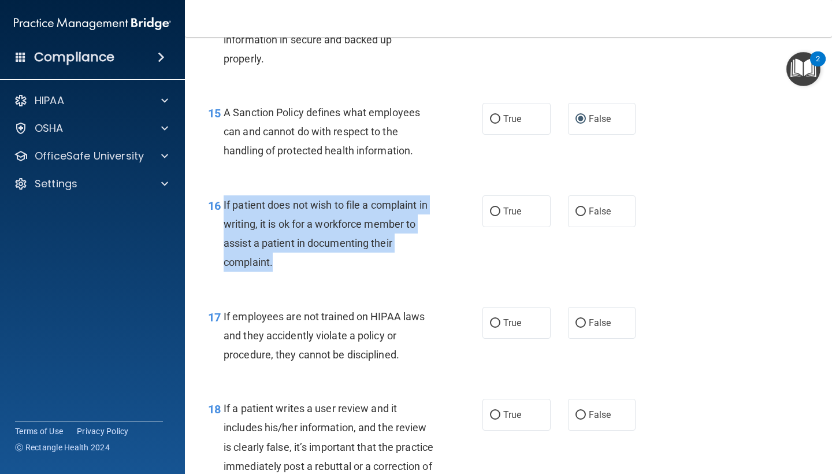
drag, startPoint x: 275, startPoint y: 251, endPoint x: 224, endPoint y: 197, distance: 73.6
click at [224, 197] on div "If patient does not wish to file a complaint in writing, it is ok for a workfor…" at bounding box center [333, 233] width 219 height 77
click at [491, 207] on input "True" at bounding box center [495, 211] width 10 height 9
radio input "true"
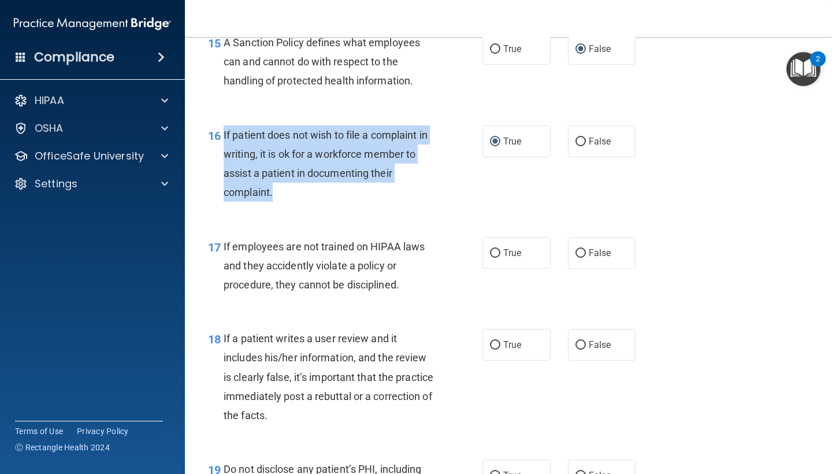
scroll to position [1837, 0]
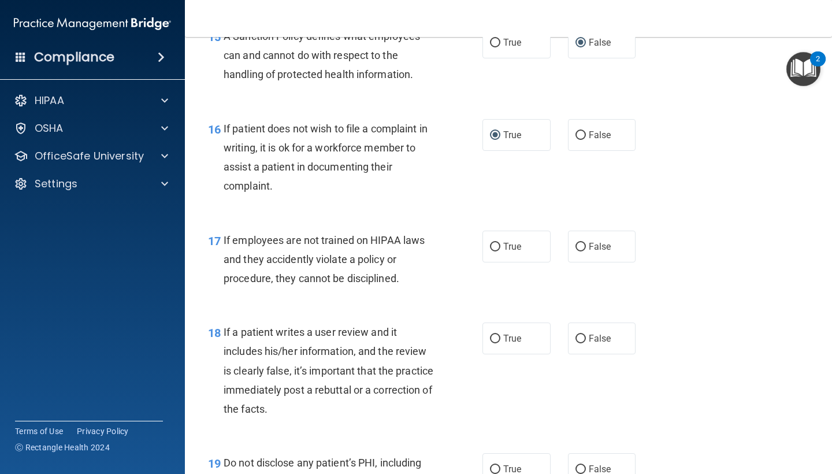
click at [403, 272] on div "If employees are not trained on HIPAA laws and they accidently violate a policy…" at bounding box center [333, 260] width 219 height 58
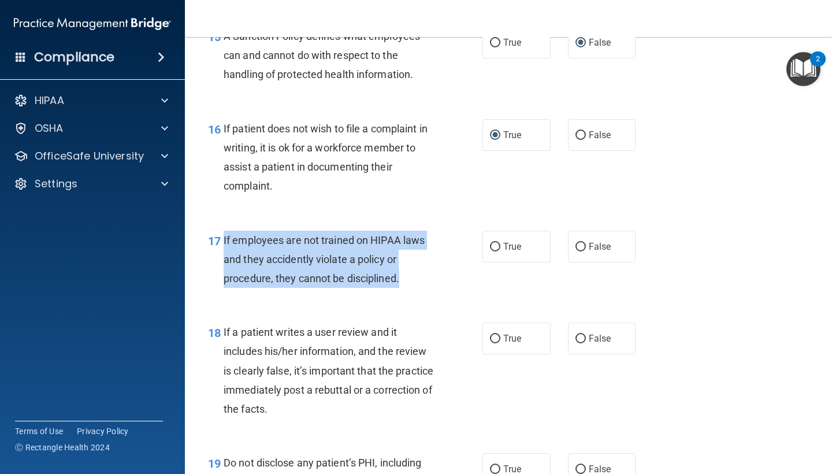
drag, startPoint x: 400, startPoint y: 271, endPoint x: 223, endPoint y: 233, distance: 180.9
click at [223, 233] on div "17 If employees are not trained on HIPAA laws and they accidently violate a pol…" at bounding box center [345, 263] width 309 height 64
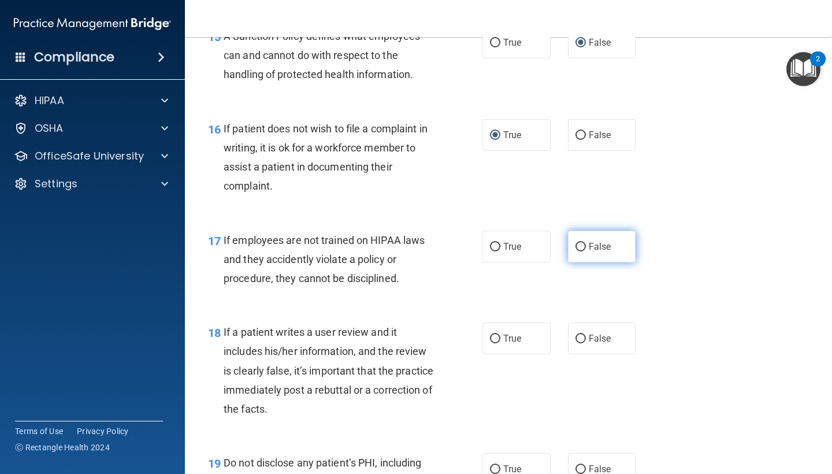
click at [577, 231] on label "False" at bounding box center [602, 247] width 68 height 32
click at [577, 243] on input "False" at bounding box center [581, 247] width 10 height 9
radio input "true"
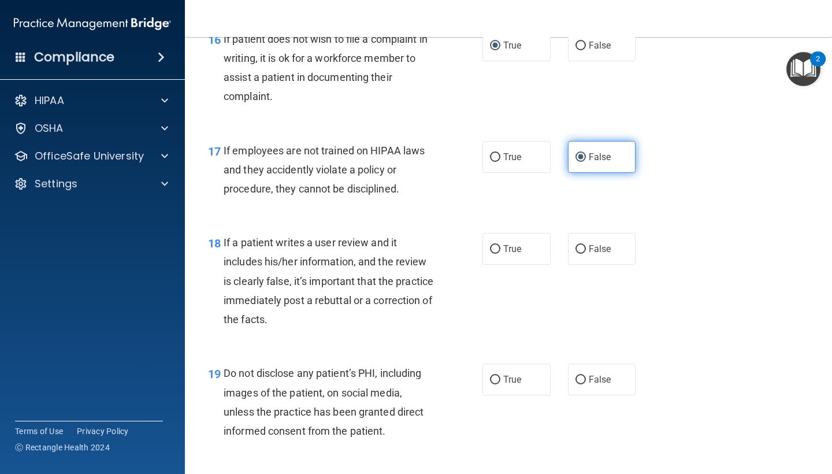
scroll to position [1931, 0]
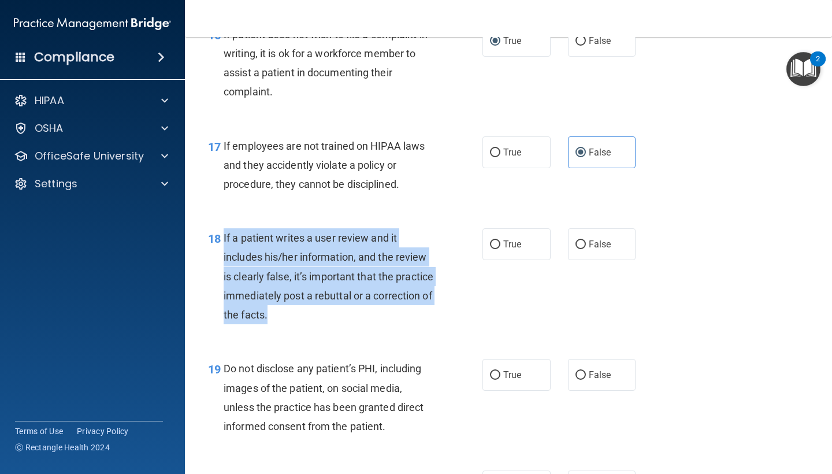
drag, startPoint x: 329, startPoint y: 306, endPoint x: 224, endPoint y: 232, distance: 128.6
click at [224, 232] on span "If a patient writes a user review and it includes his/her information, and the …" at bounding box center [329, 276] width 210 height 89
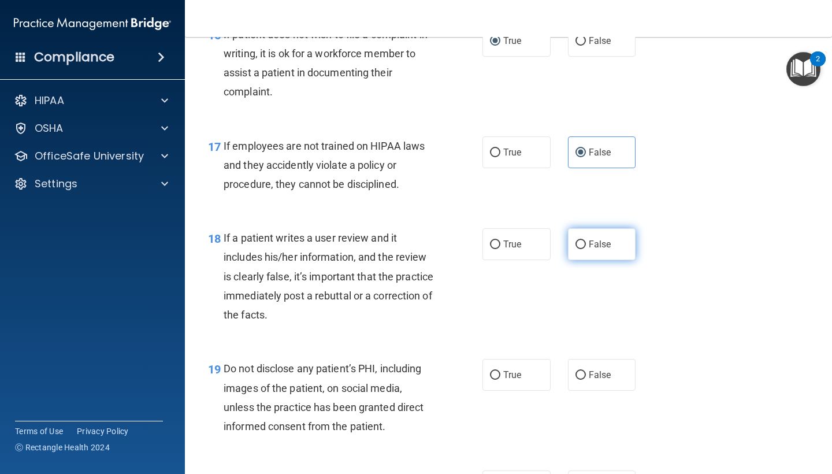
click at [574, 232] on label "False" at bounding box center [602, 244] width 68 height 32
click at [576, 240] on input "False" at bounding box center [581, 244] width 10 height 9
radio input "true"
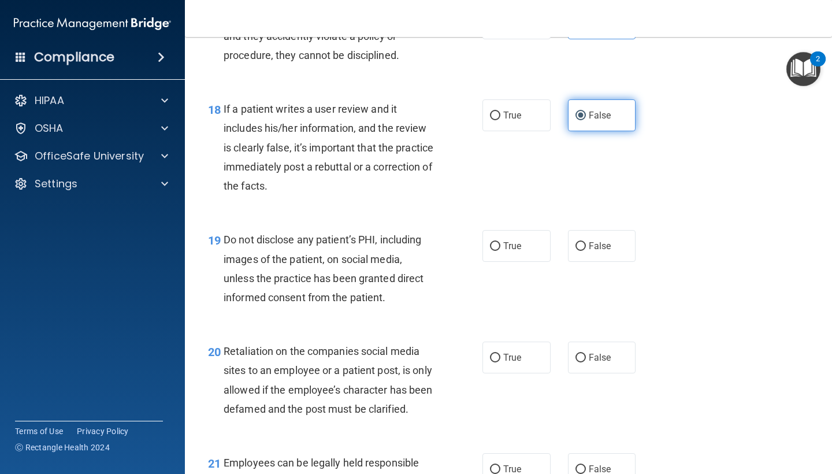
scroll to position [2079, 0]
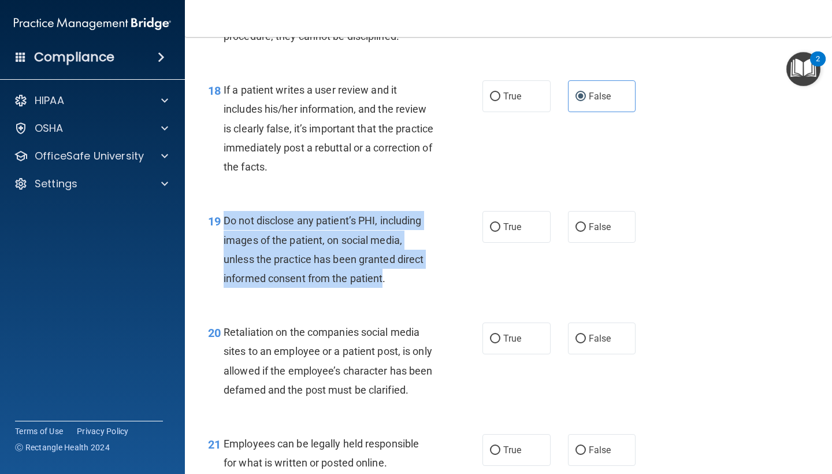
drag, startPoint x: 385, startPoint y: 266, endPoint x: 224, endPoint y: 214, distance: 168.7
click at [224, 214] on span "Do not disclose any patient’s PHI, including images of the patient, on social m…" at bounding box center [324, 249] width 200 height 70
click at [499, 223] on input "True" at bounding box center [495, 227] width 10 height 9
radio input "true"
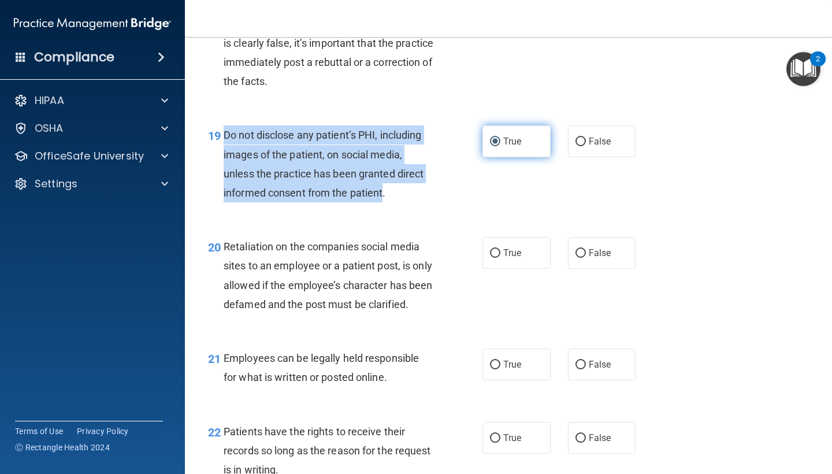
scroll to position [2172, 0]
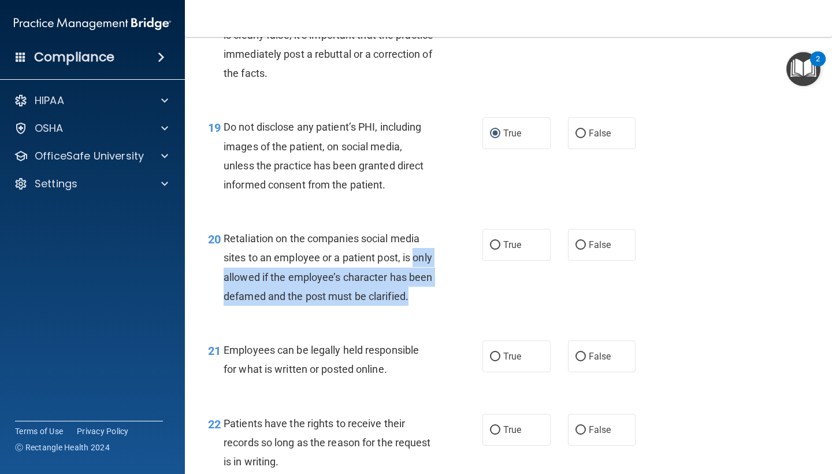
drag, startPoint x: 273, startPoint y: 303, endPoint x: 220, endPoint y: 253, distance: 73.2
click at [219, 263] on div "20 Retaliation on the companies social media sites to an employee or a patient …" at bounding box center [345, 270] width 309 height 83
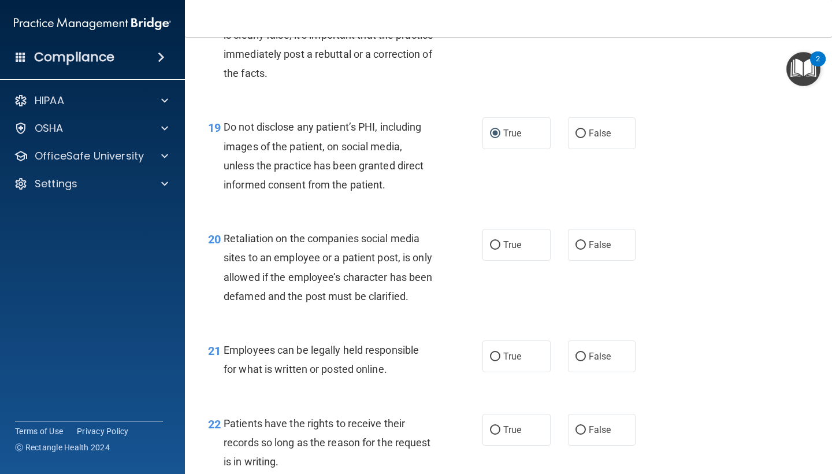
drag, startPoint x: 220, startPoint y: 246, endPoint x: 226, endPoint y: 240, distance: 8.6
click at [224, 239] on div "20 Retaliation on the companies social media sites to an employee or a patient …" at bounding box center [345, 270] width 309 height 83
drag, startPoint x: 269, startPoint y: 302, endPoint x: 231, endPoint y: 303, distance: 38.7
click at [231, 303] on div "Retaliation on the companies social media sites to an employee or a patient pos…" at bounding box center [333, 267] width 219 height 77
click at [219, 300] on div "20 Retaliation on the companies social media sites to an employee or a patient …" at bounding box center [345, 270] width 309 height 83
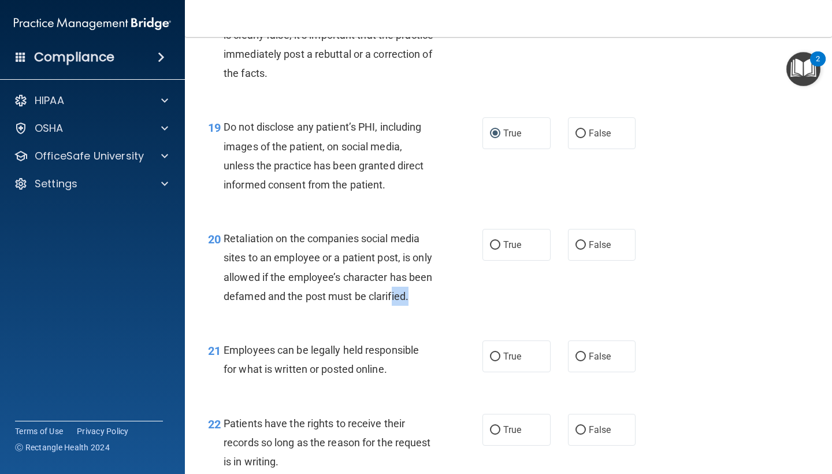
drag, startPoint x: 273, startPoint y: 305, endPoint x: 228, endPoint y: 305, distance: 45.7
click at [244, 305] on div "Retaliation on the companies social media sites to an employee or a patient pos…" at bounding box center [333, 267] width 219 height 77
click at [222, 305] on div "20 Retaliation on the companies social media sites to an employee or a patient …" at bounding box center [345, 270] width 309 height 83
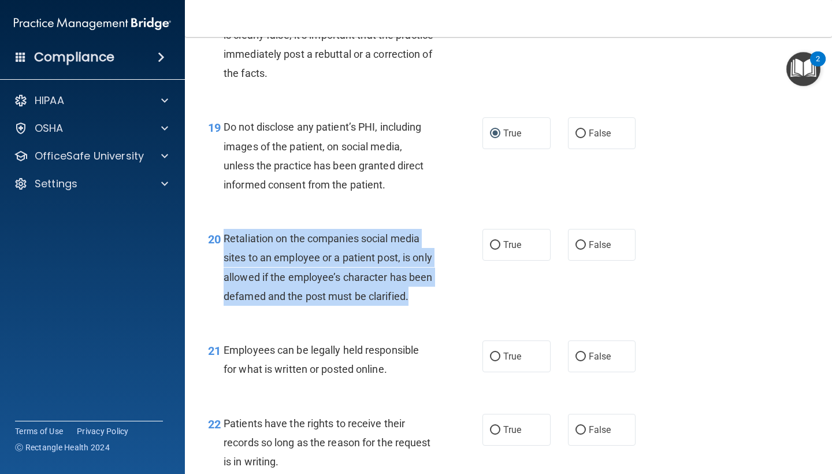
drag, startPoint x: 280, startPoint y: 302, endPoint x: 224, endPoint y: 232, distance: 89.5
click at [224, 232] on div "Retaliation on the companies social media sites to an employee or a patient pos…" at bounding box center [333, 267] width 219 height 77
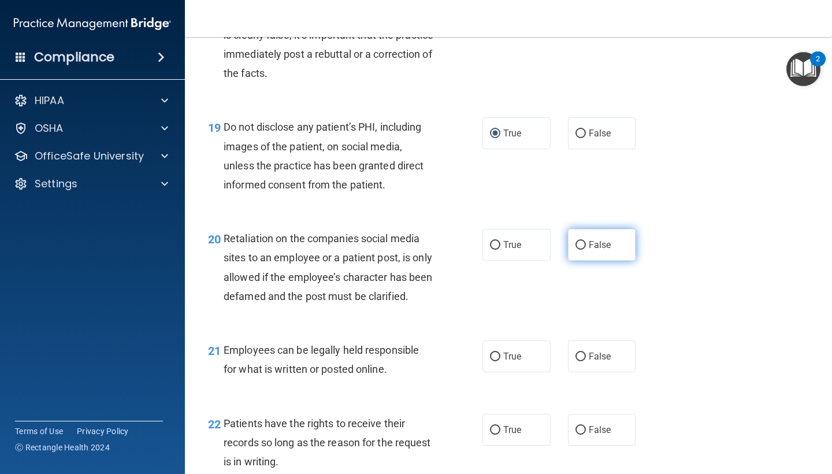
click at [574, 233] on label "False" at bounding box center [602, 245] width 68 height 32
click at [576, 241] on input "False" at bounding box center [581, 245] width 10 height 9
radio input "true"
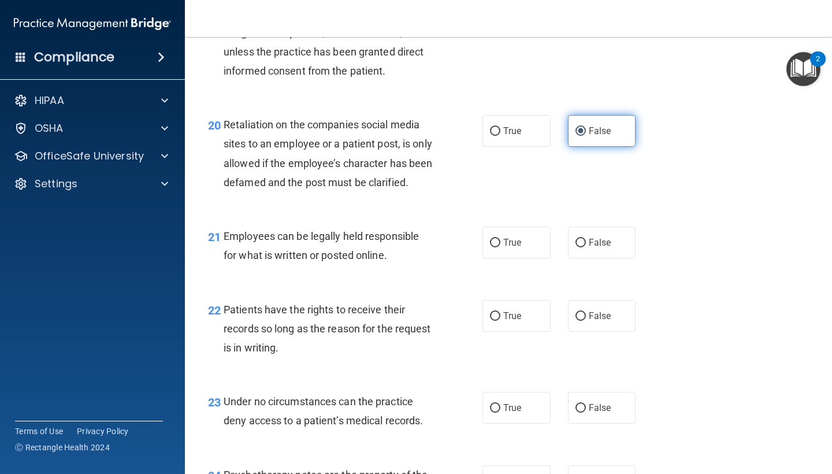
scroll to position [2298, 0]
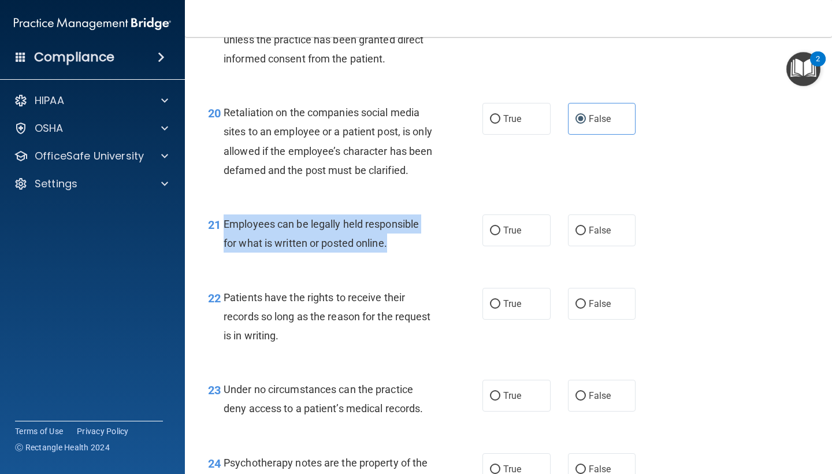
drag, startPoint x: 395, startPoint y: 251, endPoint x: 224, endPoint y: 232, distance: 172.7
click at [224, 232] on div "Employees can be legally held responsible for what is written or posted online." at bounding box center [333, 233] width 219 height 38
click at [491, 235] on input "True" at bounding box center [495, 231] width 10 height 9
radio input "true"
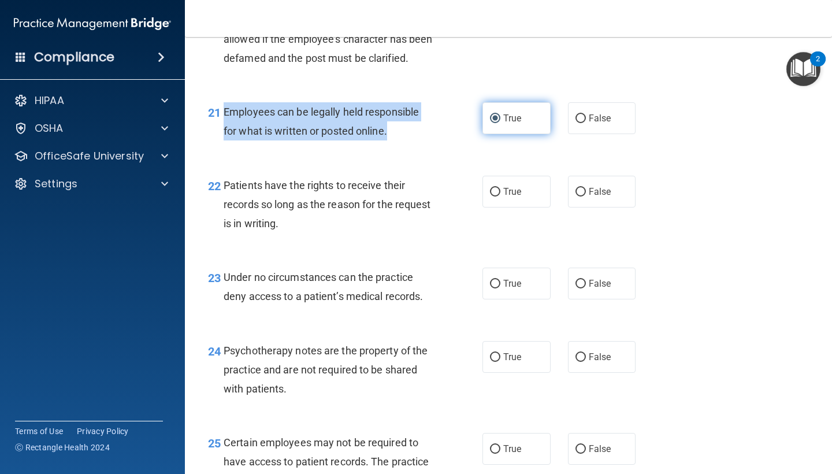
scroll to position [2412, 0]
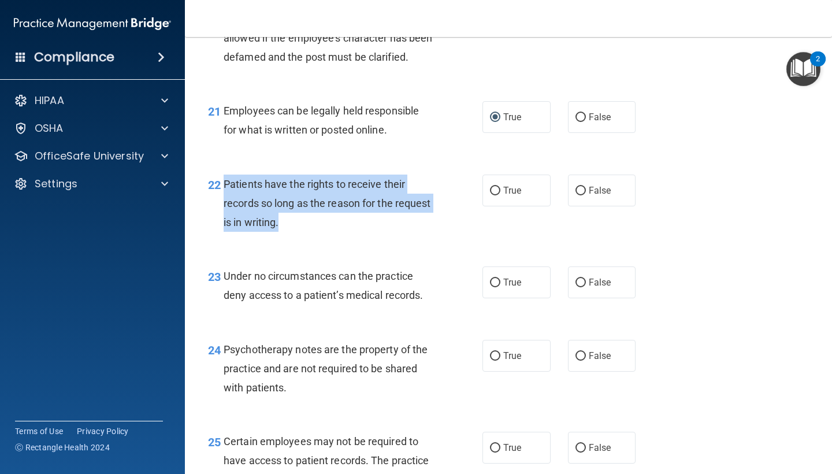
drag, startPoint x: 284, startPoint y: 232, endPoint x: 224, endPoint y: 187, distance: 74.7
click at [224, 187] on div "Patients have the rights to receive their records so long as the reason for the…" at bounding box center [333, 204] width 219 height 58
click at [576, 195] on input "False" at bounding box center [581, 191] width 10 height 9
radio input "true"
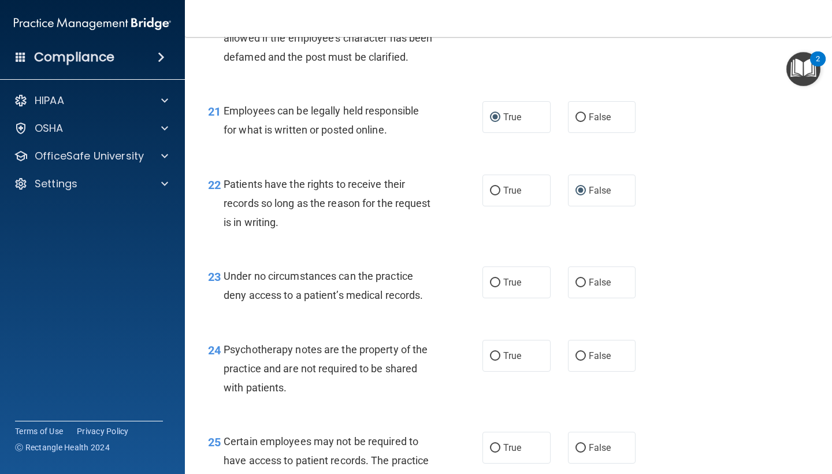
click at [426, 251] on div "22 Patients have the rights to receive their records so long as the reason for …" at bounding box center [508, 206] width 618 height 92
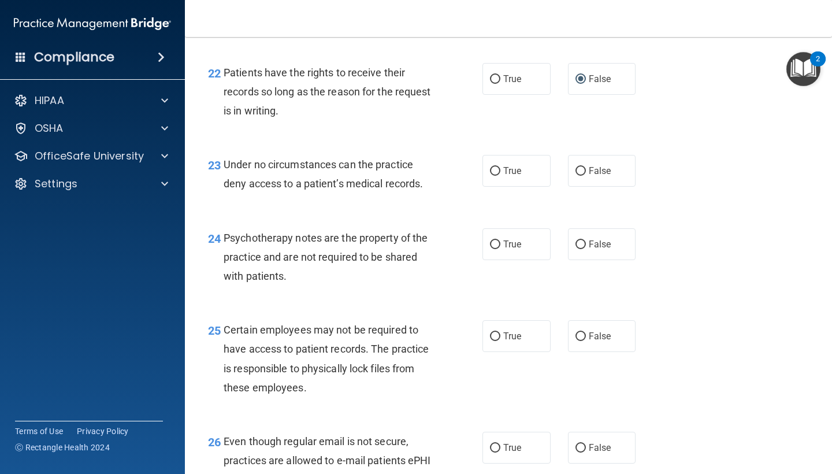
scroll to position [2526, 0]
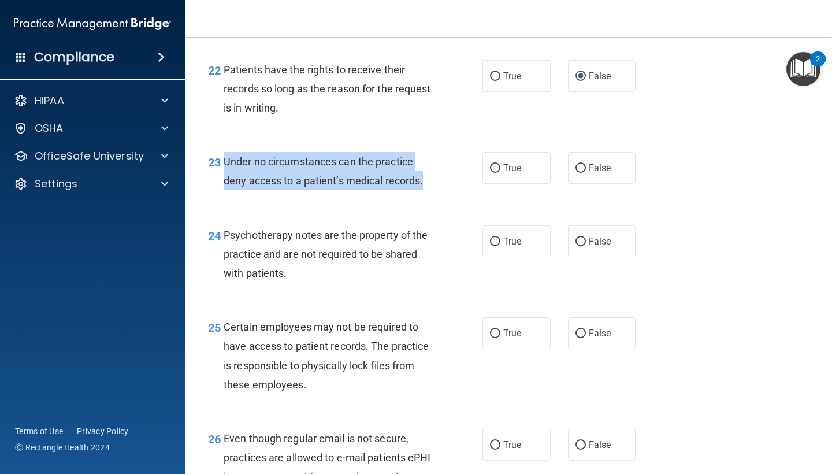
drag, startPoint x: 430, startPoint y: 186, endPoint x: 225, endPoint y: 172, distance: 205.6
click at [225, 172] on div "Under no circumstances can the practice deny access to a patient’s medical reco…" at bounding box center [333, 171] width 219 height 38
click at [585, 172] on input "False" at bounding box center [581, 168] width 10 height 9
radio input "true"
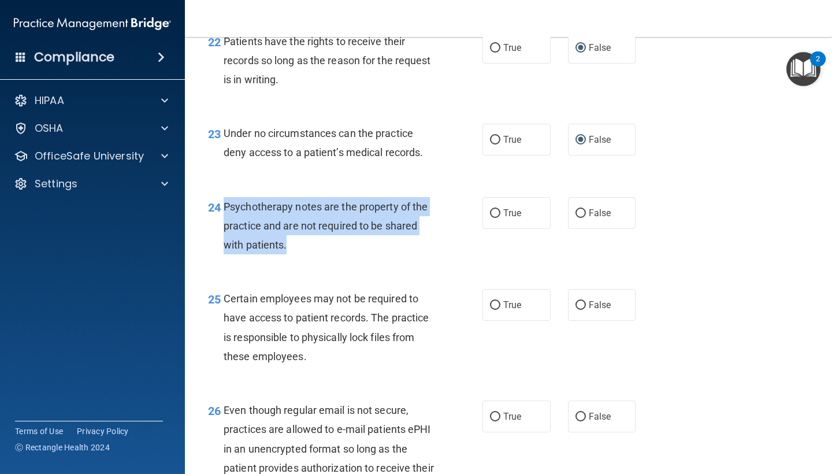
drag, startPoint x: 290, startPoint y: 252, endPoint x: 224, endPoint y: 216, distance: 74.8
click at [224, 216] on div "Psychotherapy notes are the property of the practice and are not required to be…" at bounding box center [333, 226] width 219 height 58
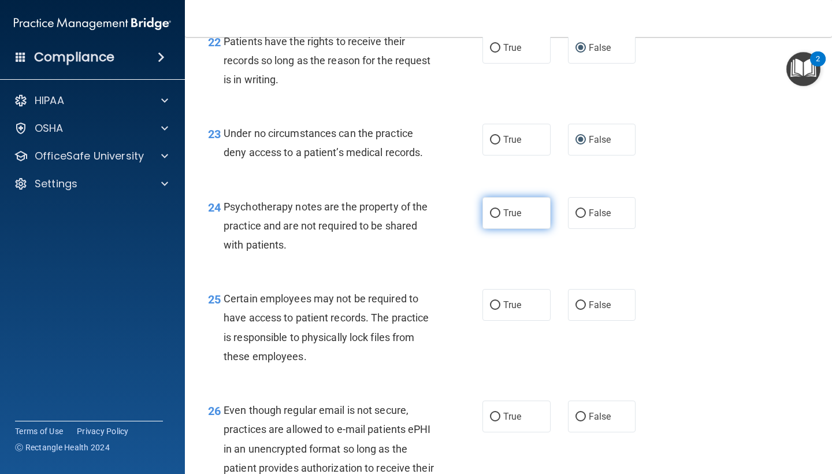
click at [507, 217] on span "True" at bounding box center [512, 212] width 18 height 11
click at [500, 217] on input "True" at bounding box center [495, 213] width 10 height 9
radio input "true"
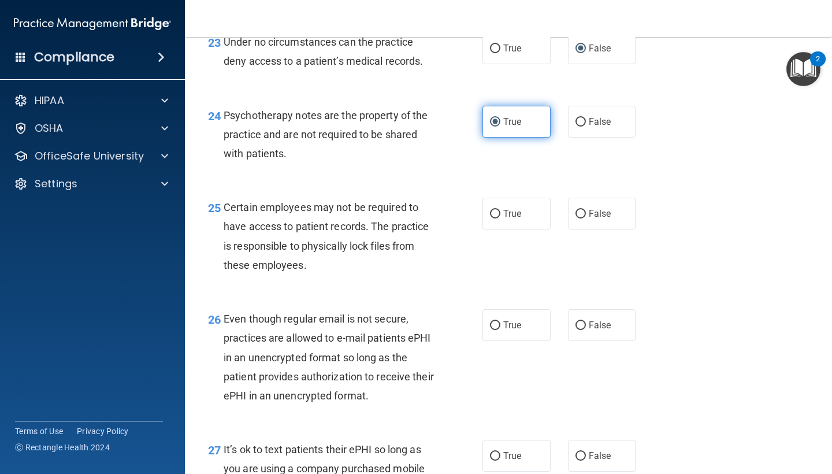
scroll to position [2651, 0]
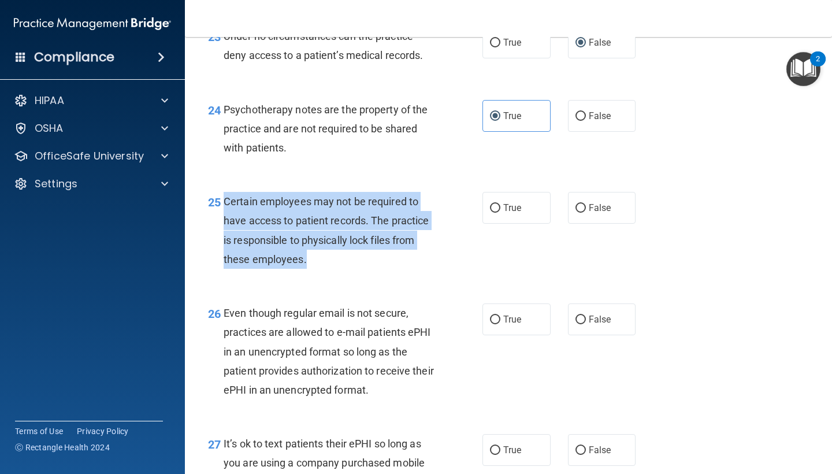
drag, startPoint x: 307, startPoint y: 266, endPoint x: 220, endPoint y: 211, distance: 103.1
click at [220, 211] on div "25 Certain employees may not be required to have access to patient records. The…" at bounding box center [345, 233] width 309 height 83
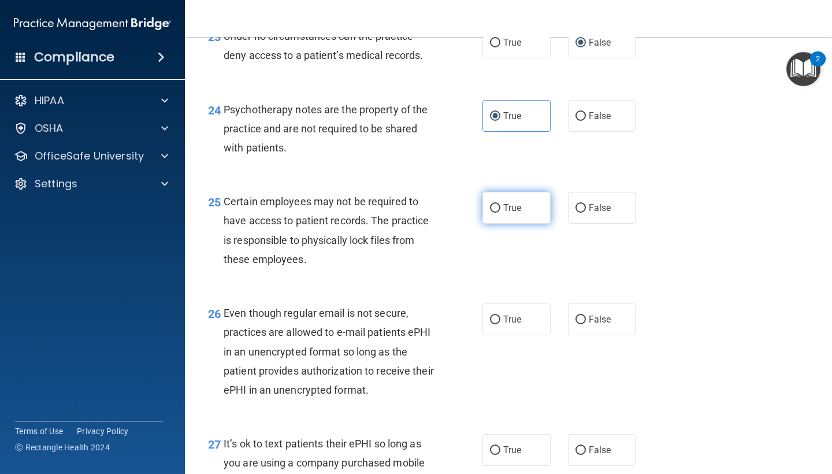
click at [504, 224] on label "True" at bounding box center [517, 208] width 68 height 32
click at [500, 213] on input "True" at bounding box center [495, 208] width 10 height 9
radio input "true"
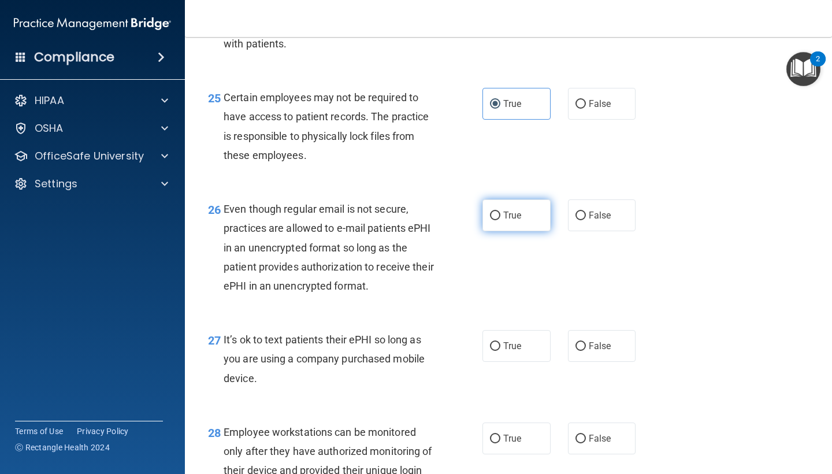
scroll to position [2772, 0]
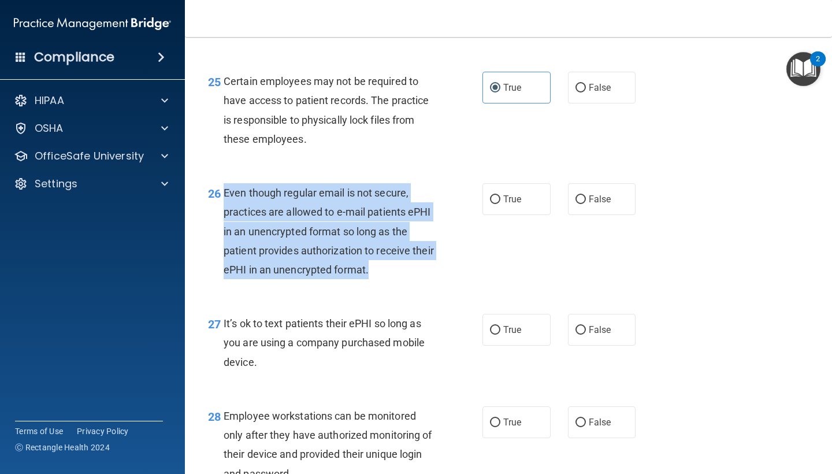
drag, startPoint x: 394, startPoint y: 276, endPoint x: 224, endPoint y: 203, distance: 184.5
click at [224, 203] on div "Even though regular email is not secure, practices are allowed to e-mail patien…" at bounding box center [333, 231] width 219 height 96
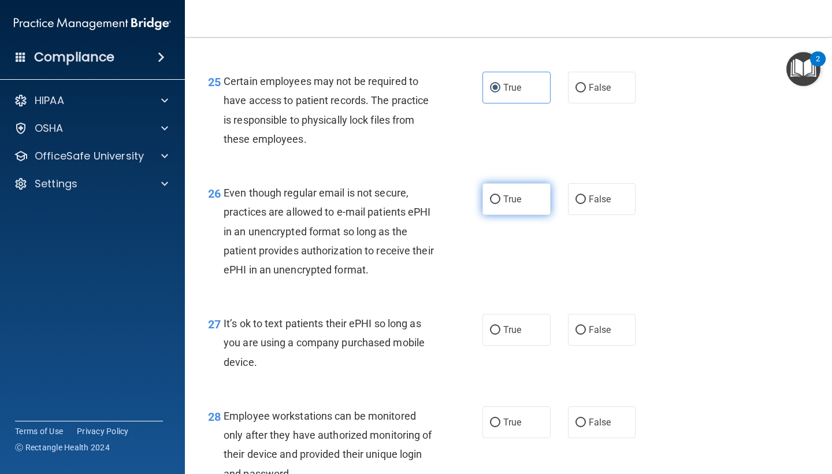
click at [525, 214] on label "True" at bounding box center [517, 199] width 68 height 32
click at [500, 204] on input "True" at bounding box center [495, 199] width 10 height 9
radio input "true"
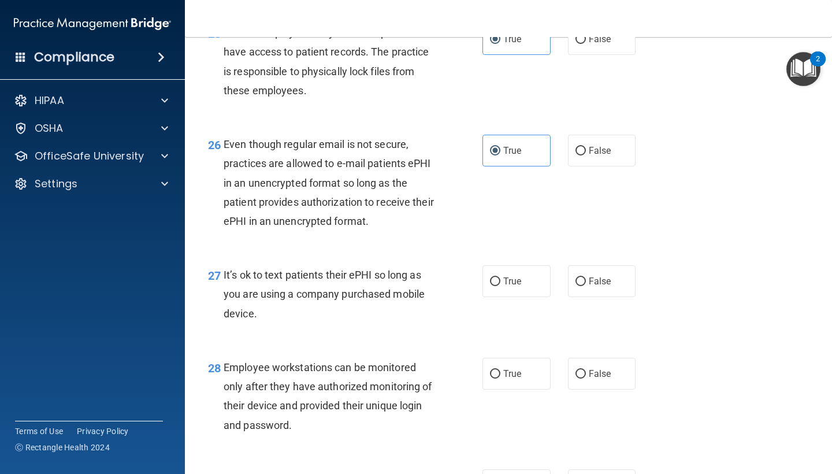
scroll to position [2866, 0]
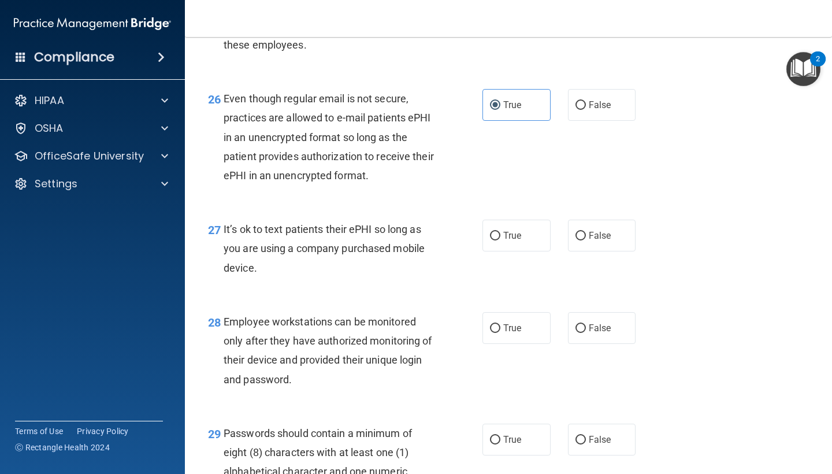
drag, startPoint x: 264, startPoint y: 270, endPoint x: 223, endPoint y: 235, distance: 54.1
click at [223, 235] on div "27 It’s ok to text patients their ePHI so long as you are using a company purch…" at bounding box center [345, 252] width 309 height 64
click at [585, 240] on input "False" at bounding box center [581, 236] width 10 height 9
radio input "true"
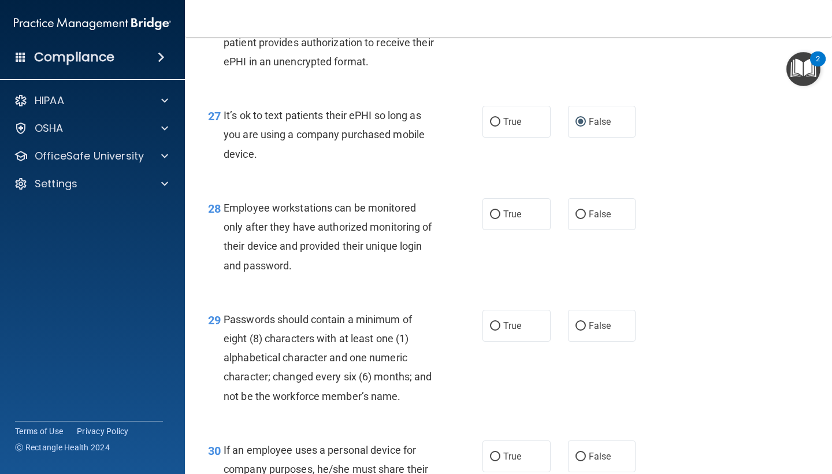
scroll to position [3007, 0]
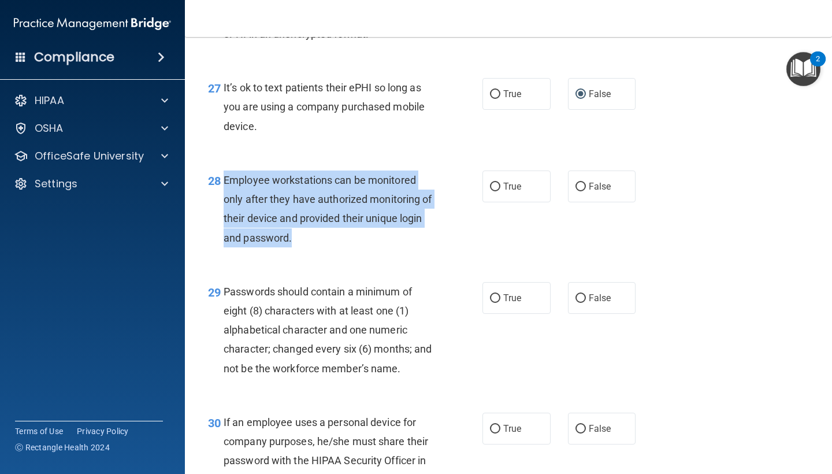
drag, startPoint x: 295, startPoint y: 244, endPoint x: 224, endPoint y: 188, distance: 90.1
click at [224, 188] on div "Employee workstations can be monitored only after they have authorized monitori…" at bounding box center [333, 208] width 219 height 77
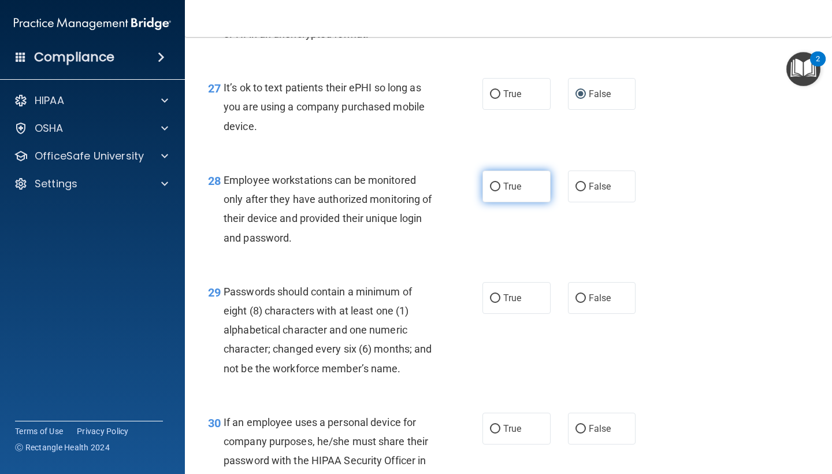
click at [517, 189] on span "True" at bounding box center [512, 186] width 18 height 11
click at [500, 189] on input "True" at bounding box center [495, 187] width 10 height 9
radio input "true"
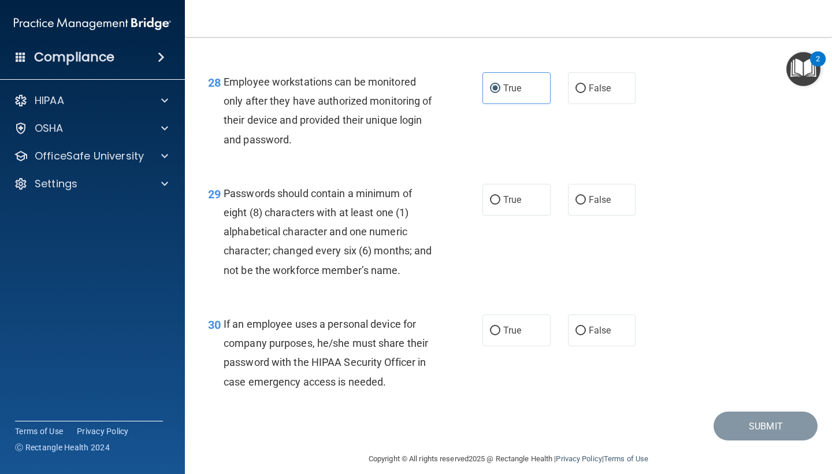
scroll to position [3120, 0]
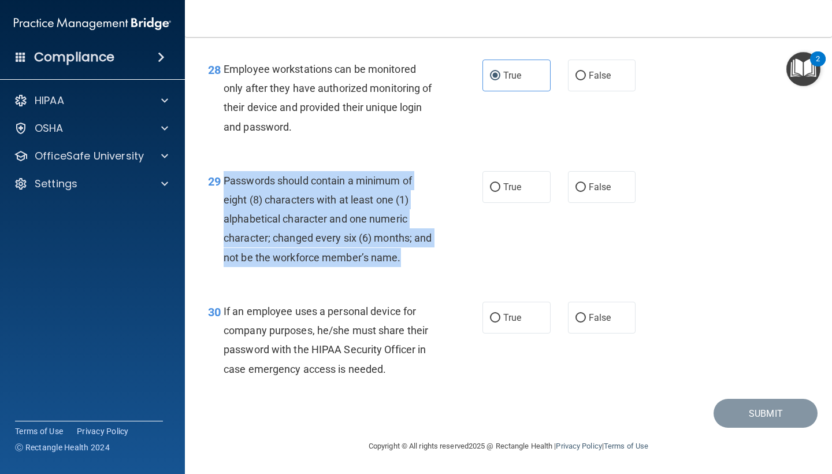
drag, startPoint x: 402, startPoint y: 264, endPoint x: 224, endPoint y: 187, distance: 193.7
click at [224, 187] on div "Passwords should contain a minimum of eight (8) characters with at least one (1…" at bounding box center [333, 219] width 219 height 96
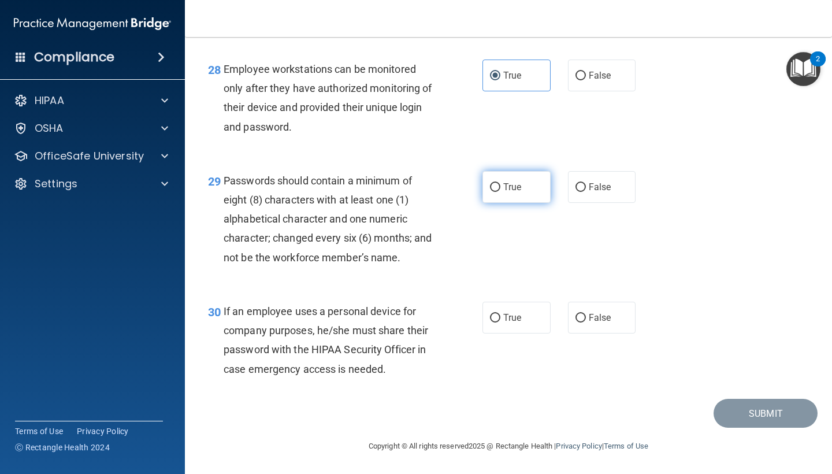
click at [511, 187] on span "True" at bounding box center [512, 186] width 18 height 11
click at [500, 187] on input "True" at bounding box center [495, 187] width 10 height 9
radio input "true"
click at [363, 400] on div "Submit" at bounding box center [508, 413] width 618 height 29
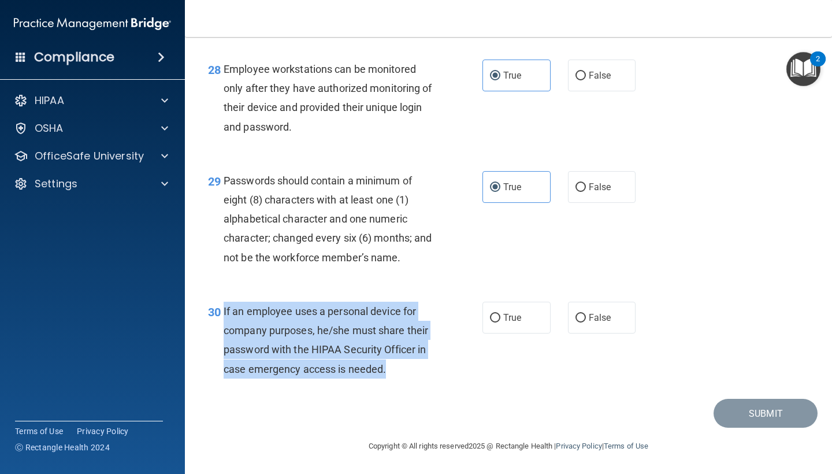
drag, startPoint x: 393, startPoint y: 369, endPoint x: 222, endPoint y: 316, distance: 178.8
click at [222, 316] on div "30 If an employee uses a personal device for company purposes, he/she must shar…" at bounding box center [345, 343] width 309 height 83
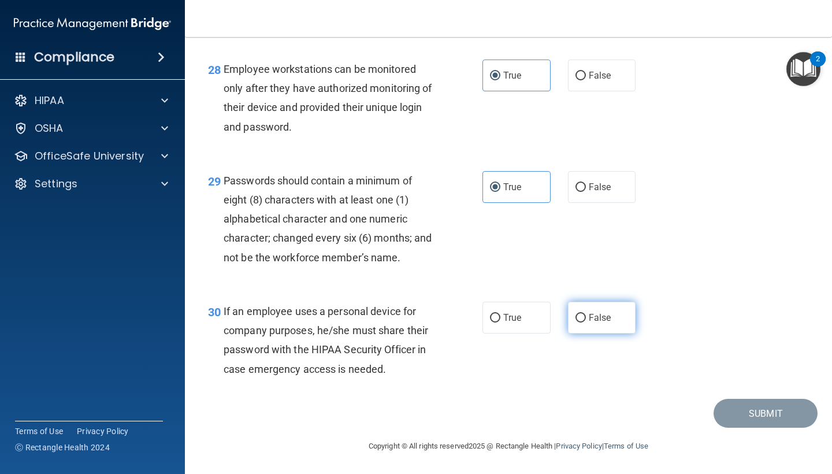
click at [585, 314] on label "False" at bounding box center [602, 318] width 68 height 32
click at [585, 314] on input "False" at bounding box center [581, 318] width 10 height 9
radio input "true"
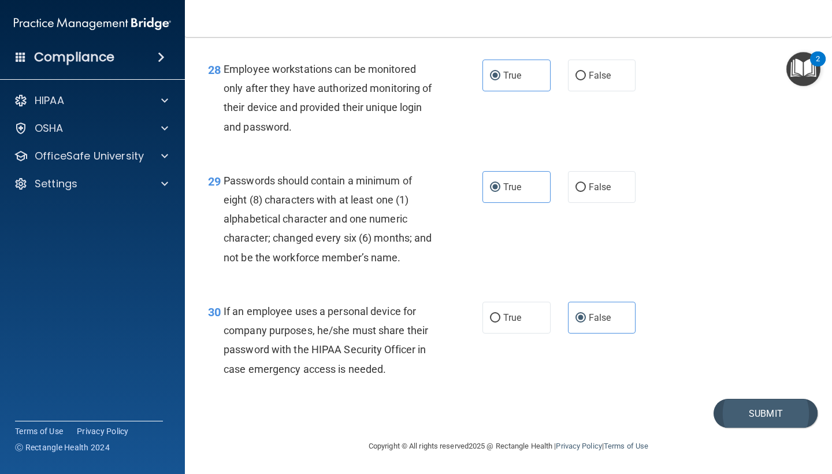
click at [722, 409] on button "Submit" at bounding box center [766, 413] width 104 height 29
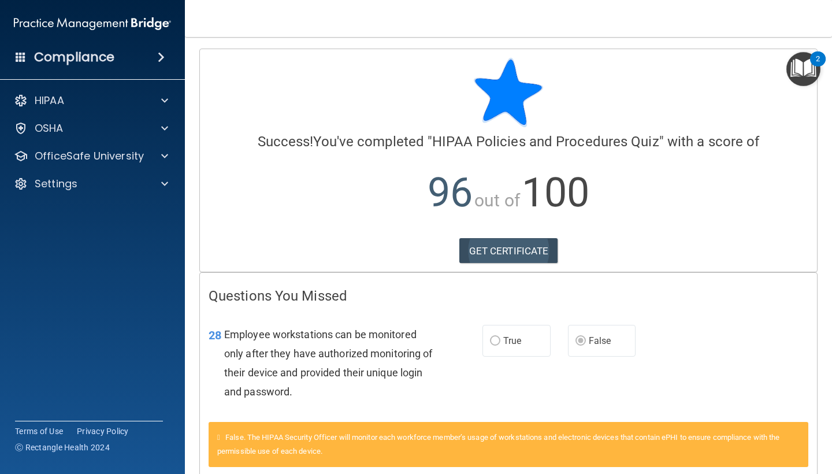
click at [525, 247] on link "GET CERTIFICATE" at bounding box center [508, 250] width 99 height 25
click at [103, 107] on div "HIPAA" at bounding box center [76, 101] width 143 height 14
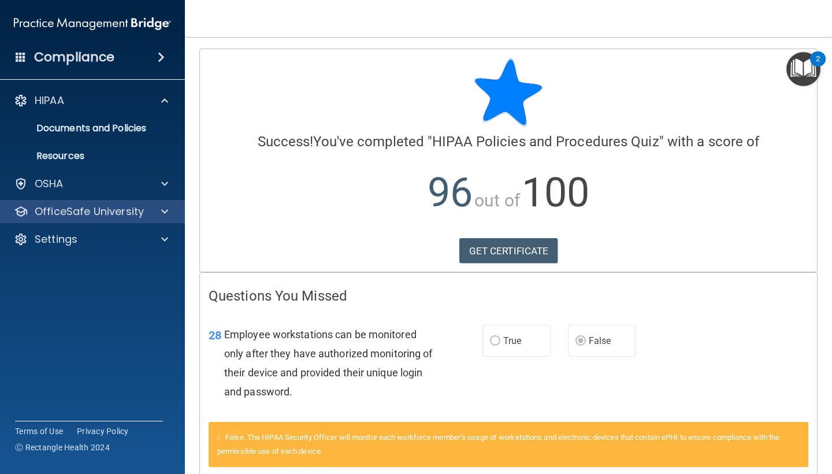
click at [111, 213] on p "OfficeSafe University" at bounding box center [89, 212] width 109 height 14
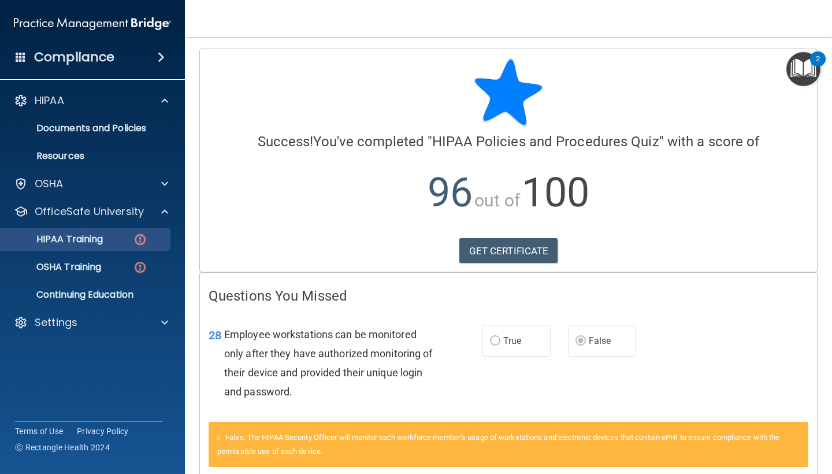
click at [103, 240] on p "HIPAA Training" at bounding box center [55, 239] width 95 height 12
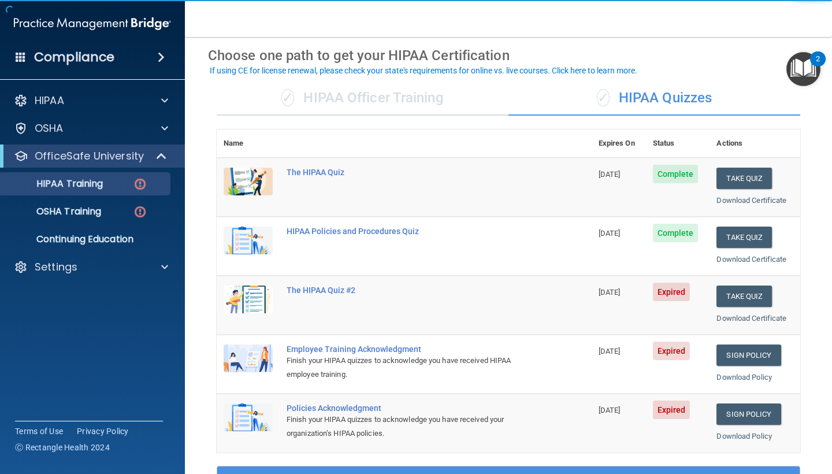
scroll to position [60, 0]
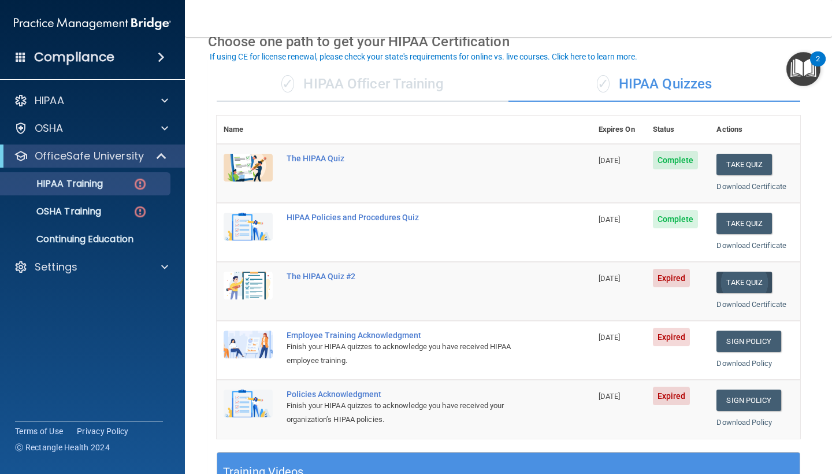
click at [734, 277] on button "Take Quiz" at bounding box center [744, 282] width 55 height 21
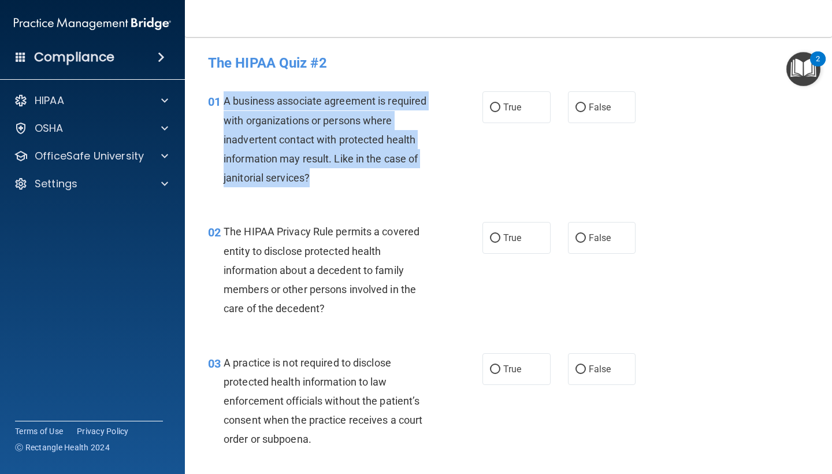
drag, startPoint x: 317, startPoint y: 170, endPoint x: 224, endPoint y: 105, distance: 113.7
click at [224, 105] on div "A business associate agreement is required with organizations or persons where …" at bounding box center [333, 139] width 219 height 96
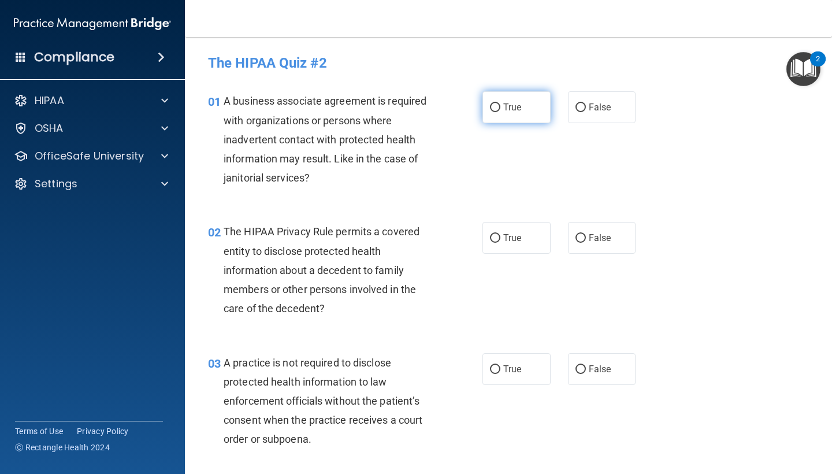
click at [517, 107] on span "True" at bounding box center [512, 107] width 18 height 11
click at [500, 107] on input "True" at bounding box center [495, 107] width 10 height 9
radio input "true"
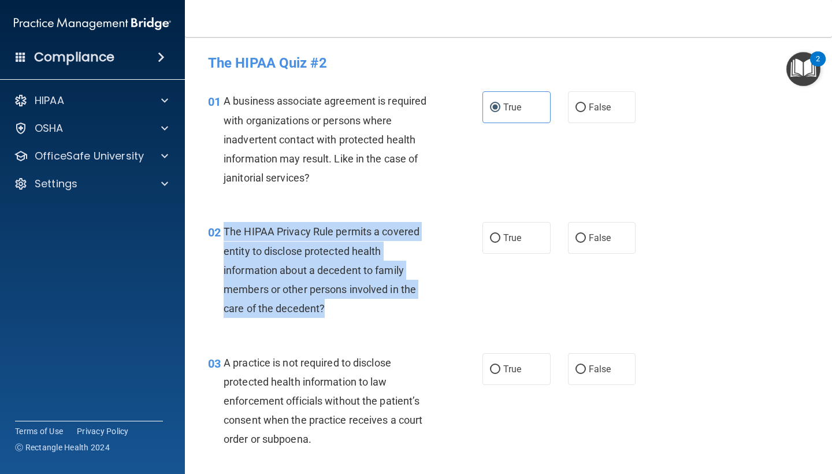
drag, startPoint x: 329, startPoint y: 308, endPoint x: 225, endPoint y: 233, distance: 128.8
click at [225, 233] on div "The HIPAA Privacy Rule permits a covered entity to disclose protected health in…" at bounding box center [333, 270] width 219 height 96
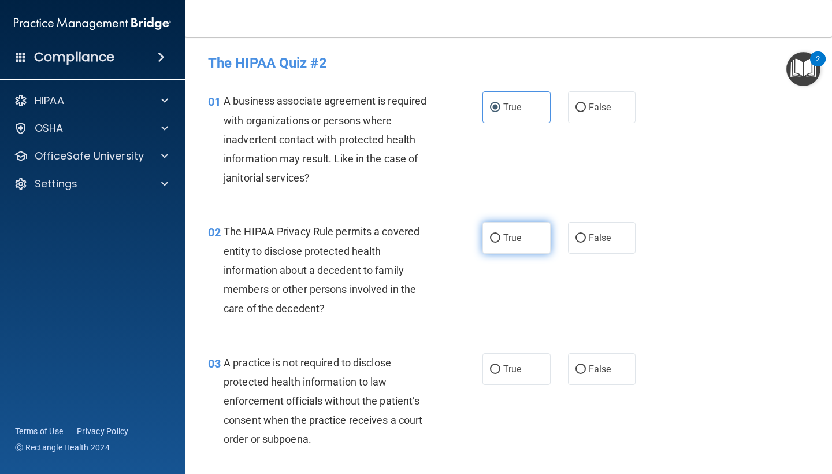
click at [511, 240] on span "True" at bounding box center [512, 237] width 18 height 11
click at [500, 240] on input "True" at bounding box center [495, 238] width 10 height 9
radio input "true"
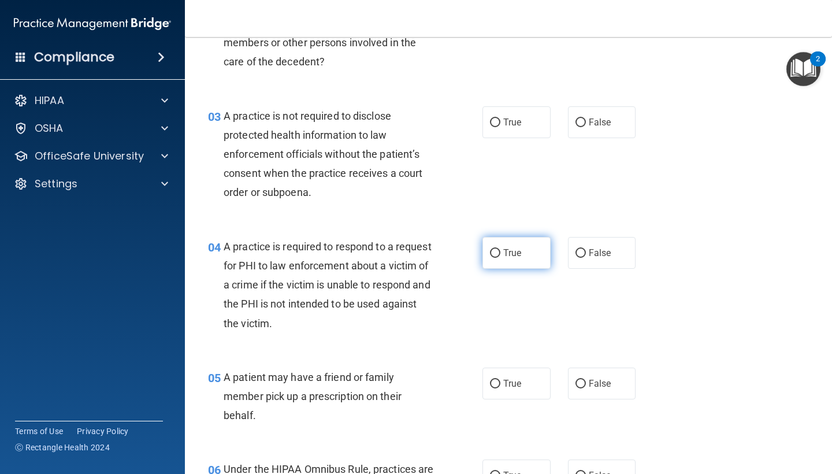
scroll to position [257, 0]
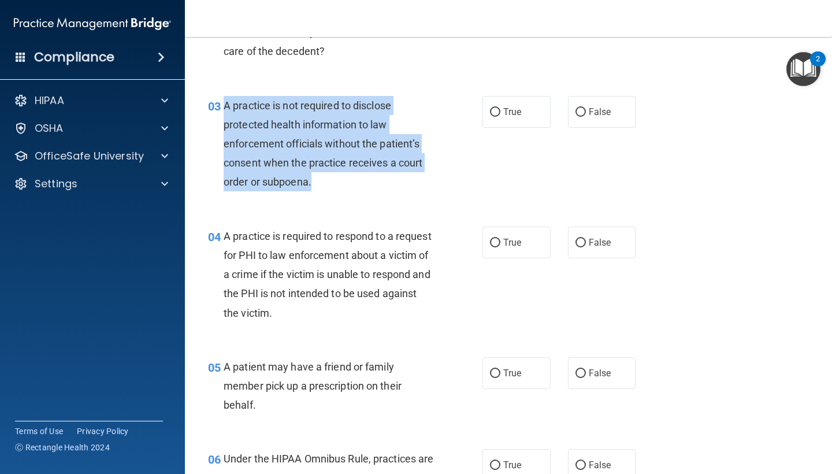
drag, startPoint x: 324, startPoint y: 181, endPoint x: 226, endPoint y: 103, distance: 125.0
click at [226, 103] on div "A practice is not required to disclose protected health information to law enfo…" at bounding box center [333, 144] width 219 height 96
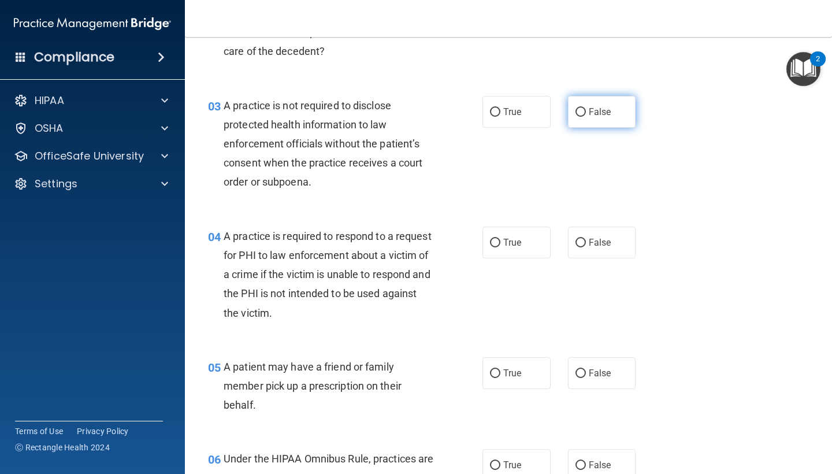
click at [587, 120] on label "False" at bounding box center [602, 112] width 68 height 32
click at [586, 117] on input "False" at bounding box center [581, 112] width 10 height 9
radio input "true"
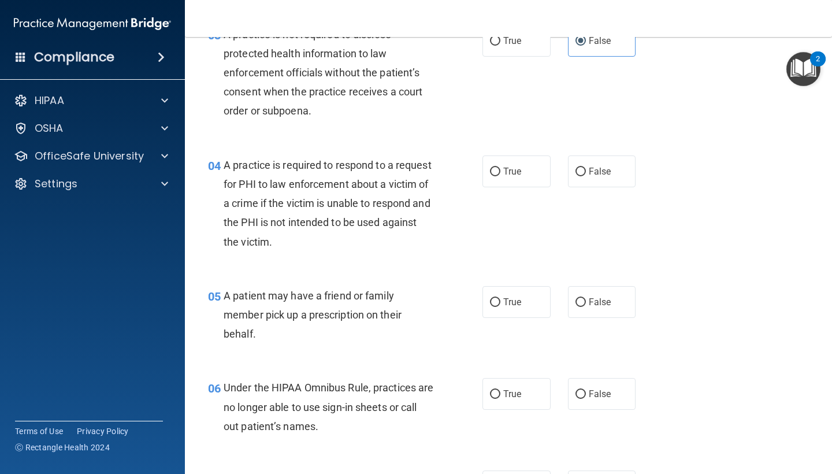
scroll to position [332, 0]
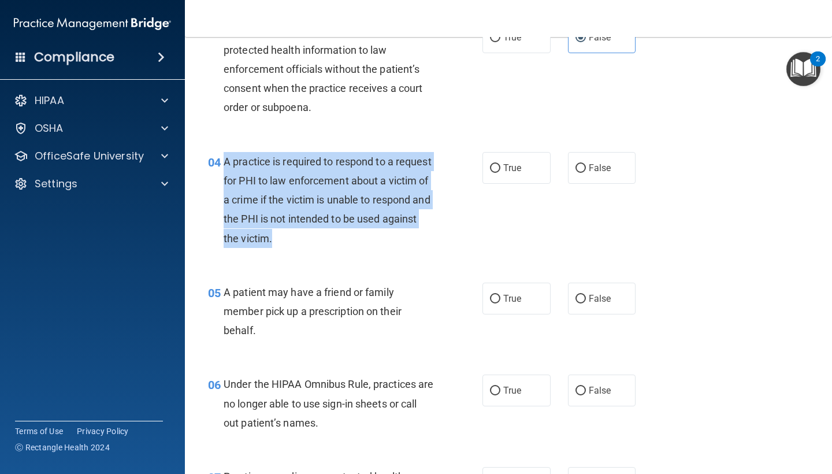
drag, startPoint x: 277, startPoint y: 239, endPoint x: 224, endPoint y: 160, distance: 94.9
click at [224, 160] on div "A practice is required to respond to a request for PHI to law enforcement about…" at bounding box center [333, 200] width 219 height 96
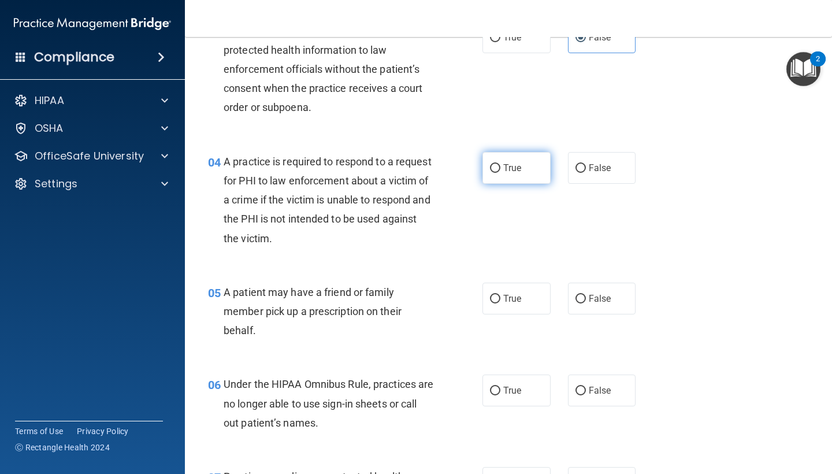
click at [530, 171] on label "True" at bounding box center [517, 168] width 68 height 32
click at [500, 171] on input "True" at bounding box center [495, 168] width 10 height 9
radio input "true"
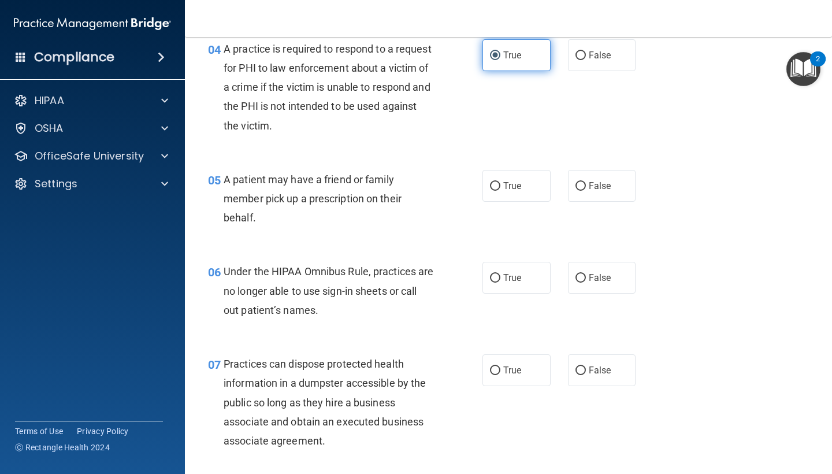
scroll to position [445, 0]
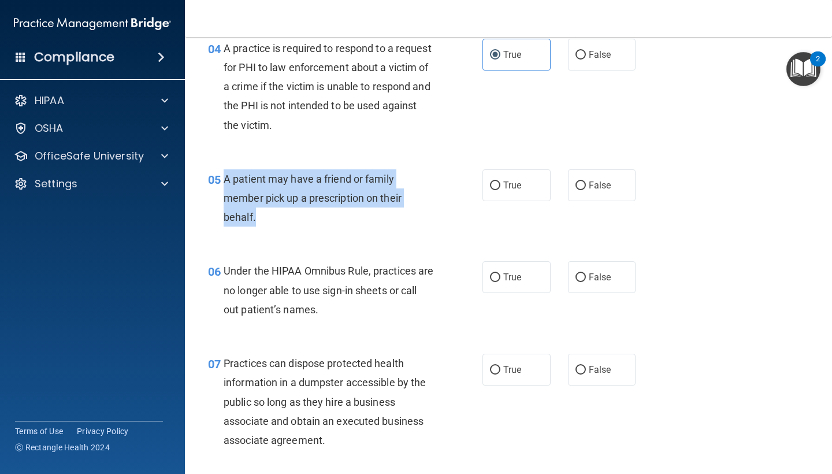
drag, startPoint x: 280, startPoint y: 210, endPoint x: 224, endPoint y: 181, distance: 62.8
click at [224, 181] on div "A patient may have a friend or family member pick up a prescription on their be…" at bounding box center [333, 198] width 219 height 58
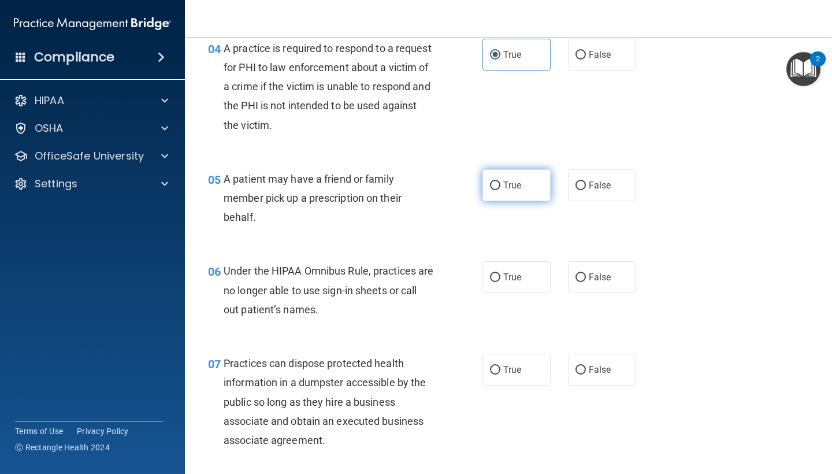
click at [535, 181] on label "True" at bounding box center [517, 185] width 68 height 32
click at [500, 181] on input "True" at bounding box center [495, 185] width 10 height 9
radio input "true"
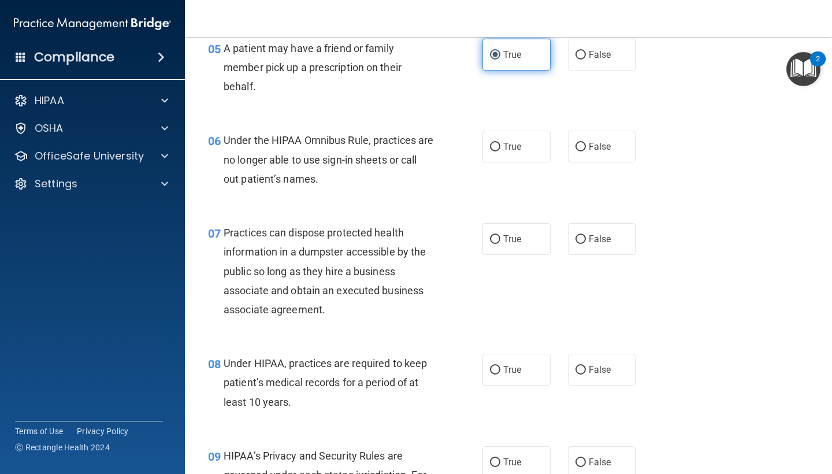
scroll to position [576, 0]
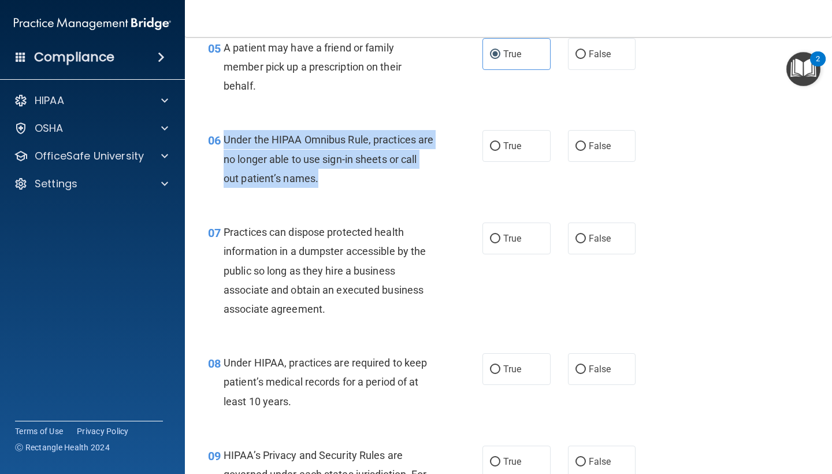
drag, startPoint x: 337, startPoint y: 177, endPoint x: 225, endPoint y: 140, distance: 118.8
click at [225, 140] on div "Under the HIPAA Omnibus Rule, practices are no longer able to use sign-in sheet…" at bounding box center [333, 159] width 219 height 58
click at [580, 142] on input "False" at bounding box center [581, 146] width 10 height 9
radio input "true"
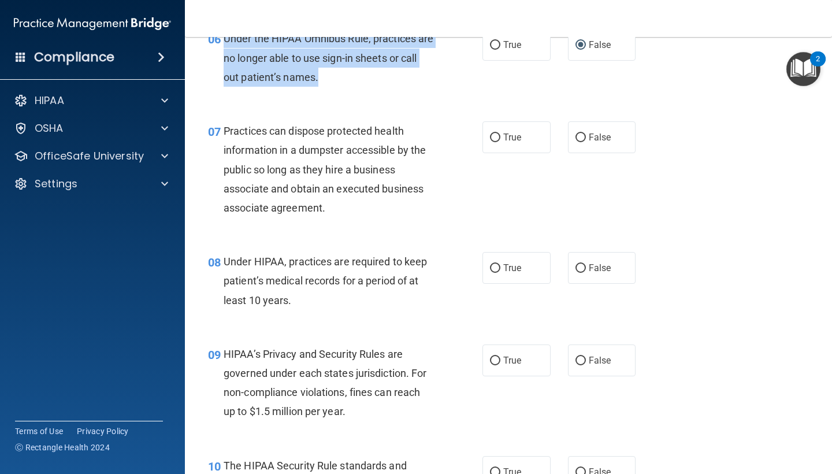
scroll to position [689, 0]
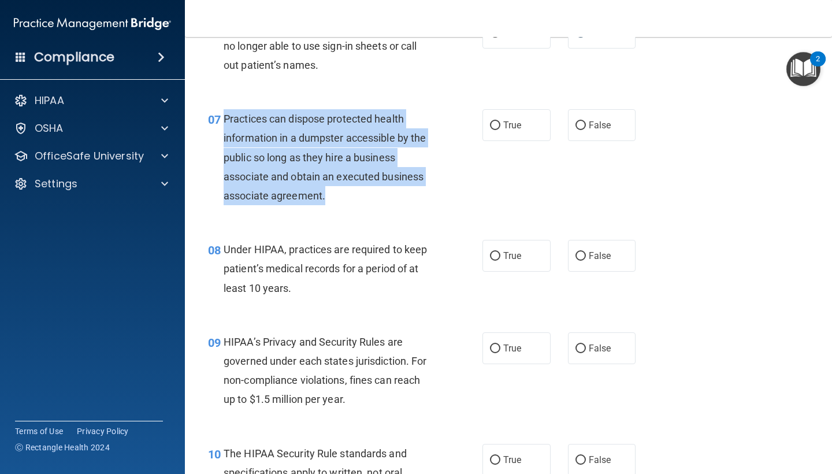
drag, startPoint x: 336, startPoint y: 192, endPoint x: 225, endPoint y: 120, distance: 132.4
click at [225, 120] on div "Practices can dispose protected health information in a dumpster accessible by …" at bounding box center [333, 157] width 219 height 96
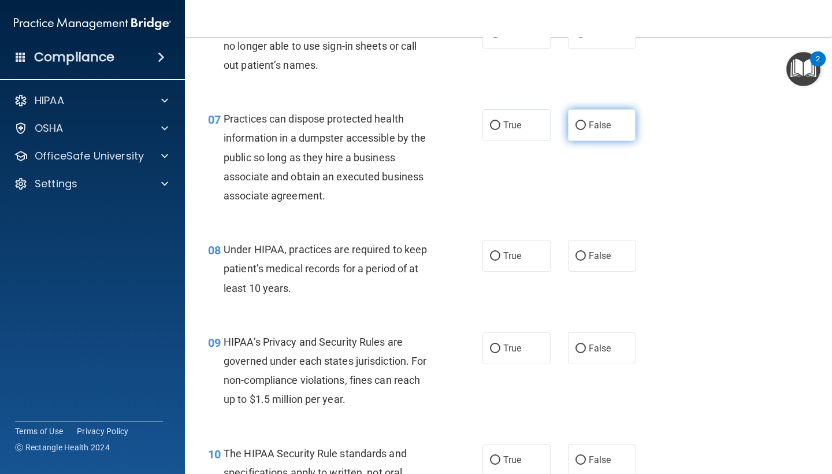
click at [585, 131] on label "False" at bounding box center [602, 125] width 68 height 32
click at [585, 130] on input "False" at bounding box center [581, 125] width 10 height 9
radio input "true"
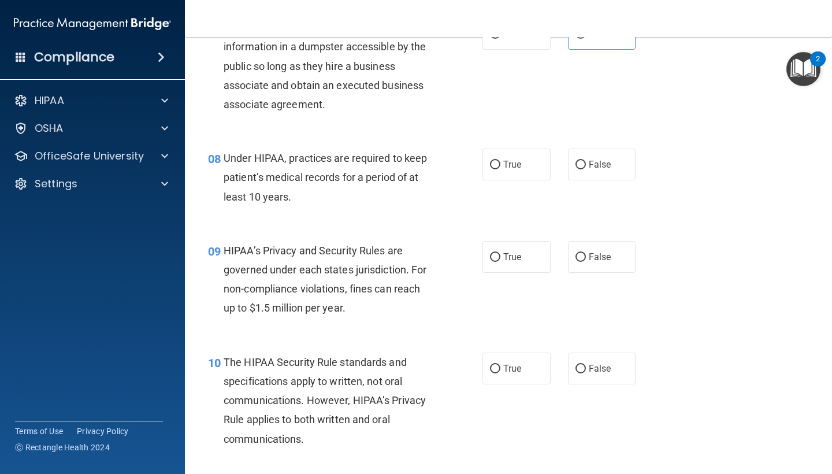
scroll to position [783, 0]
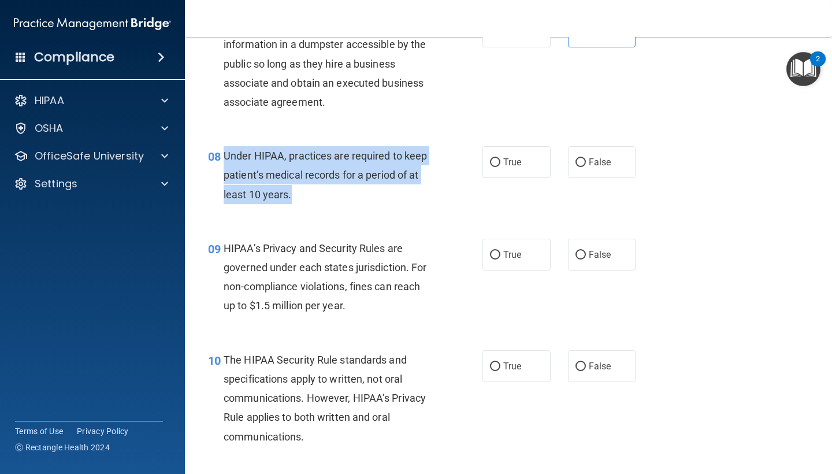
drag, startPoint x: 295, startPoint y: 189, endPoint x: 224, endPoint y: 149, distance: 81.5
click at [224, 149] on div "Under HIPAA, practices are required to keep patient’s medical records for a per…" at bounding box center [333, 175] width 219 height 58
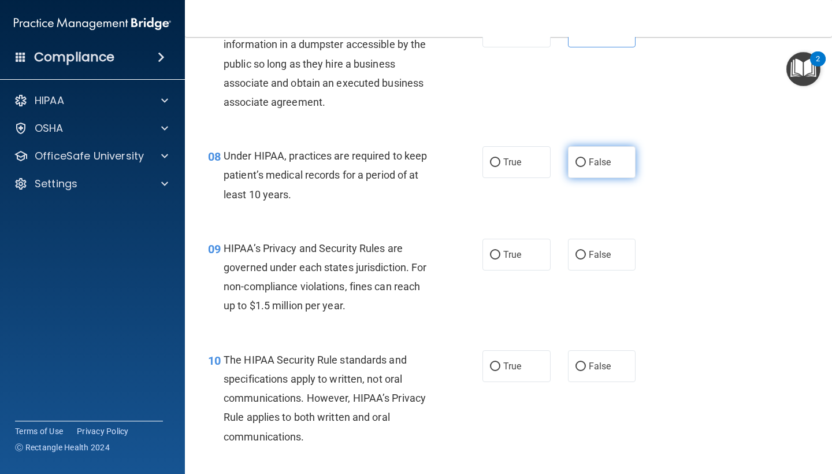
click at [573, 157] on label "False" at bounding box center [602, 162] width 68 height 32
click at [576, 158] on input "False" at bounding box center [581, 162] width 10 height 9
radio input "true"
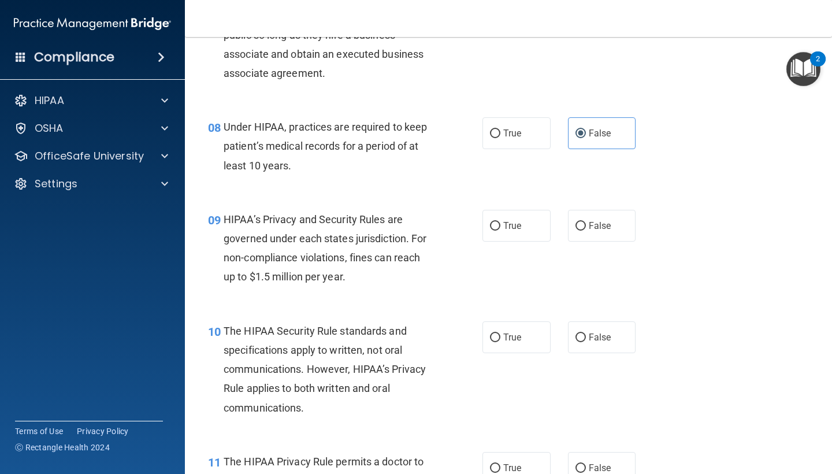
scroll to position [820, 0]
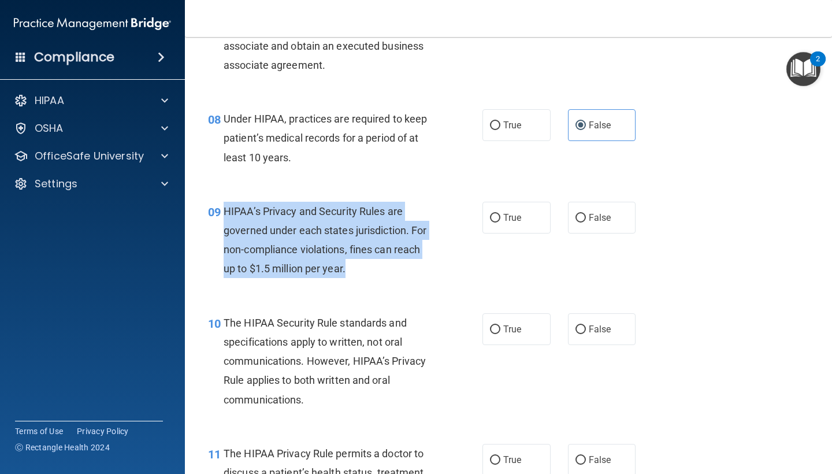
drag, startPoint x: 350, startPoint y: 262, endPoint x: 224, endPoint y: 210, distance: 136.3
click at [224, 210] on div "HIPAA’s Privacy and Security Rules are governed under each states jurisdiction.…" at bounding box center [333, 240] width 219 height 77
click at [580, 214] on input "False" at bounding box center [581, 218] width 10 height 9
radio input "true"
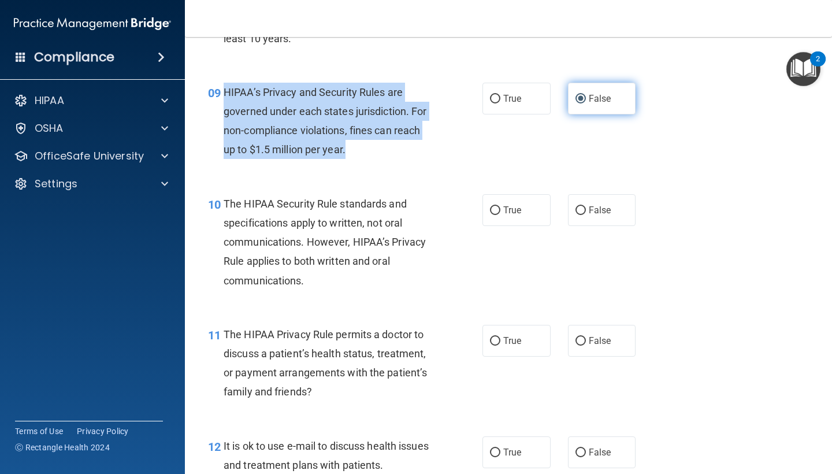
scroll to position [952, 0]
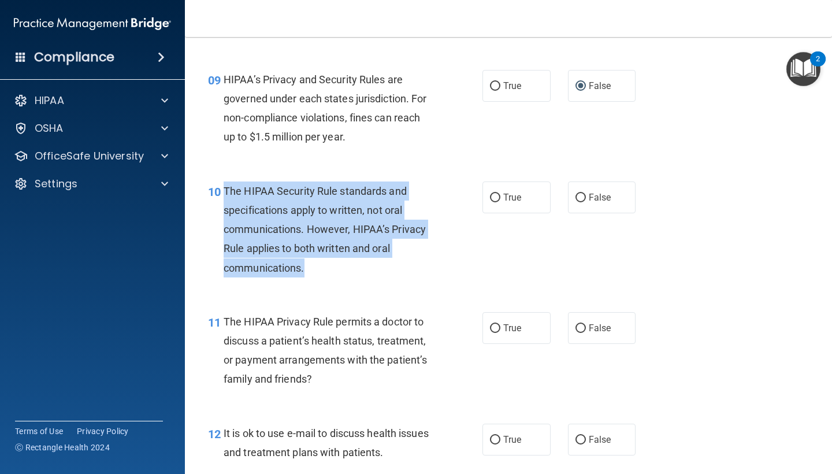
drag, startPoint x: 328, startPoint y: 265, endPoint x: 226, endPoint y: 187, distance: 128.2
click at [226, 187] on div "The HIPAA Security Rule standards and specifications apply to written, not oral…" at bounding box center [333, 229] width 219 height 96
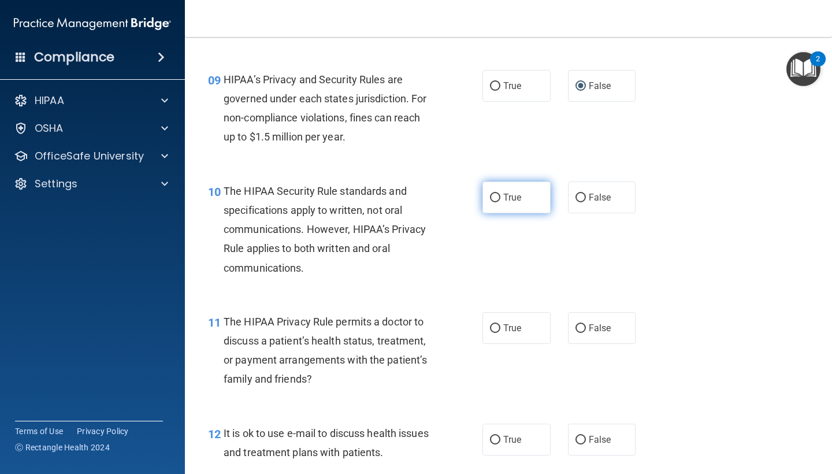
click at [522, 195] on label "True" at bounding box center [517, 197] width 68 height 32
click at [500, 195] on input "True" at bounding box center [495, 198] width 10 height 9
radio input "true"
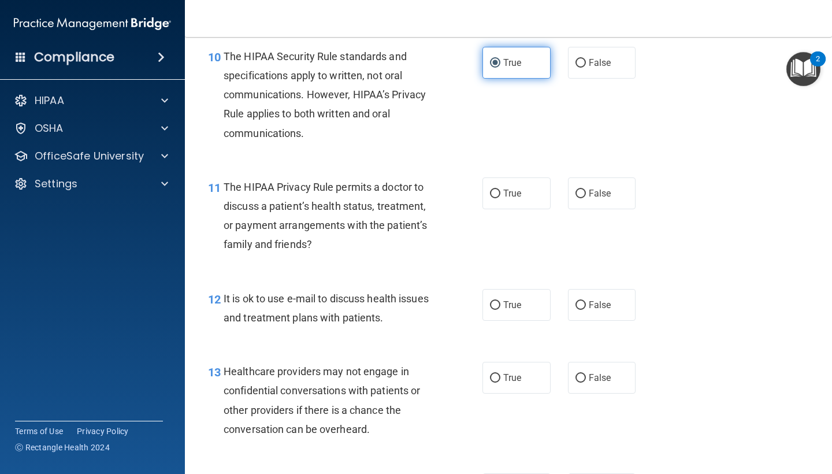
scroll to position [1097, 0]
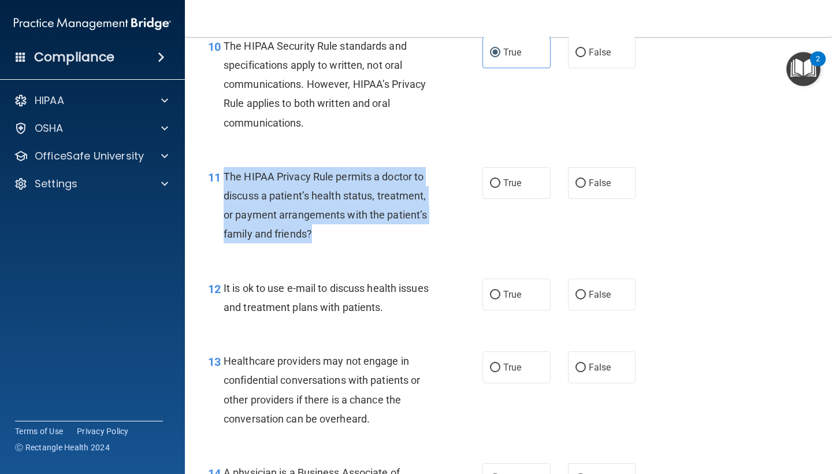
drag, startPoint x: 331, startPoint y: 225, endPoint x: 224, endPoint y: 172, distance: 119.4
click at [224, 172] on div "The HIPAA Privacy Rule permits a doctor to discuss a patient’s health status, t…" at bounding box center [333, 205] width 219 height 77
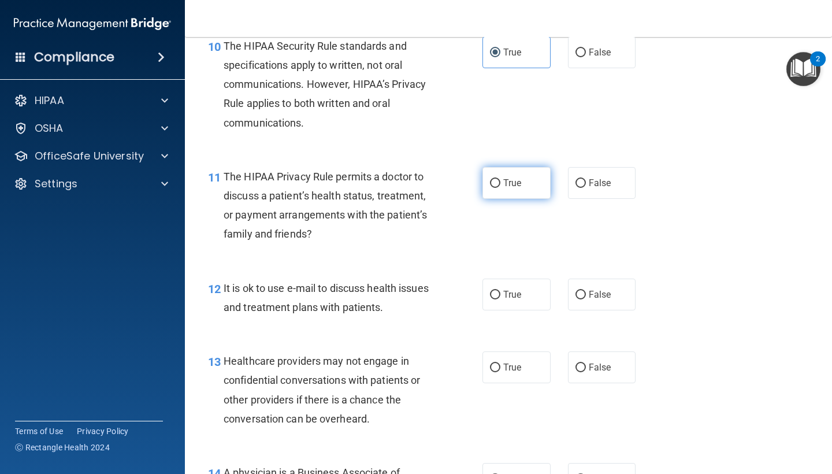
click at [528, 184] on label "True" at bounding box center [517, 183] width 68 height 32
click at [500, 184] on input "True" at bounding box center [495, 183] width 10 height 9
radio input "true"
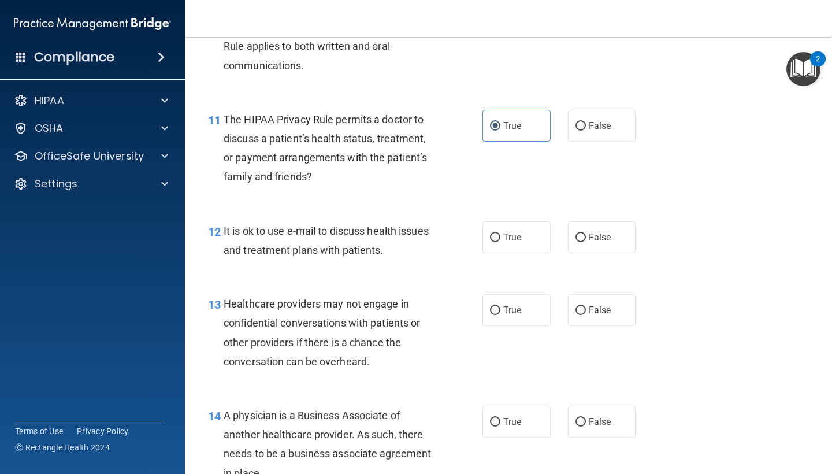
scroll to position [1155, 0]
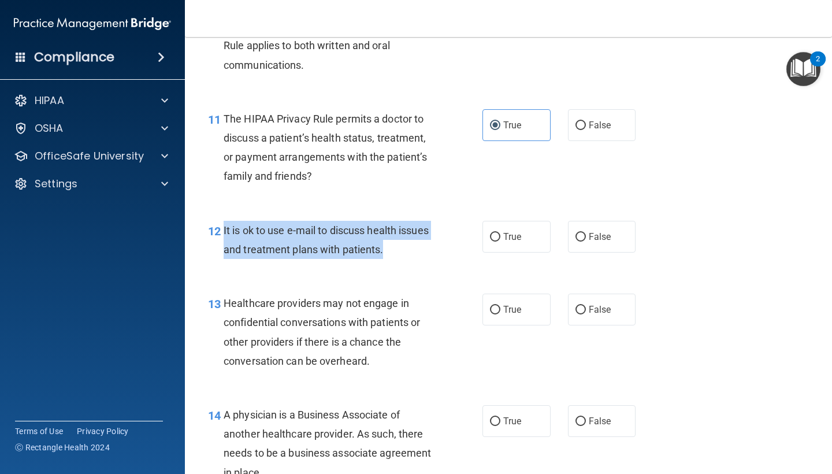
drag, startPoint x: 383, startPoint y: 243, endPoint x: 224, endPoint y: 227, distance: 160.3
click at [224, 227] on span "It is ok to use e-mail to discuss health issues and treatment plans with patien…" at bounding box center [326, 239] width 205 height 31
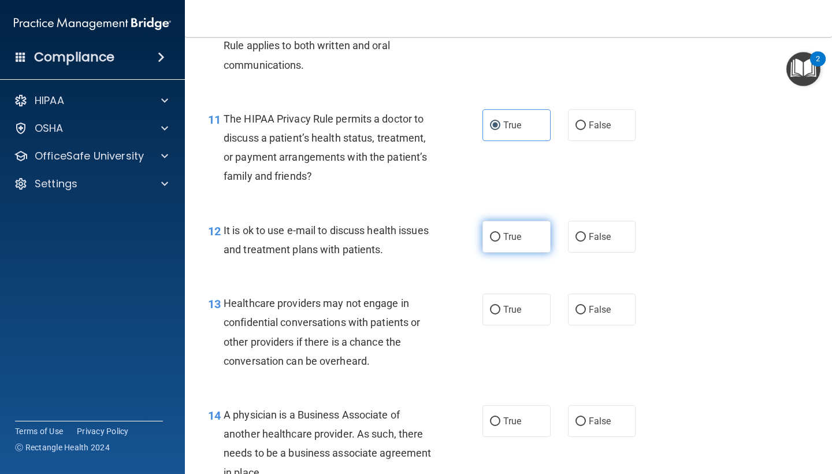
click at [521, 232] on span "True" at bounding box center [512, 236] width 18 height 11
click at [500, 233] on input "True" at bounding box center [495, 237] width 10 height 9
radio input "true"
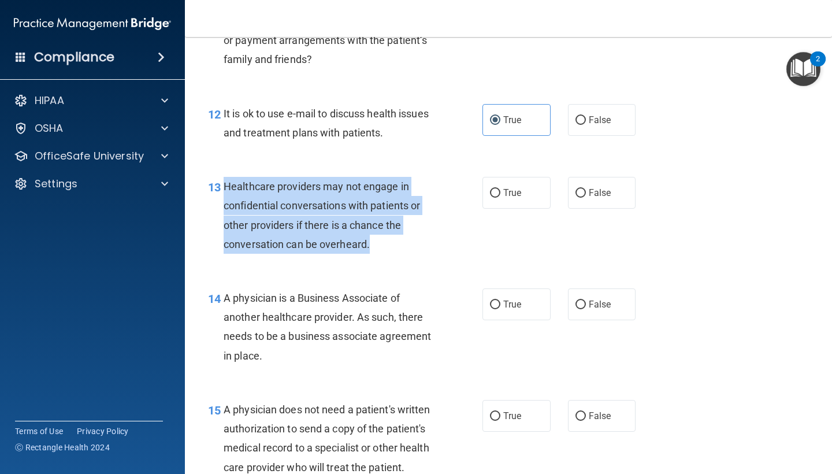
drag, startPoint x: 402, startPoint y: 236, endPoint x: 225, endPoint y: 181, distance: 184.6
click at [225, 181] on div "Healthcare providers may not engage in confidential conversations with patients…" at bounding box center [333, 215] width 219 height 77
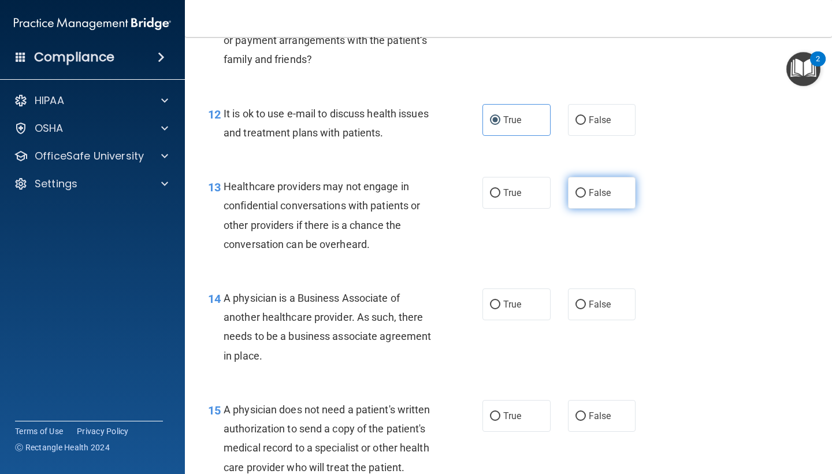
click at [586, 187] on label "False" at bounding box center [602, 193] width 68 height 32
click at [586, 189] on input "False" at bounding box center [581, 193] width 10 height 9
radio input "true"
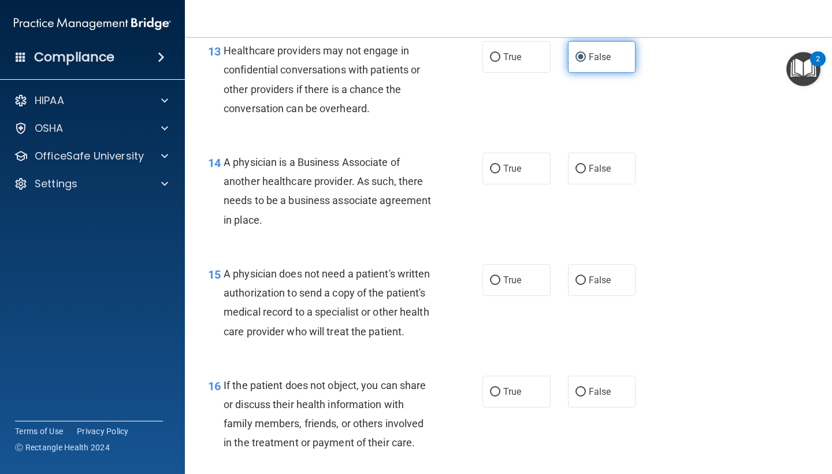
scroll to position [1414, 0]
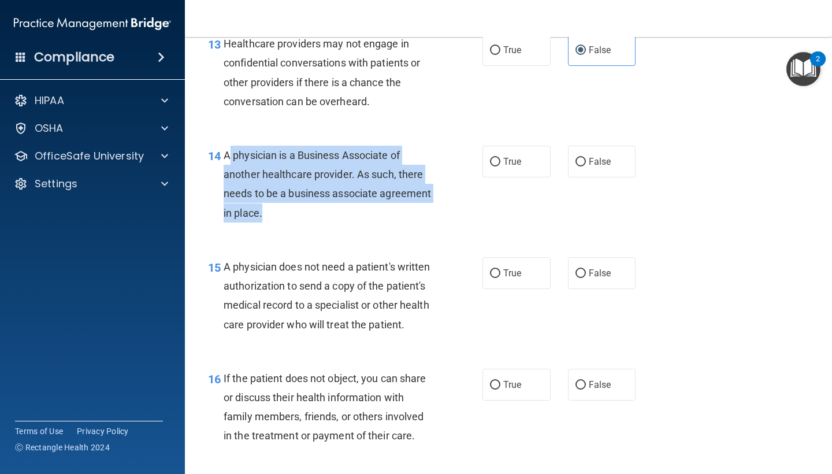
drag, startPoint x: 261, startPoint y: 204, endPoint x: 224, endPoint y: 150, distance: 66.0
click at [224, 150] on span "A physician is a Business Associate of another healthcare provider. As such, th…" at bounding box center [327, 184] width 207 height 70
click at [580, 158] on input "False" at bounding box center [581, 162] width 10 height 9
radio input "true"
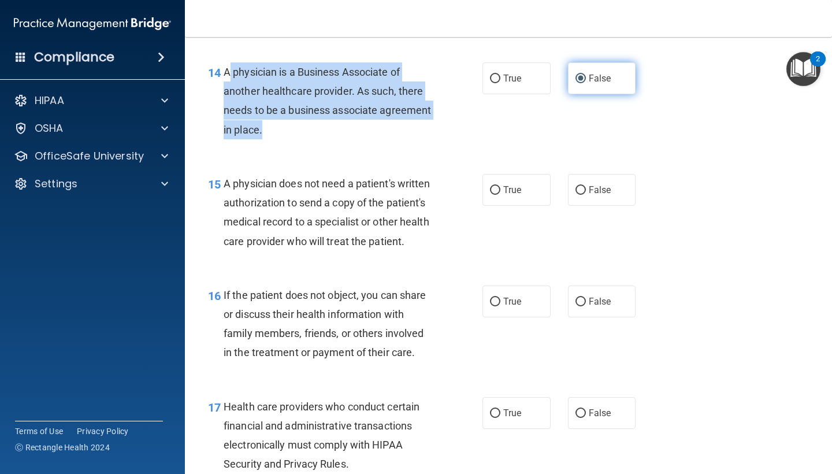
scroll to position [1504, 0]
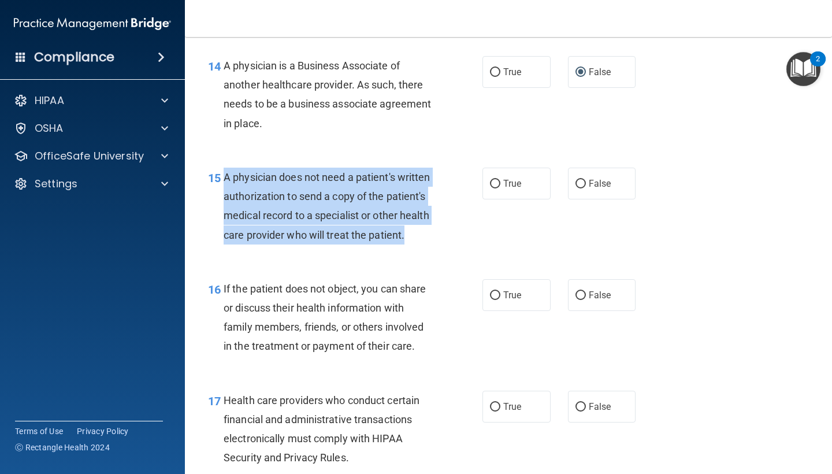
drag, startPoint x: 406, startPoint y: 227, endPoint x: 225, endPoint y: 173, distance: 188.1
click at [225, 173] on div "A physician does not need a patient's written authorization to send a copy of t…" at bounding box center [333, 206] width 219 height 77
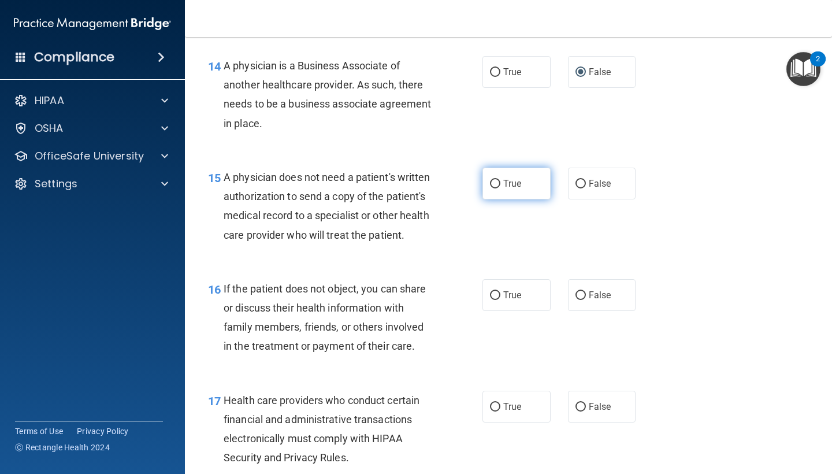
click at [509, 178] on span "True" at bounding box center [512, 183] width 18 height 11
click at [500, 180] on input "True" at bounding box center [495, 184] width 10 height 9
radio input "true"
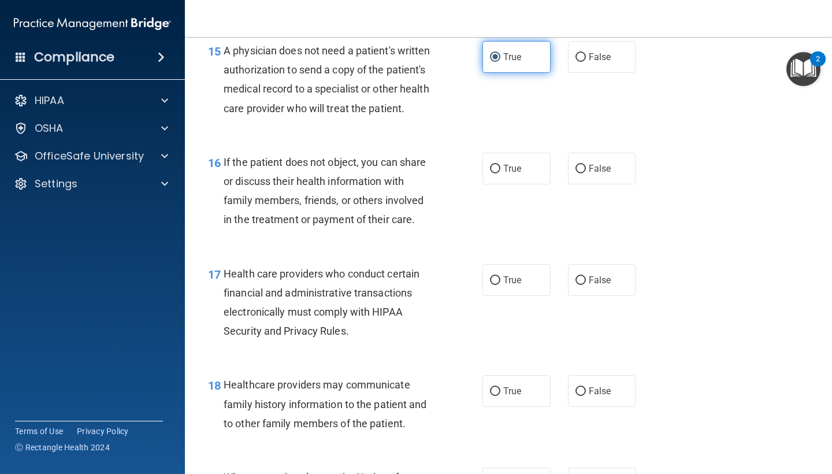
scroll to position [1633, 0]
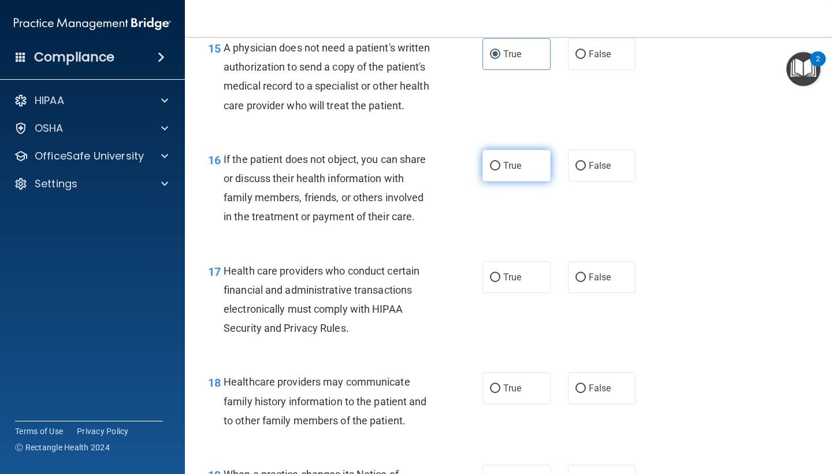
click at [500, 157] on label "True" at bounding box center [517, 166] width 68 height 32
click at [500, 162] on input "True" at bounding box center [495, 166] width 10 height 9
radio input "true"
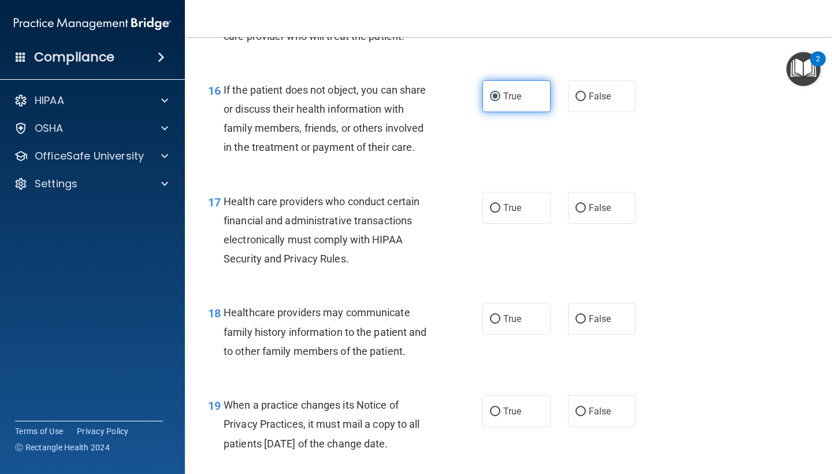
scroll to position [1730, 0]
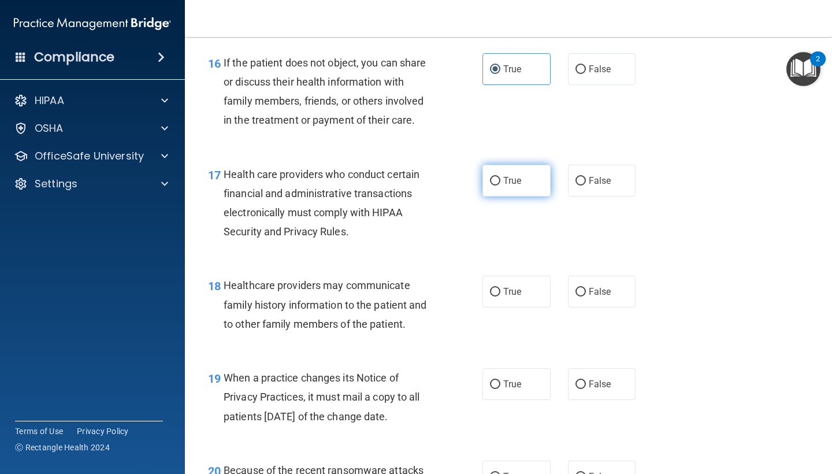
click at [488, 174] on label "True" at bounding box center [517, 181] width 68 height 32
click at [490, 177] on input "True" at bounding box center [495, 181] width 10 height 9
radio input "true"
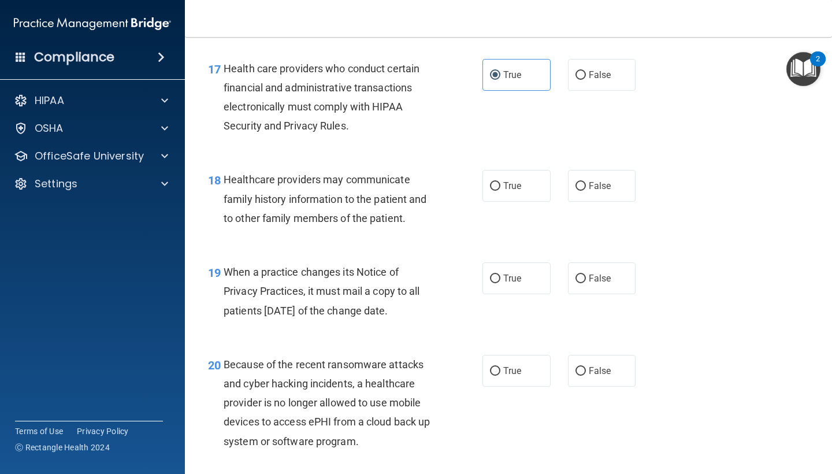
scroll to position [1845, 0]
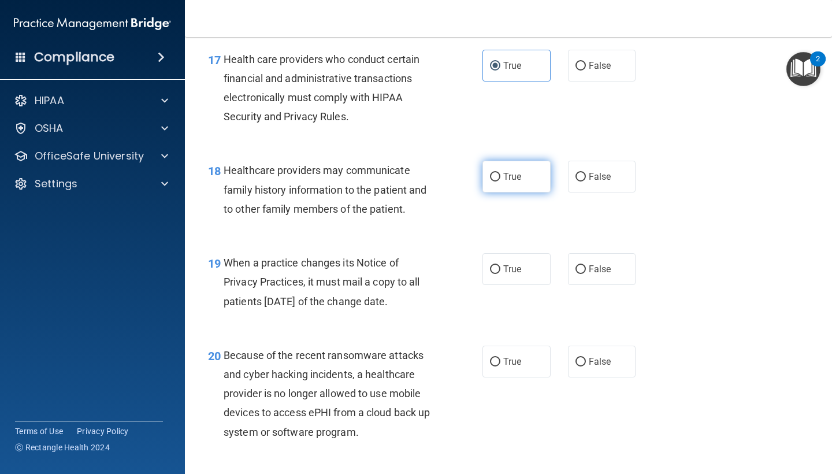
click at [492, 179] on label "True" at bounding box center [517, 177] width 68 height 32
click at [492, 179] on input "True" at bounding box center [495, 177] width 10 height 9
radio input "true"
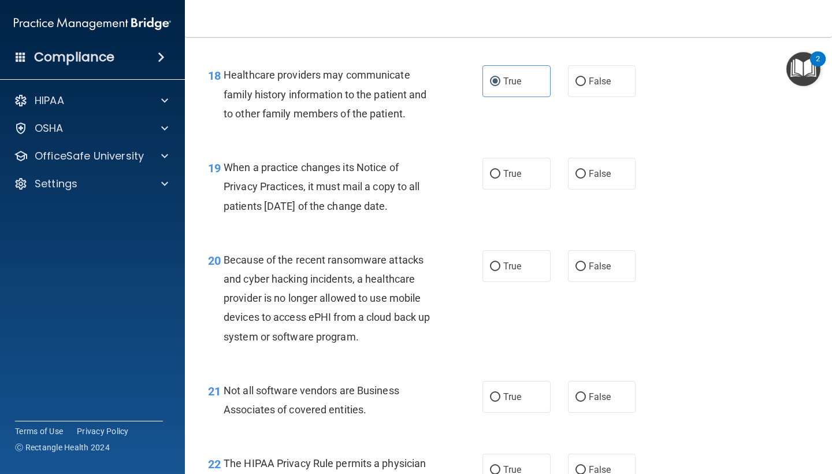
scroll to position [1941, 0]
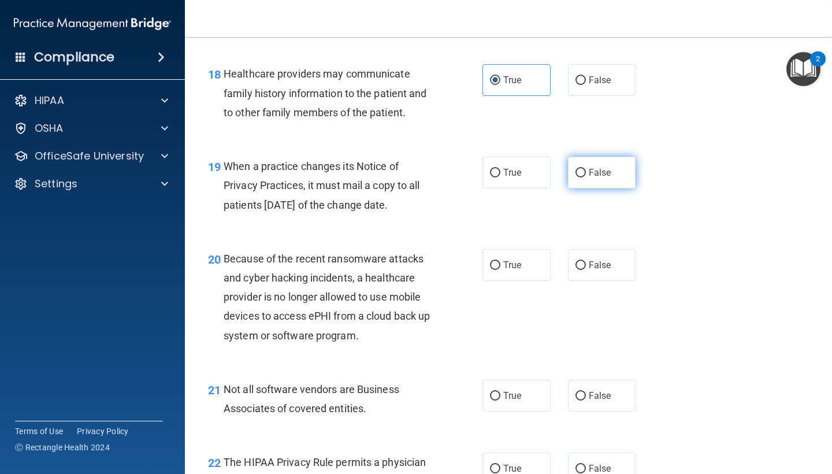
click at [597, 171] on label "False" at bounding box center [602, 173] width 68 height 32
click at [586, 171] on input "False" at bounding box center [581, 173] width 10 height 9
radio input "true"
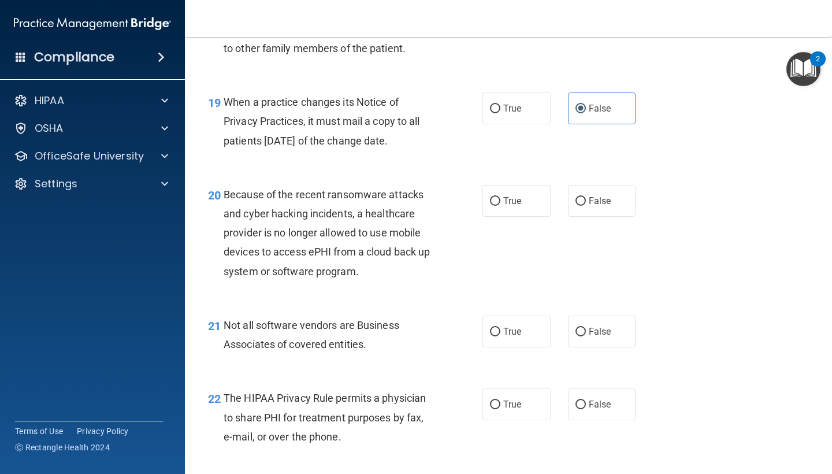
scroll to position [2008, 0]
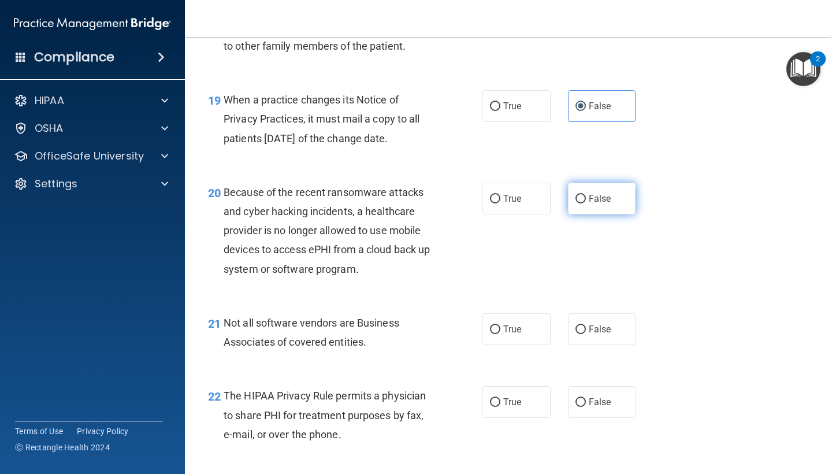
click at [604, 193] on span "False" at bounding box center [600, 198] width 23 height 11
click at [586, 195] on input "False" at bounding box center [581, 199] width 10 height 9
radio input "true"
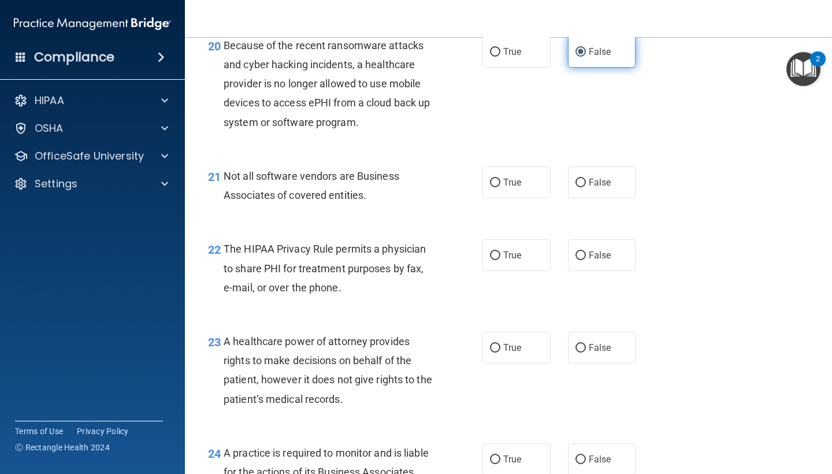
scroll to position [2161, 0]
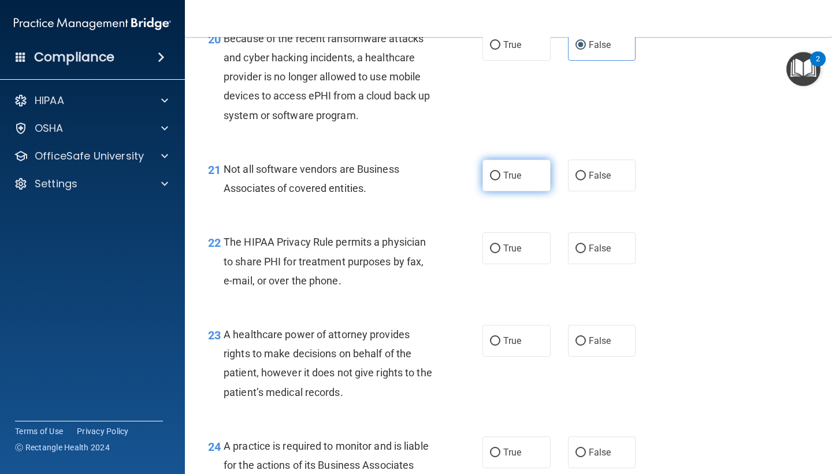
click at [496, 172] on input "True" at bounding box center [495, 176] width 10 height 9
radio input "true"
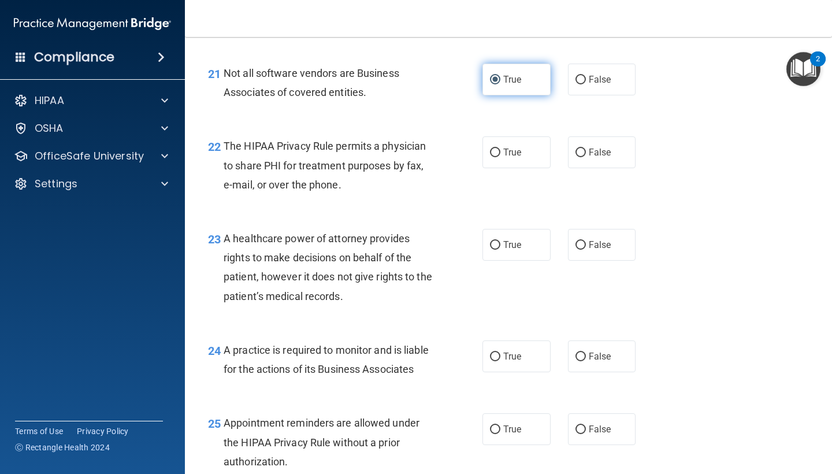
scroll to position [2268, 0]
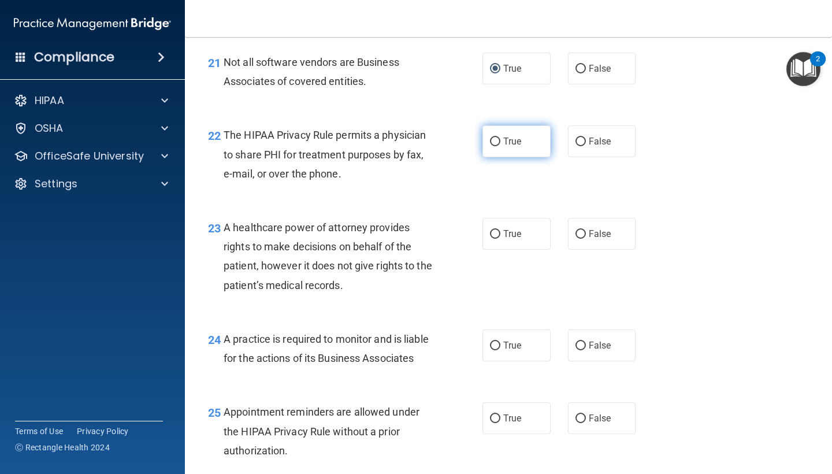
click at [502, 132] on label "True" at bounding box center [517, 141] width 68 height 32
click at [500, 138] on input "True" at bounding box center [495, 142] width 10 height 9
radio input "true"
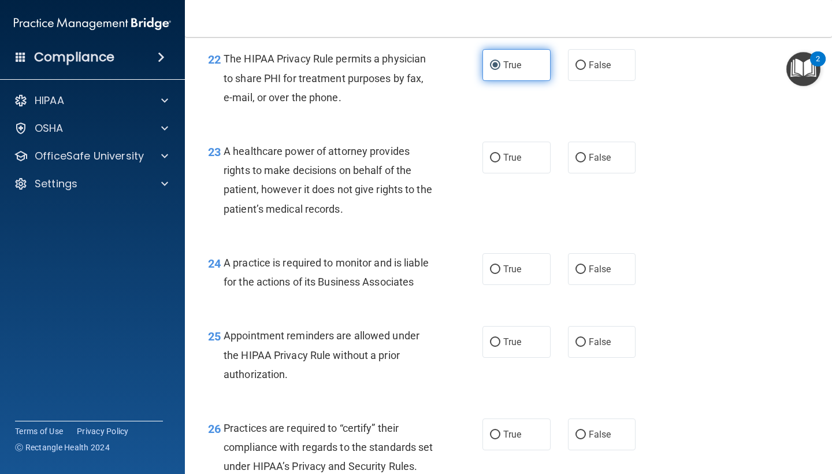
scroll to position [2345, 0]
click at [581, 153] on input "False" at bounding box center [581, 157] width 10 height 9
radio input "true"
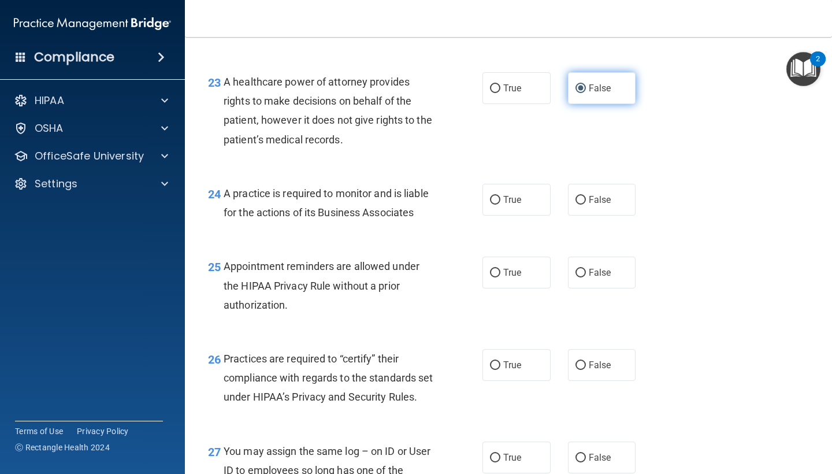
scroll to position [2415, 0]
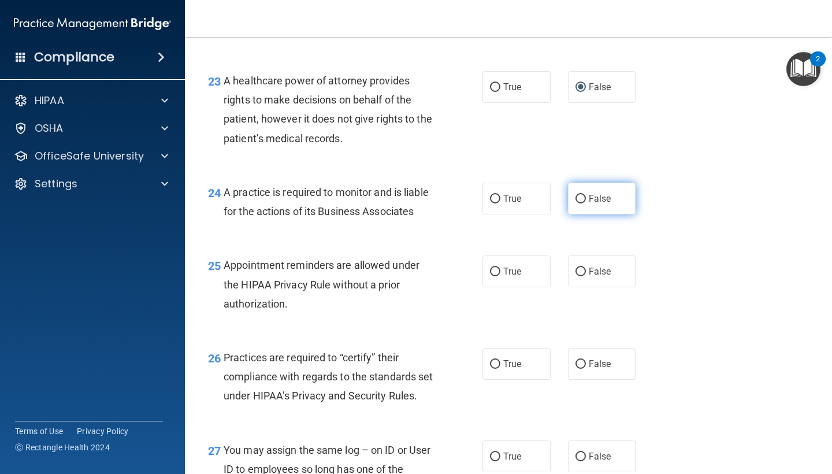
click at [587, 191] on label "False" at bounding box center [602, 199] width 68 height 32
click at [586, 195] on input "False" at bounding box center [581, 199] width 10 height 9
radio input "true"
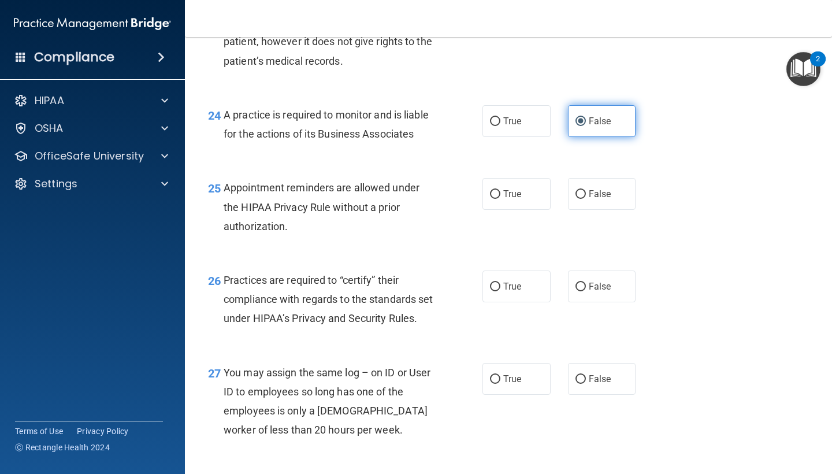
scroll to position [2506, 0]
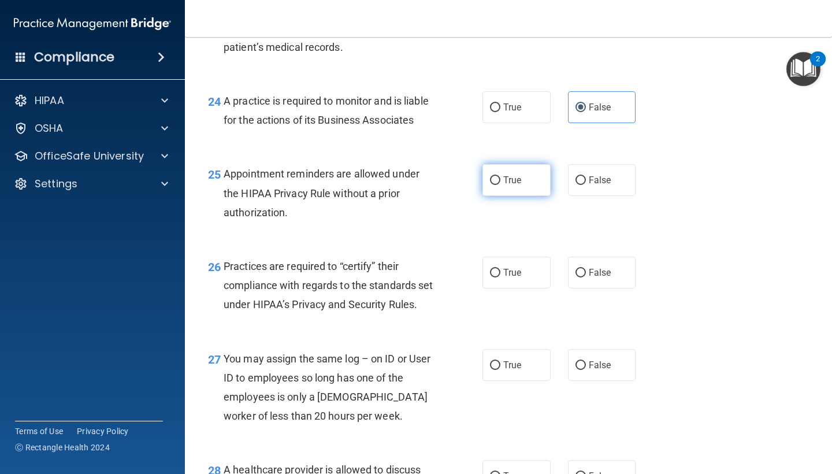
click at [521, 175] on label "True" at bounding box center [517, 180] width 68 height 32
click at [500, 176] on input "True" at bounding box center [495, 180] width 10 height 9
radio input "true"
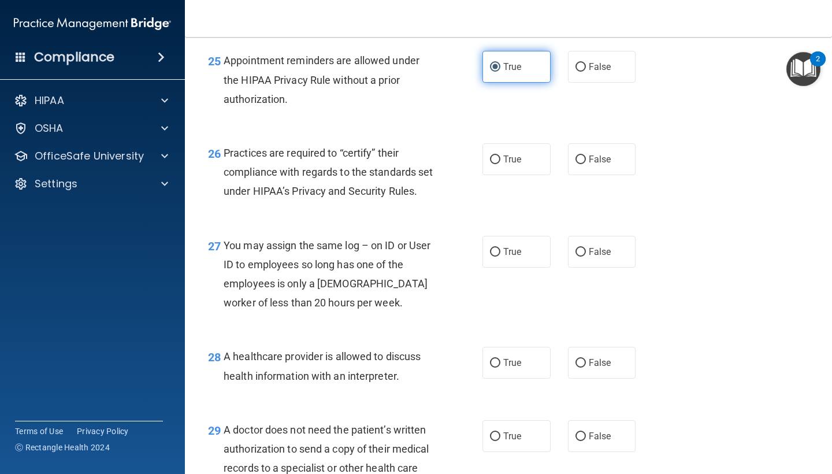
scroll to position [2632, 0]
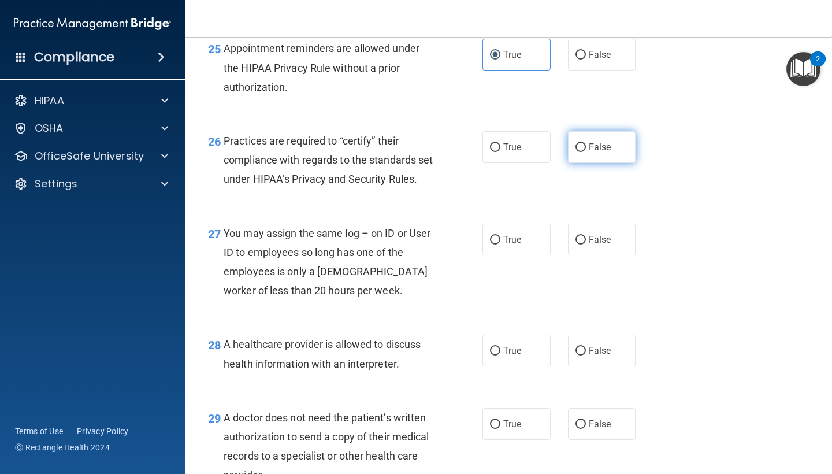
click at [580, 140] on label "False" at bounding box center [602, 147] width 68 height 32
click at [580, 143] on input "False" at bounding box center [581, 147] width 10 height 9
radio input "true"
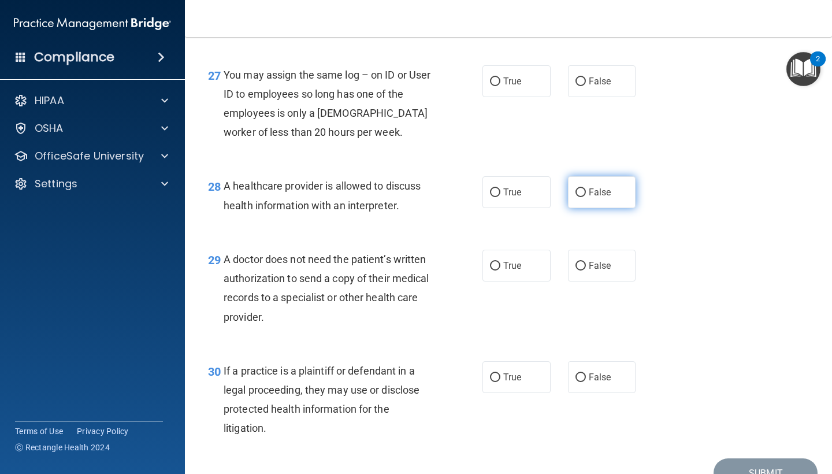
scroll to position [2787, 0]
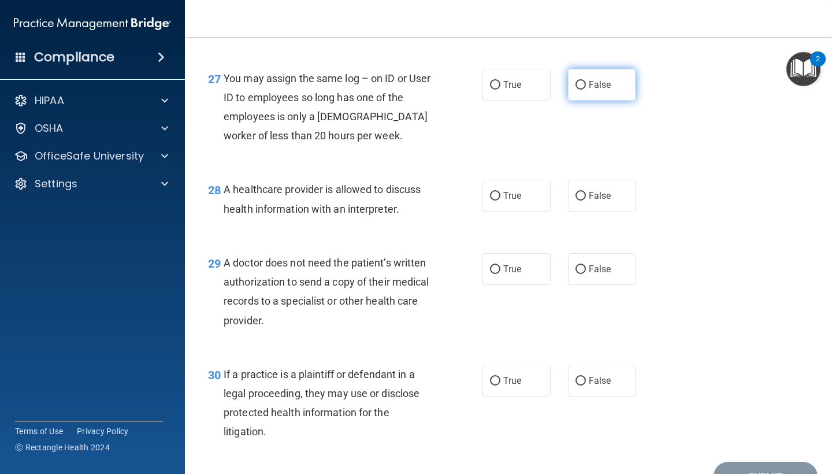
click at [590, 98] on label "False" at bounding box center [602, 85] width 68 height 32
click at [586, 90] on input "False" at bounding box center [581, 85] width 10 height 9
radio input "true"
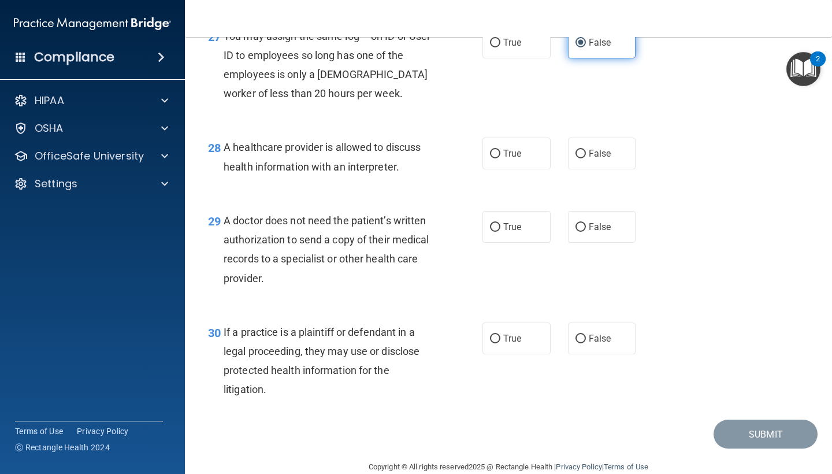
scroll to position [2831, 0]
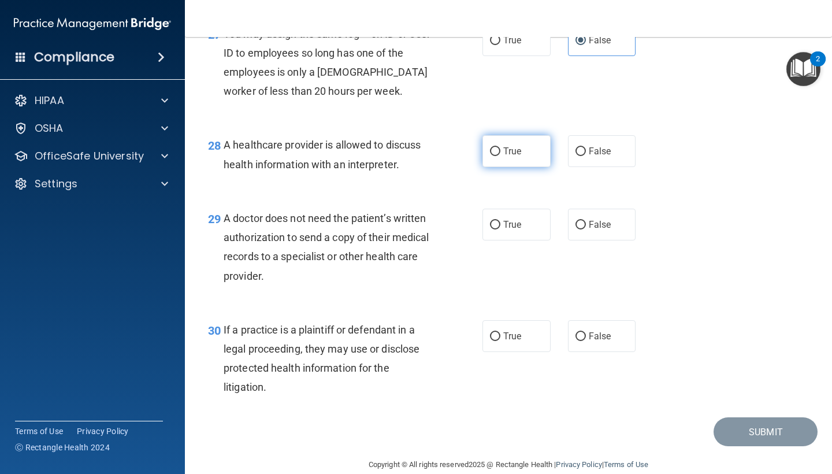
click at [543, 144] on label "True" at bounding box center [517, 151] width 68 height 32
click at [500, 147] on input "True" at bounding box center [495, 151] width 10 height 9
radio input "true"
click at [528, 231] on label "True" at bounding box center [517, 225] width 68 height 32
click at [500, 229] on input "True" at bounding box center [495, 225] width 10 height 9
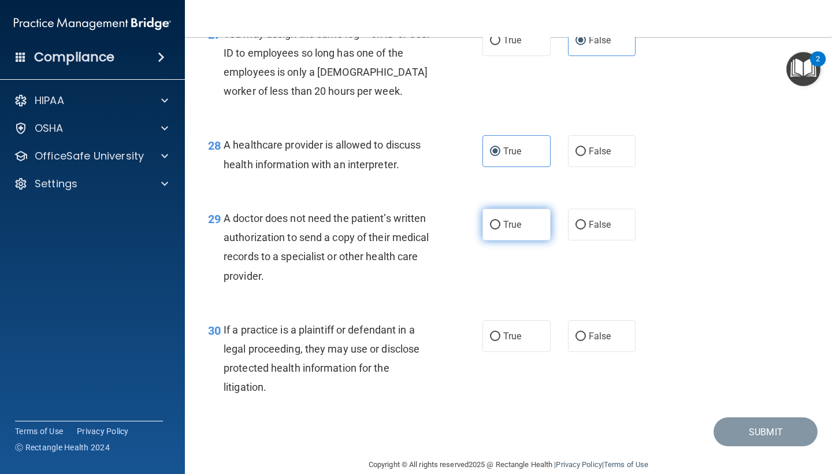
radio input "true"
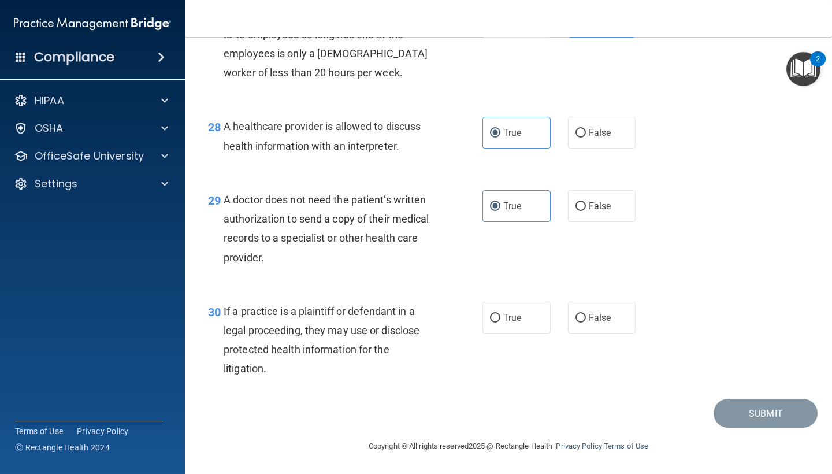
scroll to position [2854, 0]
click at [510, 317] on span "True" at bounding box center [512, 317] width 18 height 11
click at [500, 317] on input "True" at bounding box center [495, 318] width 10 height 9
radio input "true"
click at [730, 409] on button "Submit" at bounding box center [766, 413] width 104 height 29
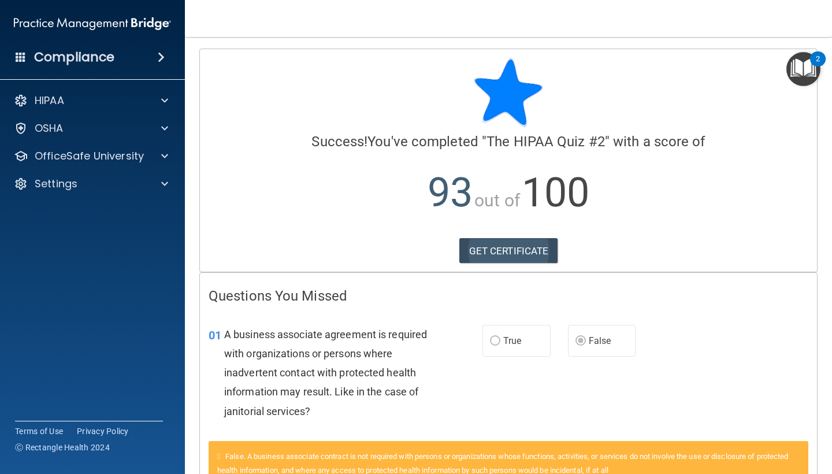
click at [538, 254] on link "GET CERTIFICATE" at bounding box center [508, 250] width 99 height 25
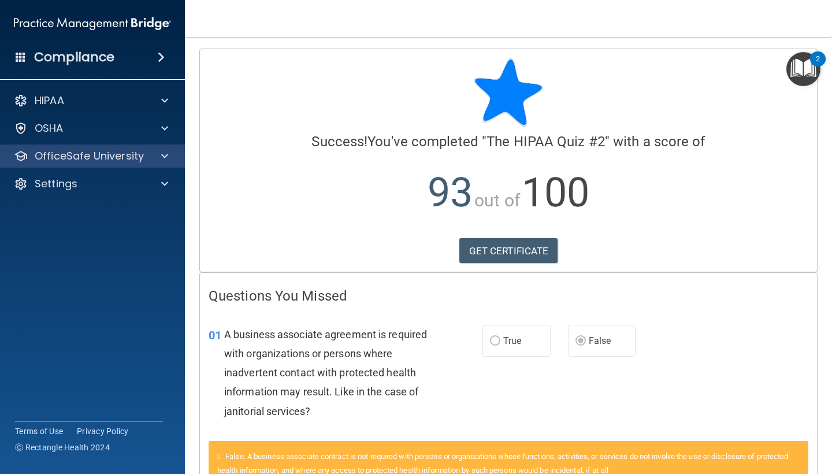
click at [144, 153] on div "OfficeSafe University" at bounding box center [76, 156] width 143 height 14
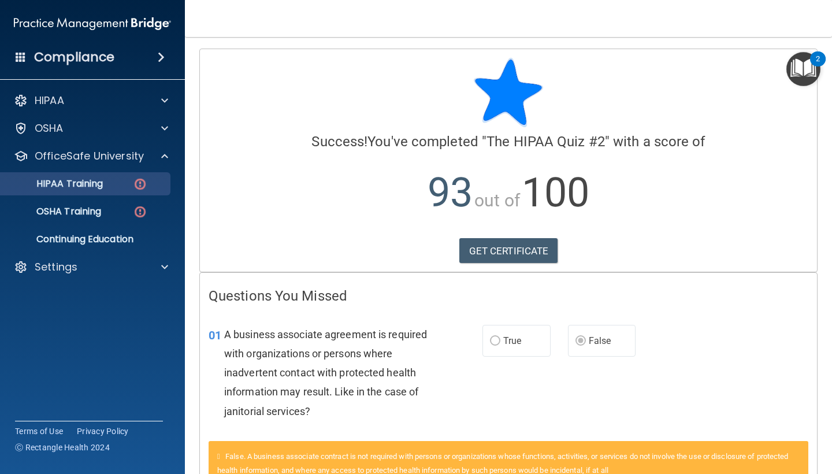
click at [130, 180] on div "HIPAA Training" at bounding box center [87, 184] width 158 height 12
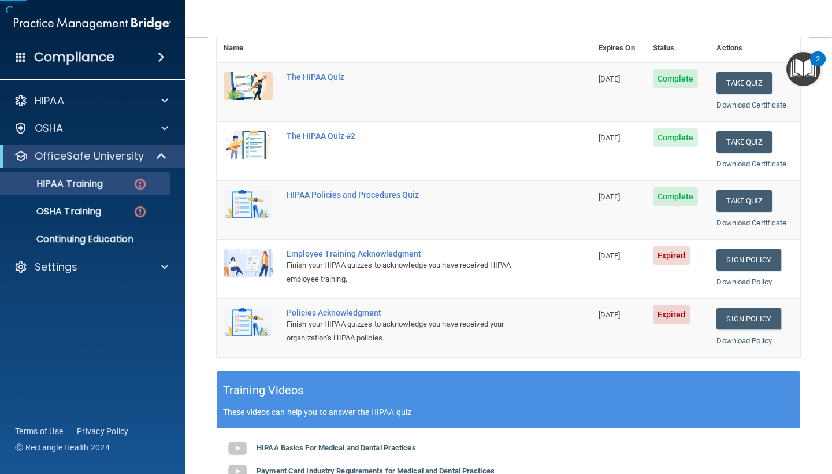
scroll to position [144, 0]
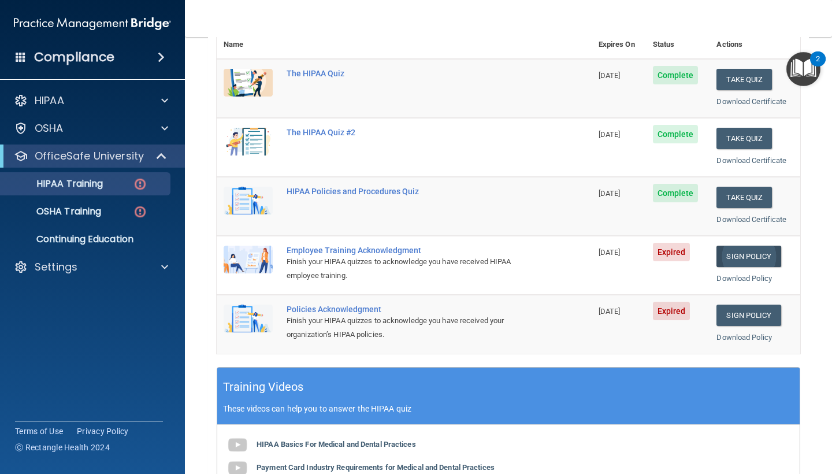
click at [746, 251] on link "Sign Policy" at bounding box center [749, 256] width 64 height 21
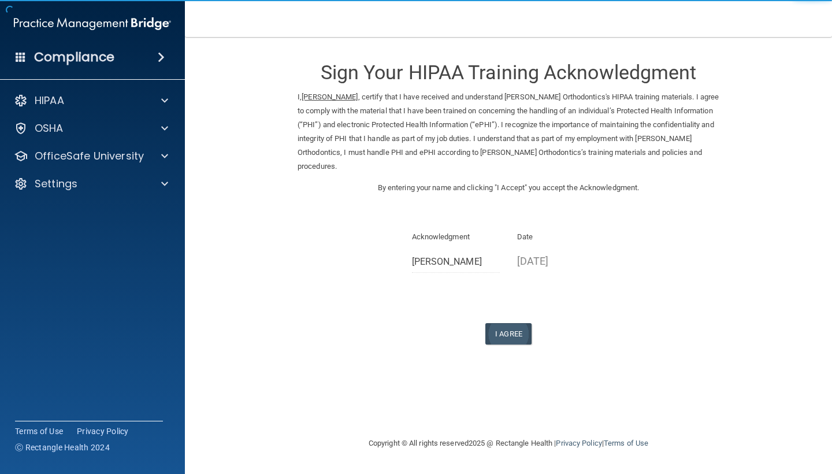
click at [503, 323] on button "I Agree" at bounding box center [508, 333] width 46 height 21
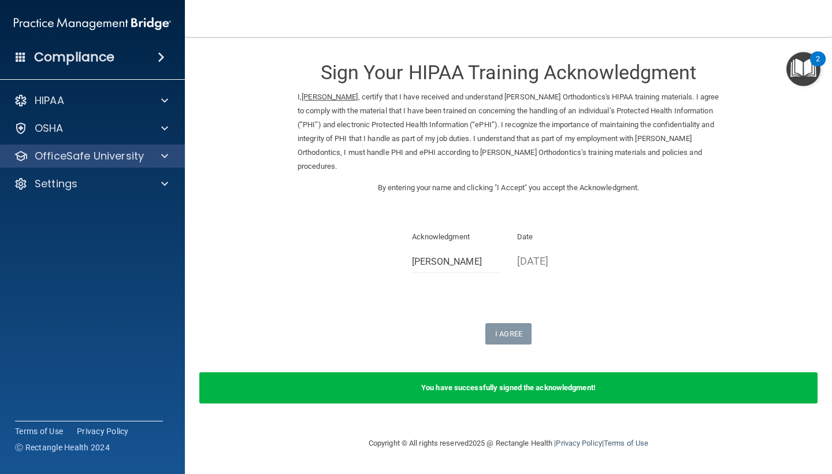
click at [149, 157] on div at bounding box center [163, 156] width 29 height 14
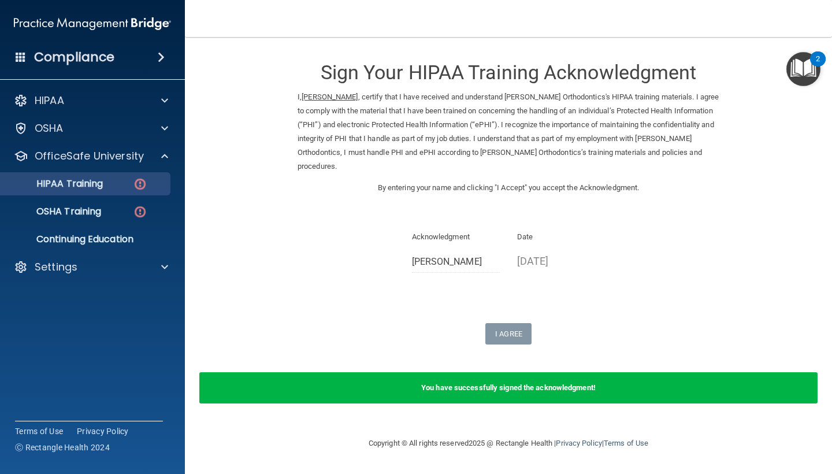
click at [129, 186] on div "HIPAA Training" at bounding box center [87, 184] width 158 height 12
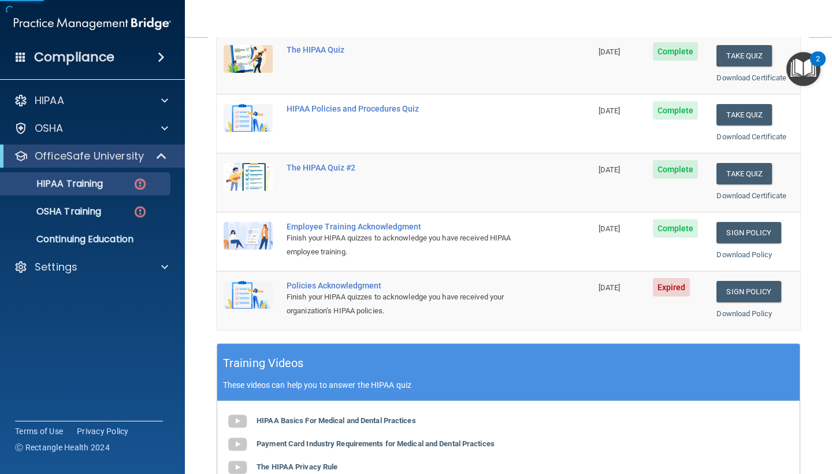
scroll to position [179, 0]
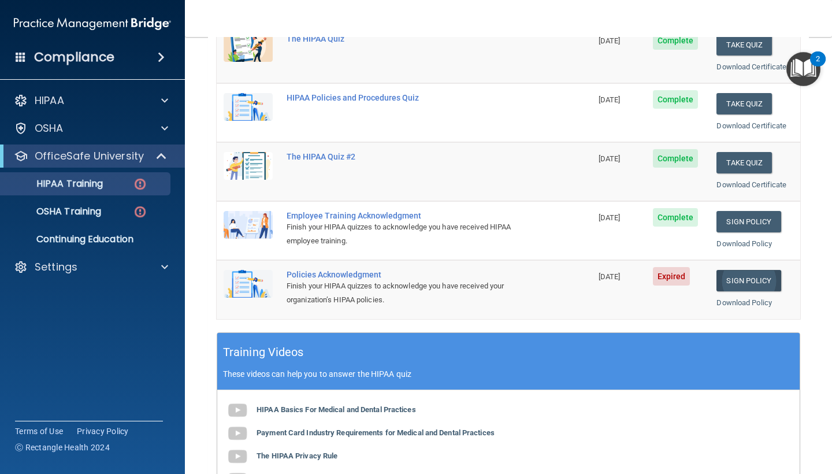
click at [743, 271] on link "Sign Policy" at bounding box center [749, 280] width 64 height 21
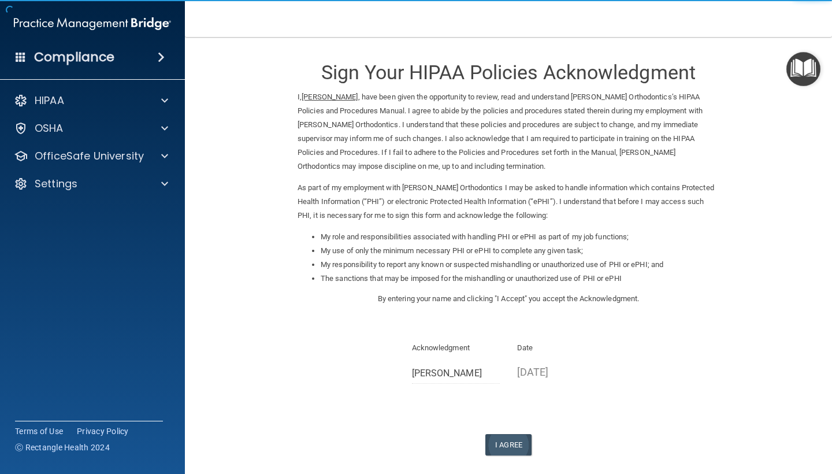
click at [518, 434] on button "I Agree" at bounding box center [508, 444] width 46 height 21
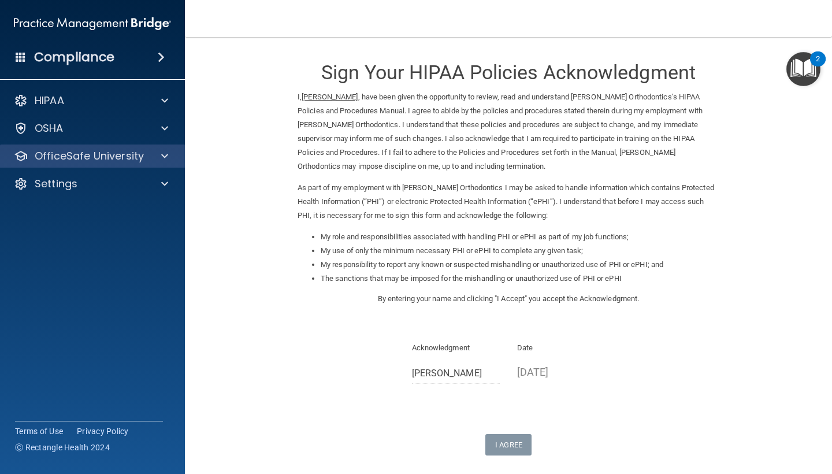
click at [114, 159] on p "OfficeSafe University" at bounding box center [89, 156] width 109 height 14
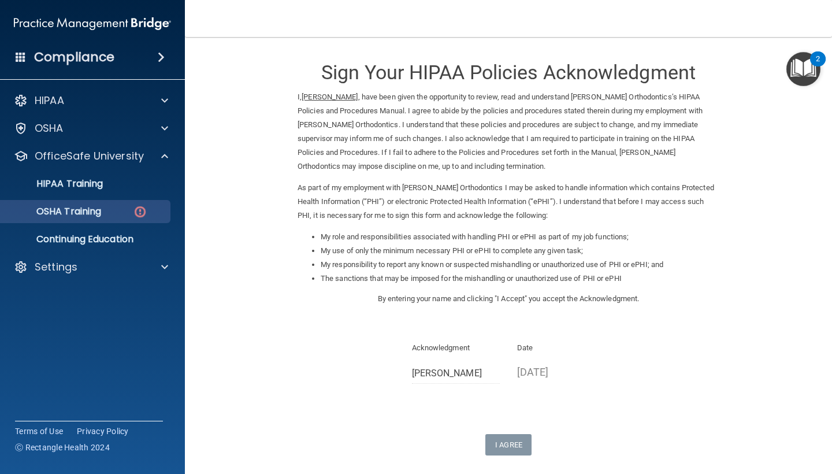
click at [101, 209] on p "OSHA Training" at bounding box center [55, 212] width 94 height 12
